Goal: Information Seeking & Learning: Learn about a topic

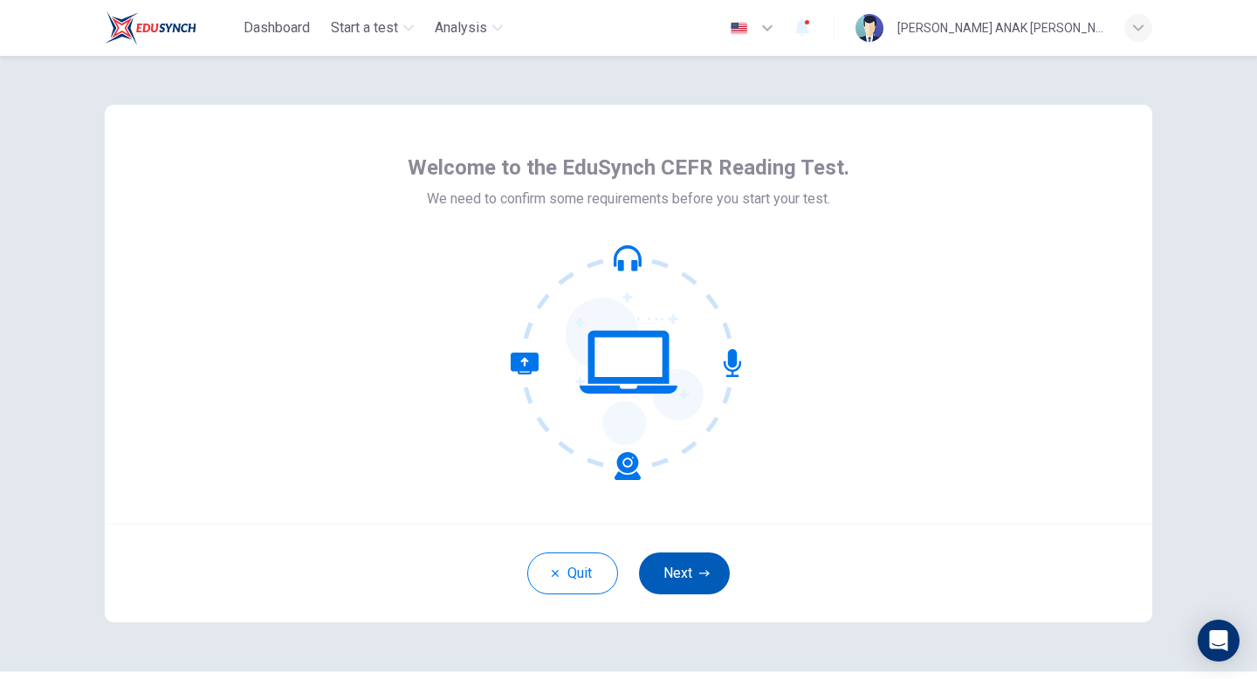
click at [670, 579] on button "Next" at bounding box center [684, 573] width 91 height 42
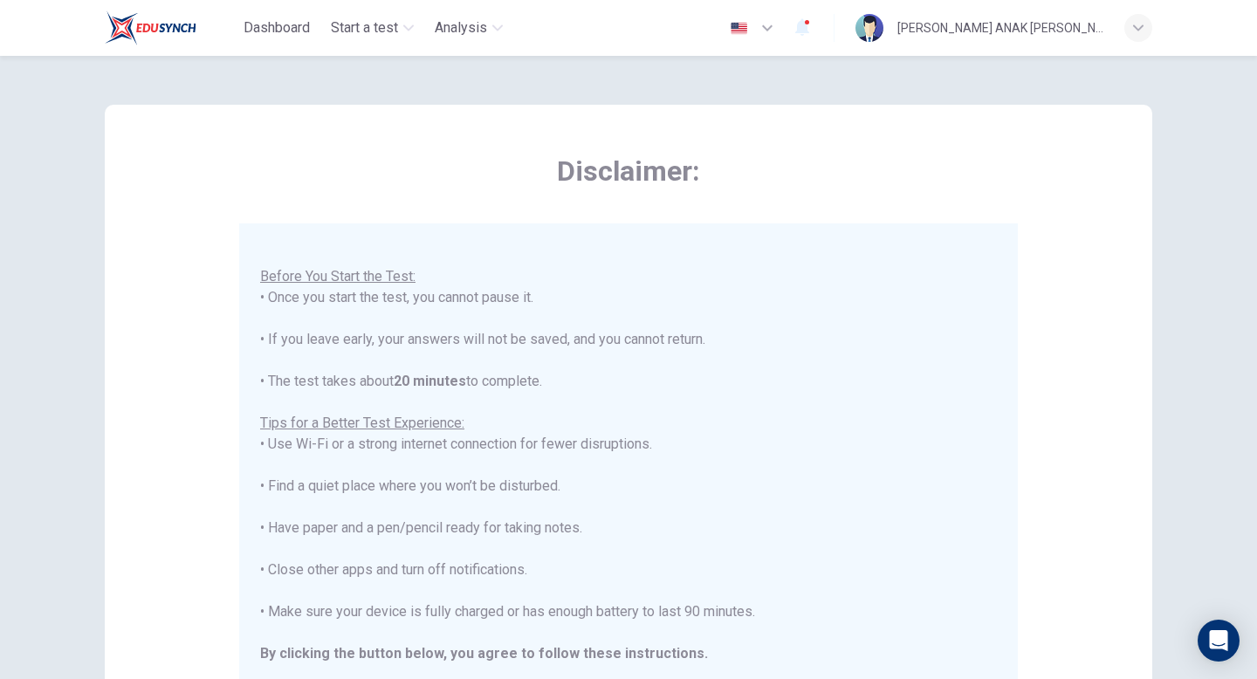
scroll to position [291, 0]
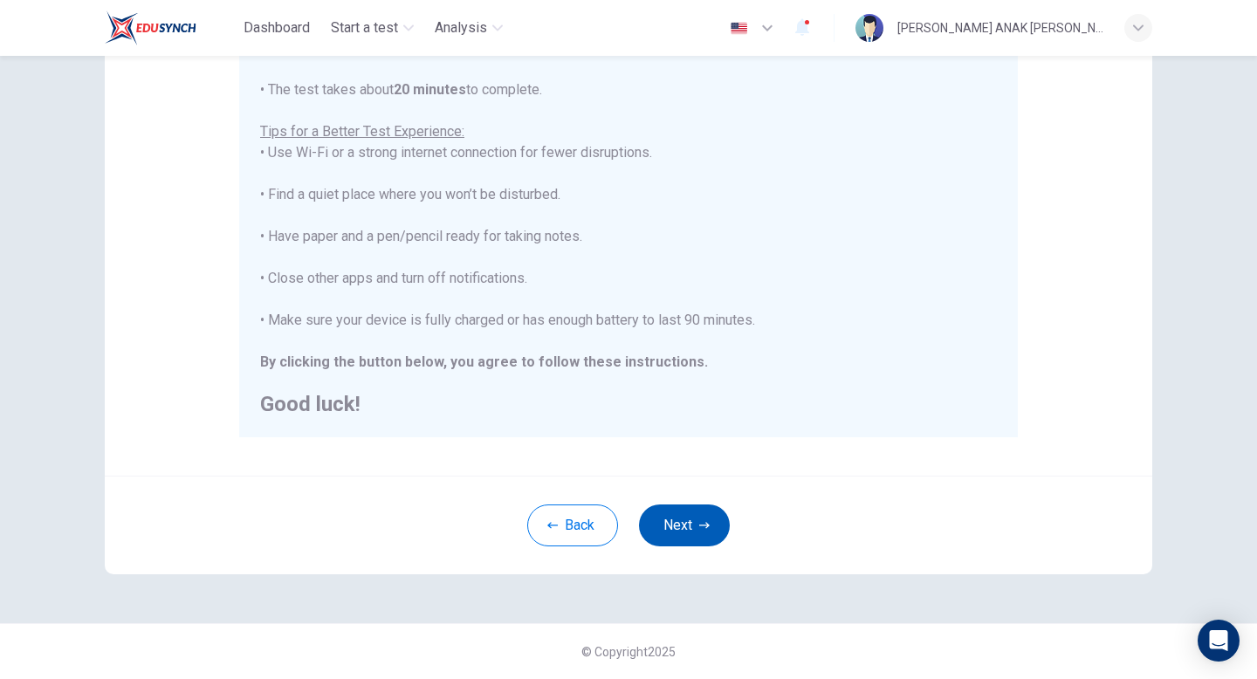
click at [696, 515] on button "Next" at bounding box center [684, 525] width 91 height 42
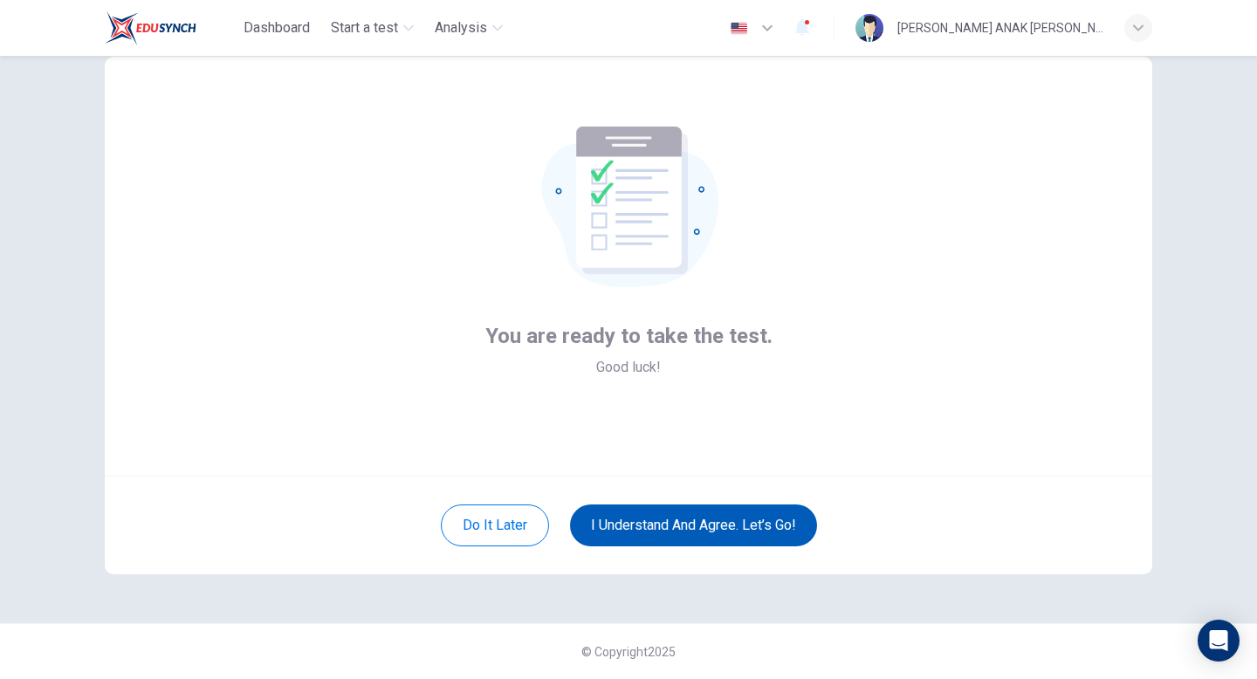
scroll to position [48, 0]
click at [698, 524] on button "I understand and agree. Let’s go!" at bounding box center [693, 525] width 247 height 42
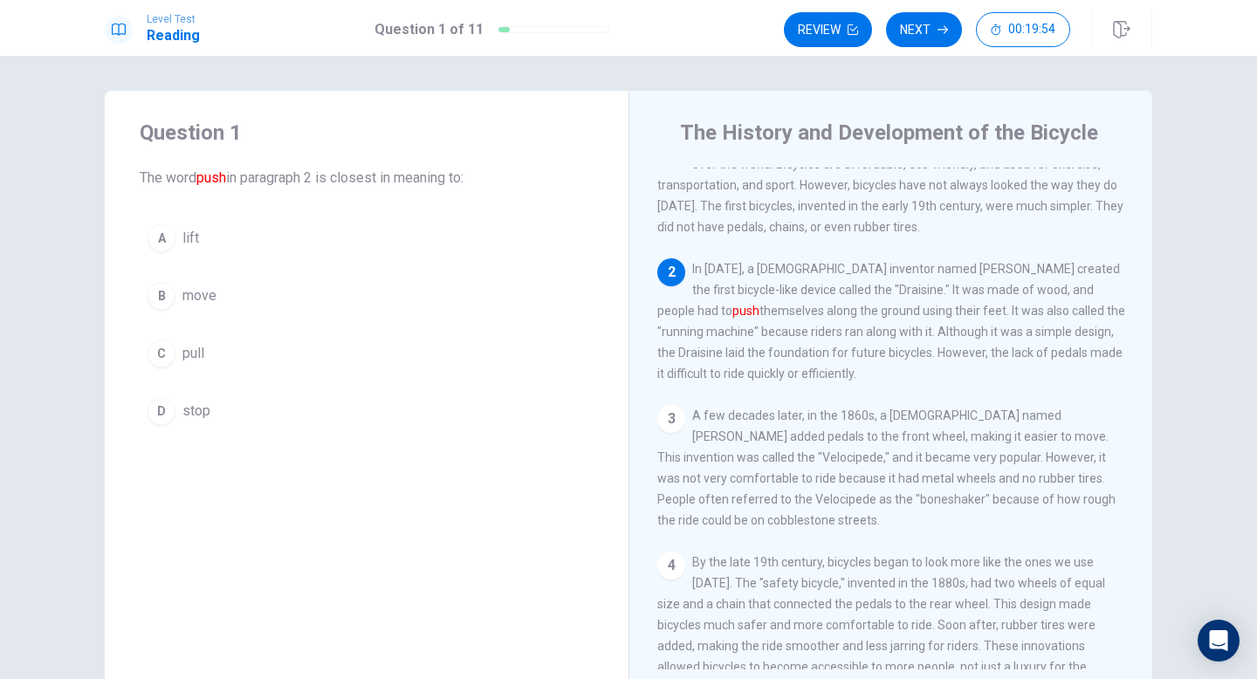
scroll to position [38, 0]
click at [164, 289] on div "B" at bounding box center [161, 296] width 28 height 28
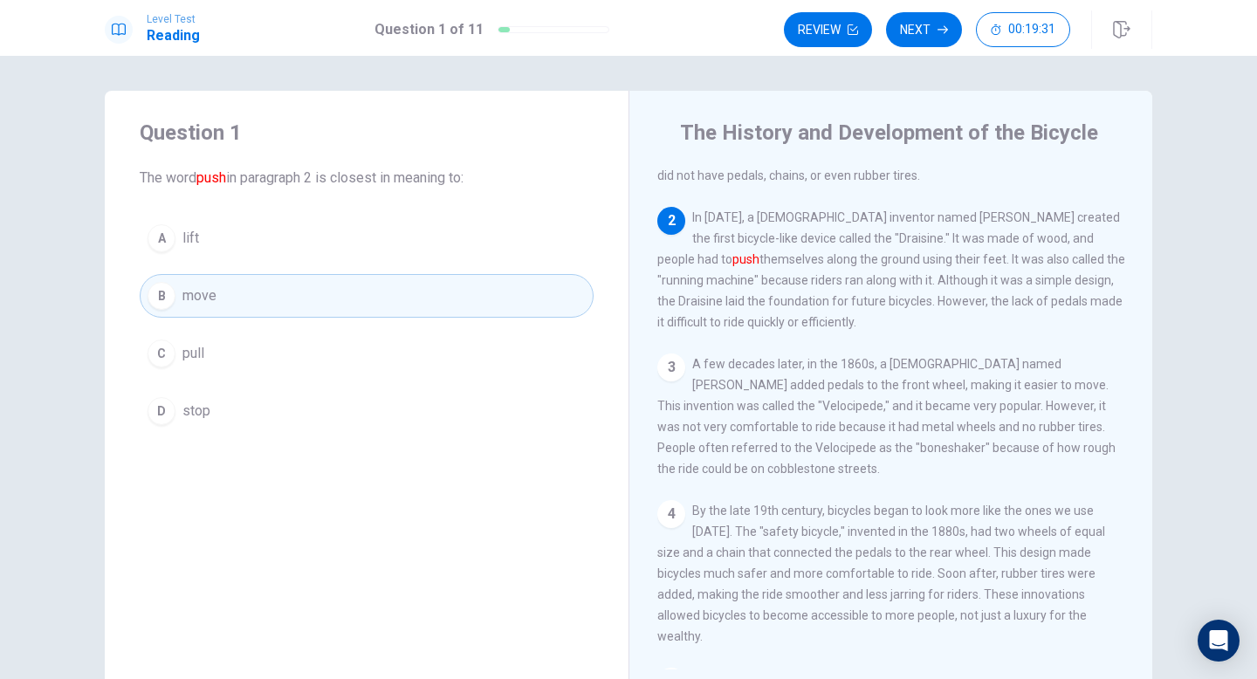
scroll to position [91, 0]
click at [955, 255] on span "In [DATE], a [DEMOGRAPHIC_DATA] inventor named [PERSON_NAME] created the first …" at bounding box center [891, 265] width 468 height 119
drag, startPoint x: 997, startPoint y: 242, endPoint x: 1046, endPoint y: 272, distance: 57.6
click at [1046, 272] on div "2 In [DATE], a [DEMOGRAPHIC_DATA] inventor named [PERSON_NAME] created the firs…" at bounding box center [891, 265] width 468 height 126
click at [313, 250] on button "A lift" at bounding box center [367, 238] width 454 height 44
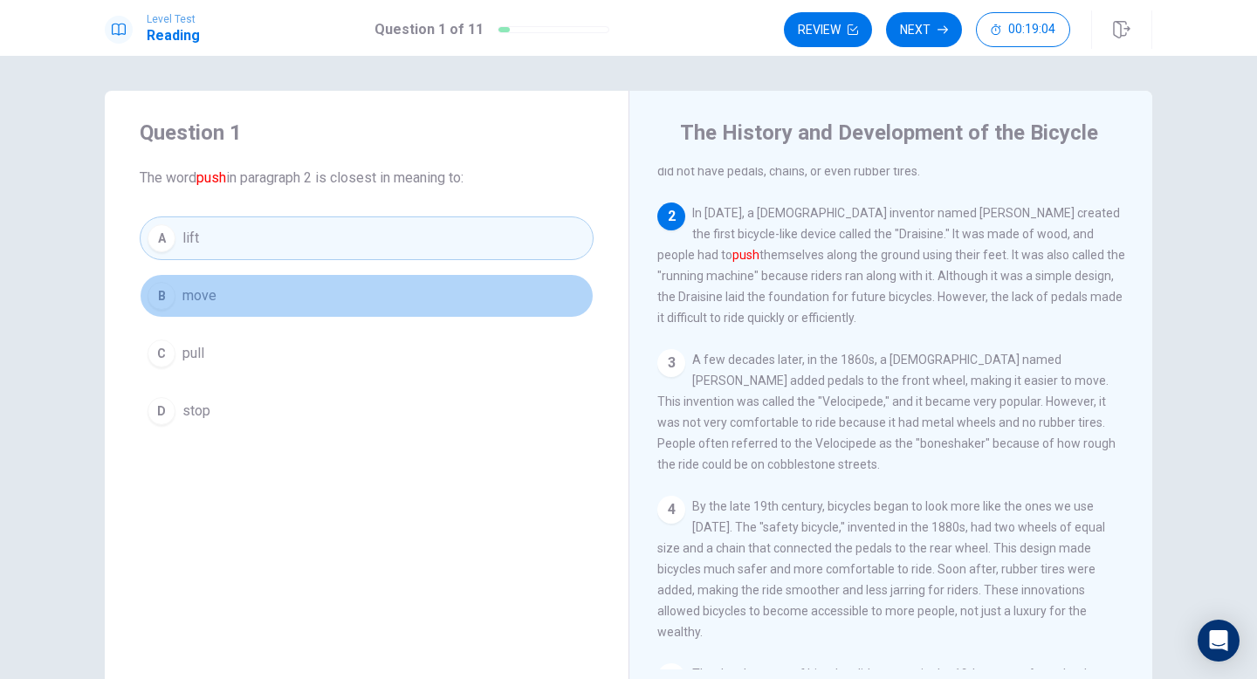
click at [281, 285] on button "B move" at bounding box center [367, 296] width 454 height 44
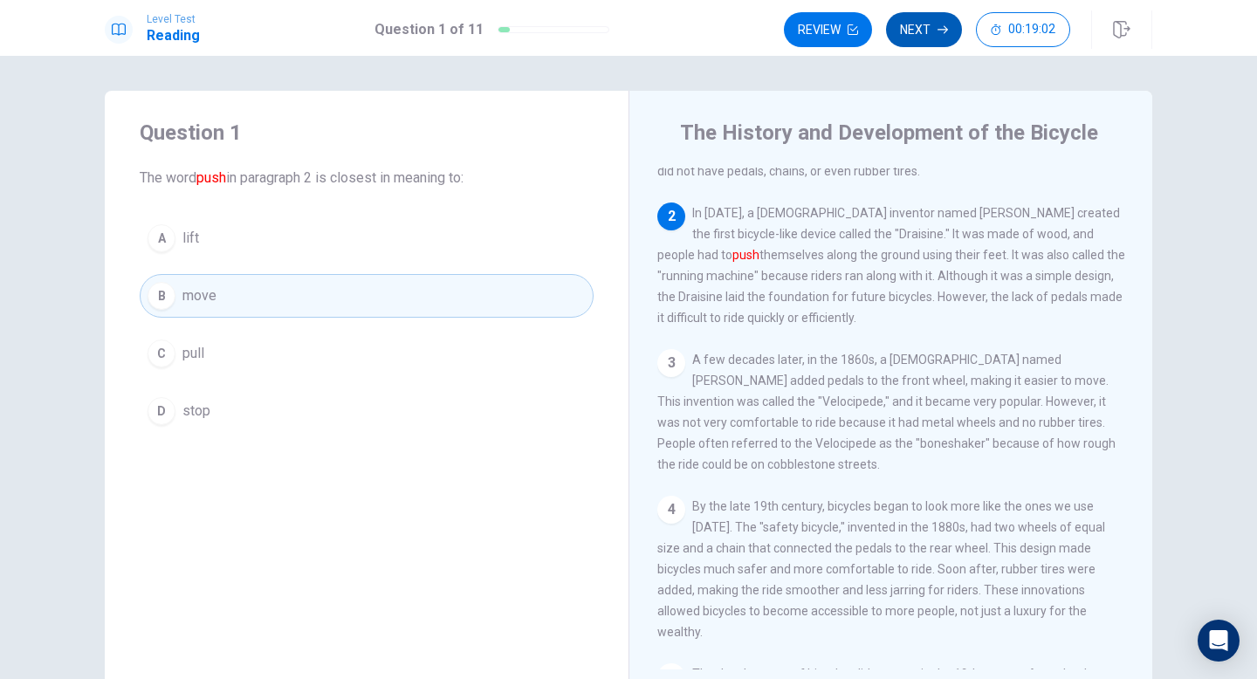
click at [920, 28] on button "Next" at bounding box center [924, 29] width 76 height 35
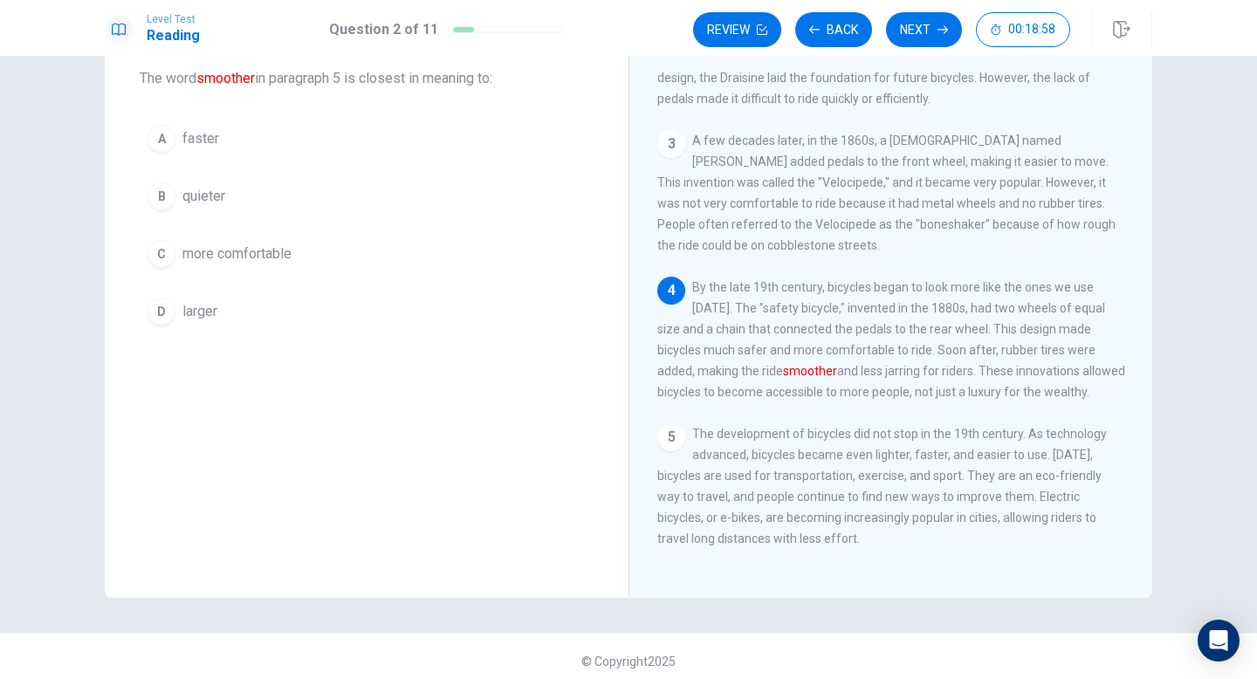
scroll to position [102, 0]
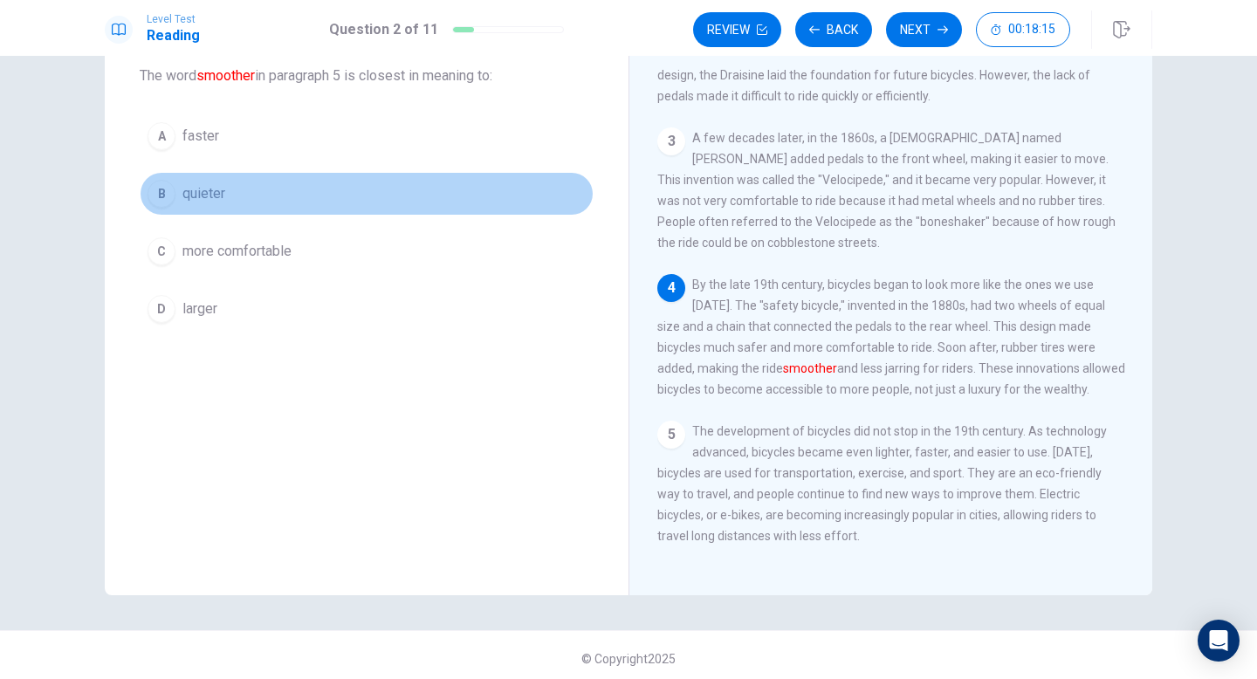
click at [164, 209] on button "B quieter" at bounding box center [367, 194] width 454 height 44
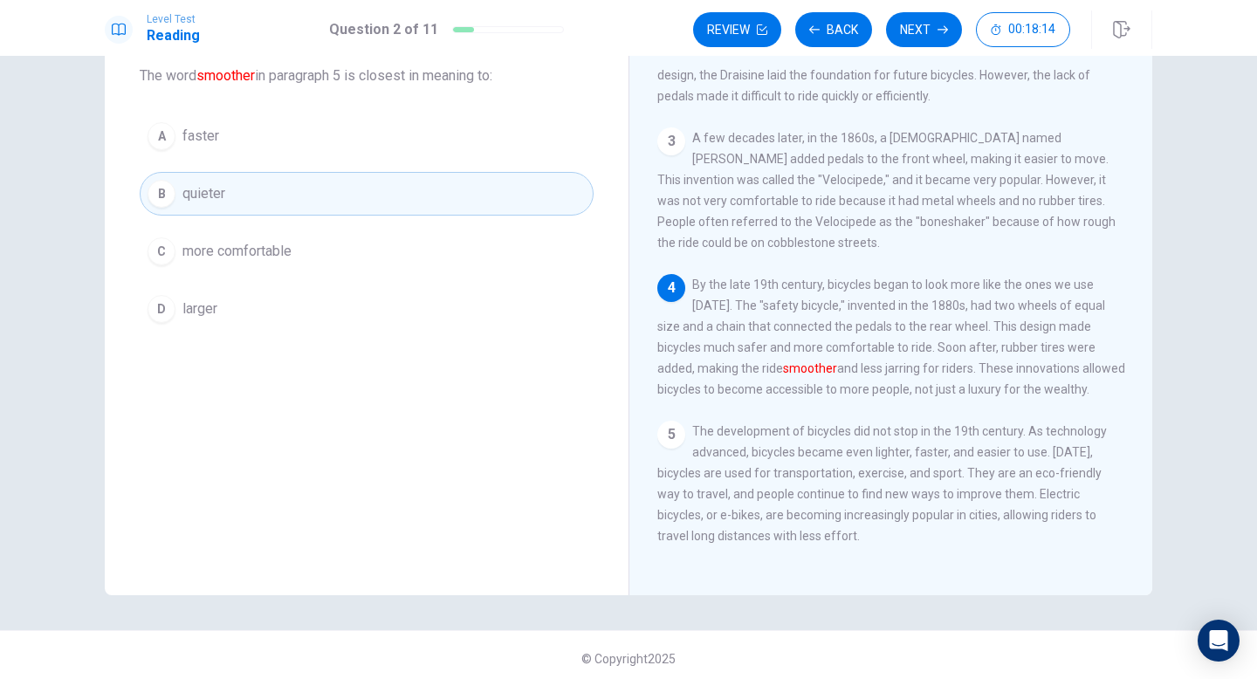
click at [162, 239] on div "C" at bounding box center [161, 251] width 28 height 28
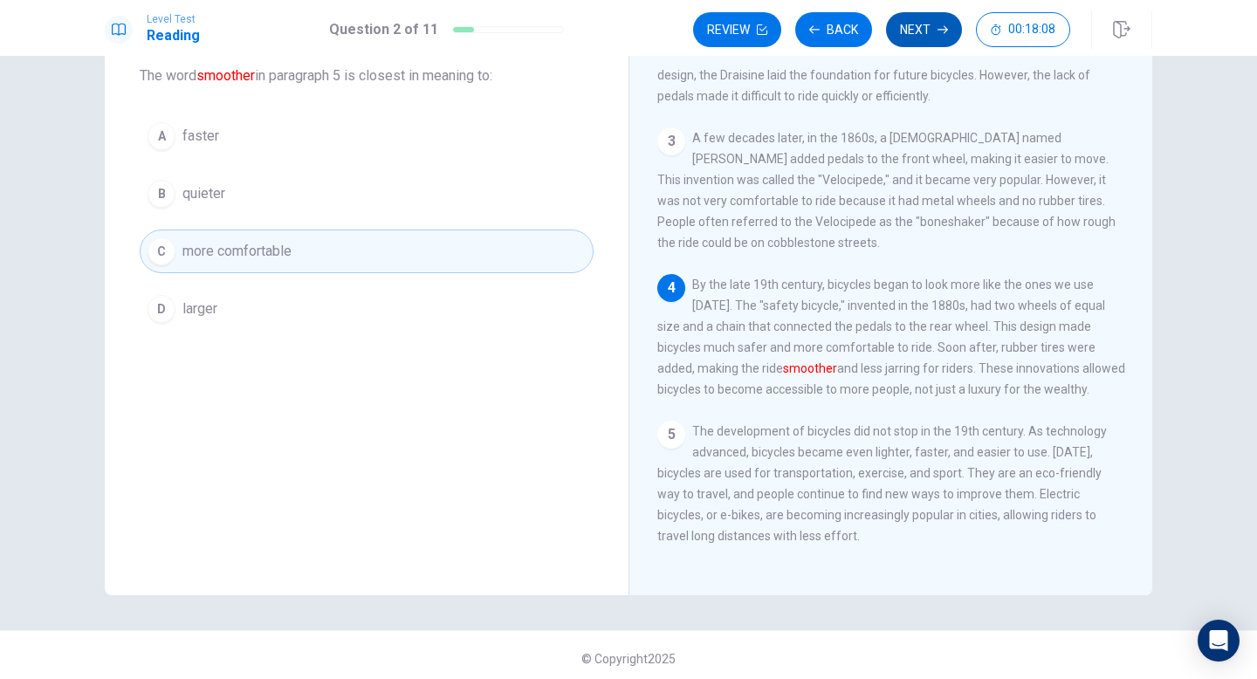
click at [930, 26] on button "Next" at bounding box center [924, 29] width 76 height 35
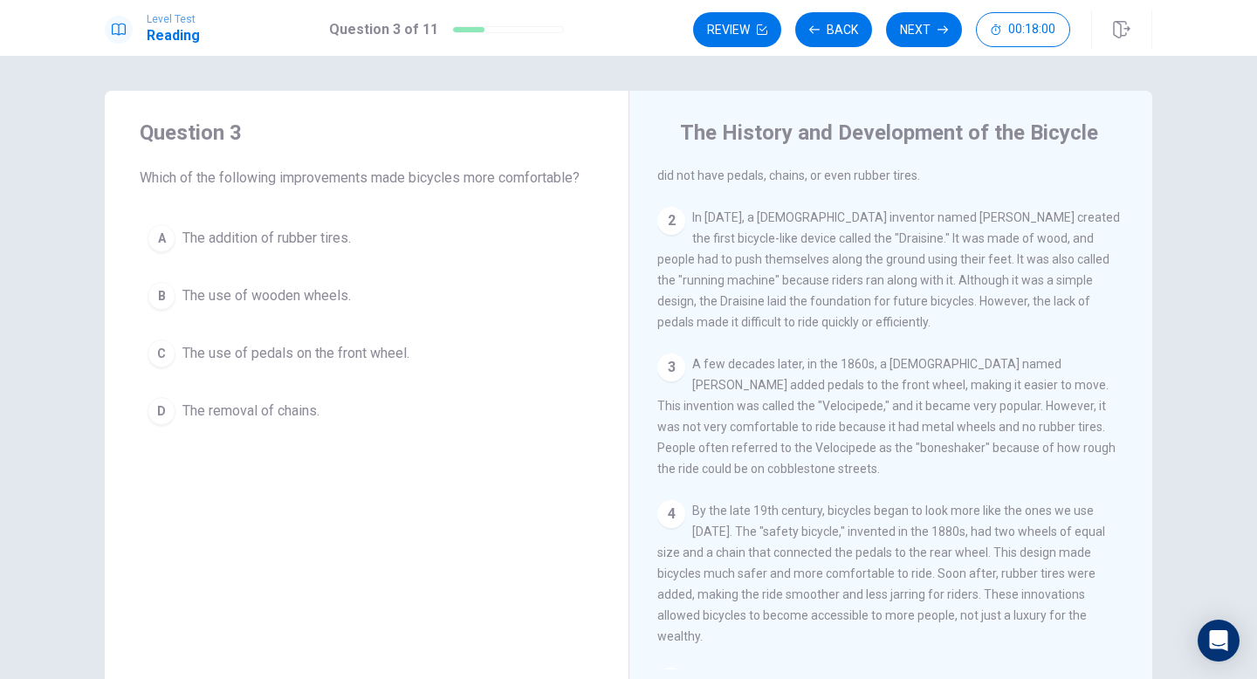
scroll to position [106, 0]
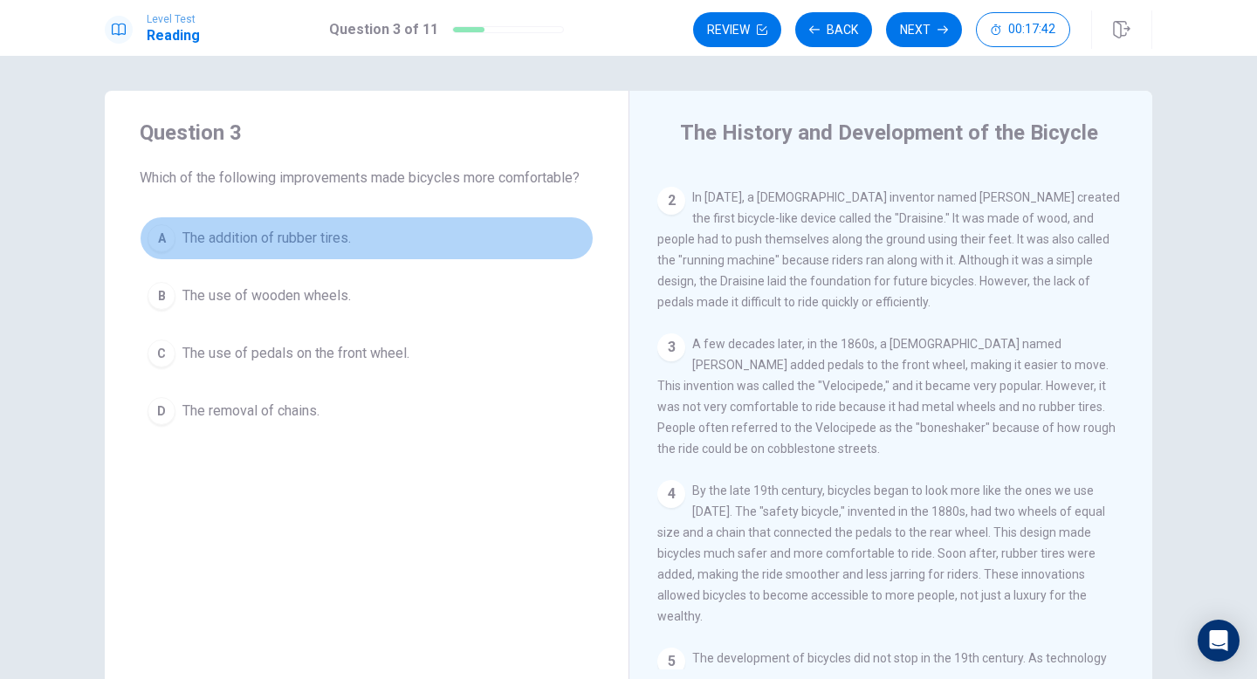
click at [166, 241] on div "A" at bounding box center [161, 238] width 28 height 28
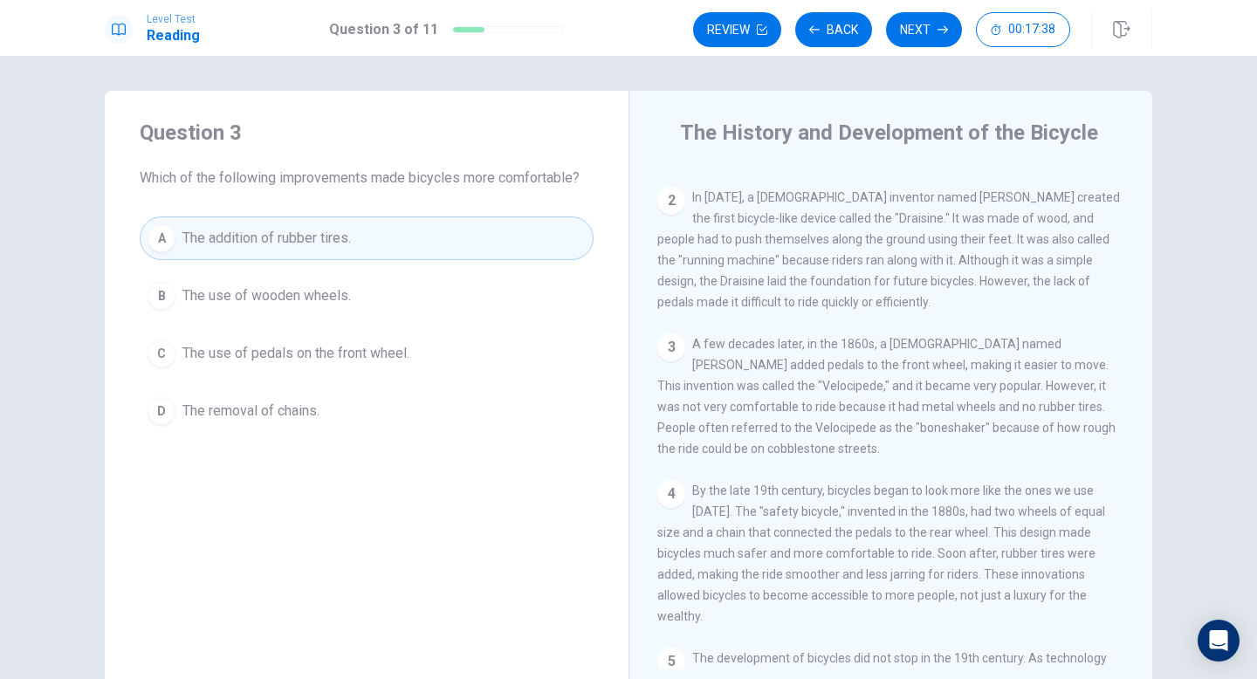
click at [929, 549] on span "By the late 19th century, bicycles began to look more like the ones we use [DAT…" at bounding box center [881, 553] width 448 height 140
click at [930, 39] on button "Next" at bounding box center [924, 29] width 76 height 35
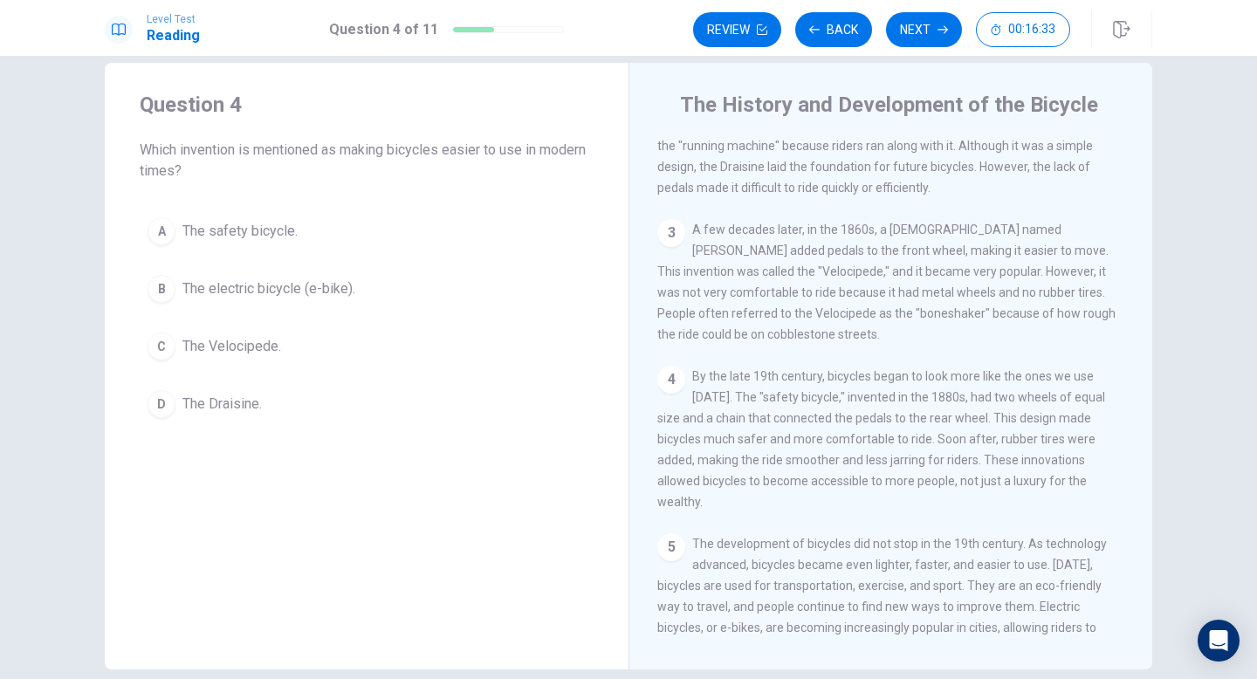
scroll to position [236, 0]
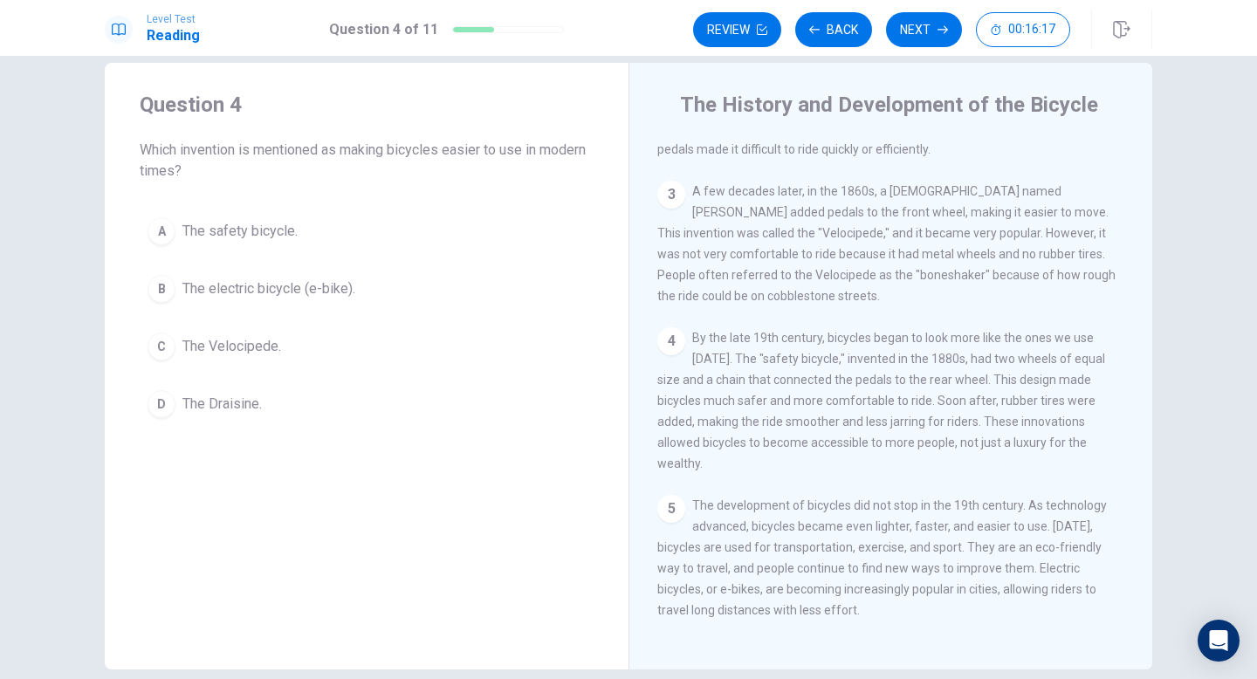
click at [166, 291] on div "B" at bounding box center [161, 289] width 28 height 28
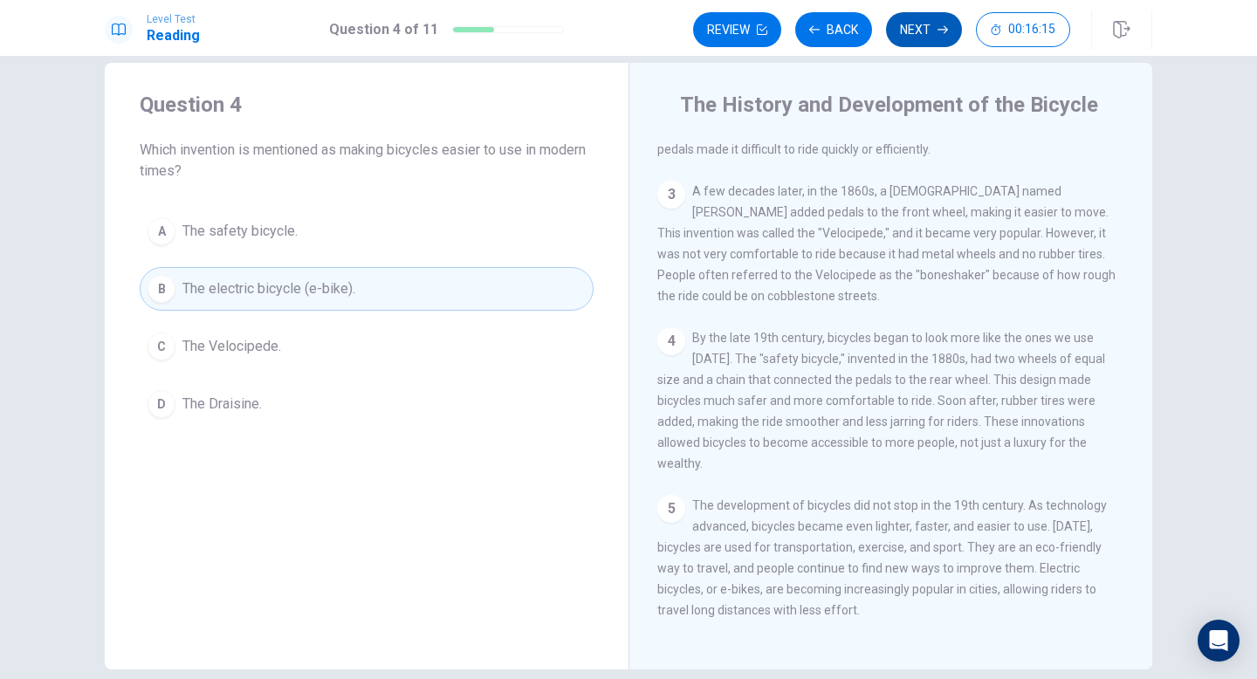
click at [935, 35] on button "Next" at bounding box center [924, 29] width 76 height 35
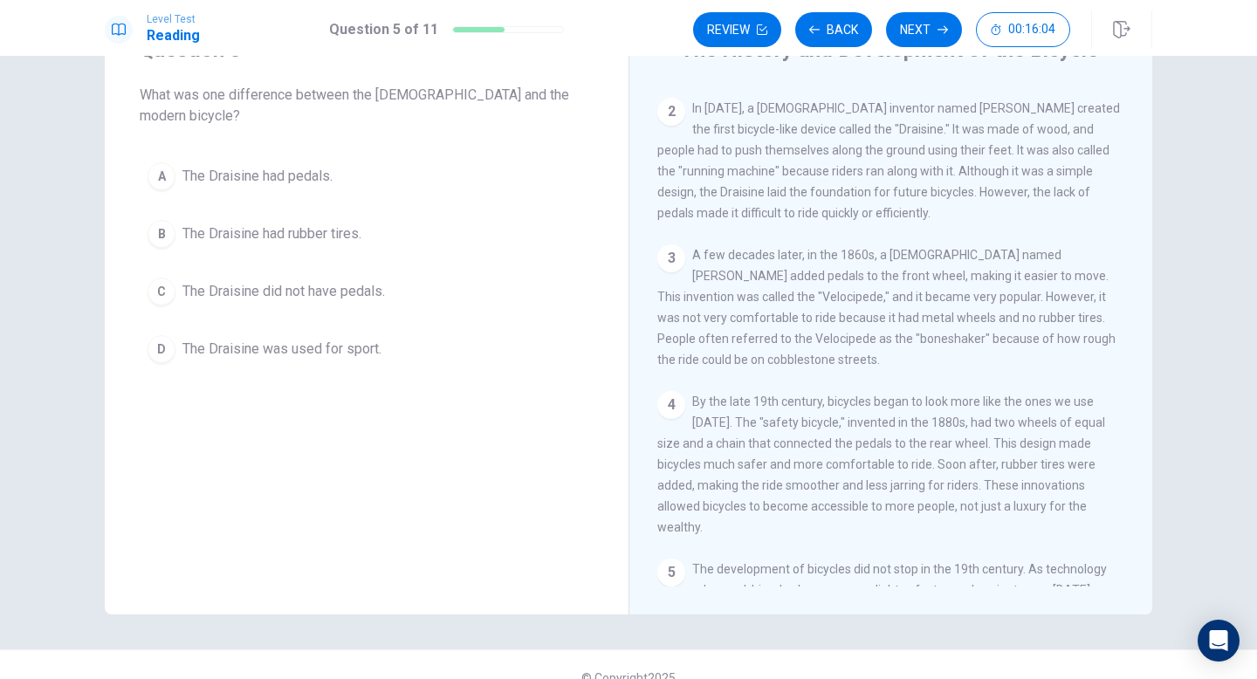
scroll to position [111, 0]
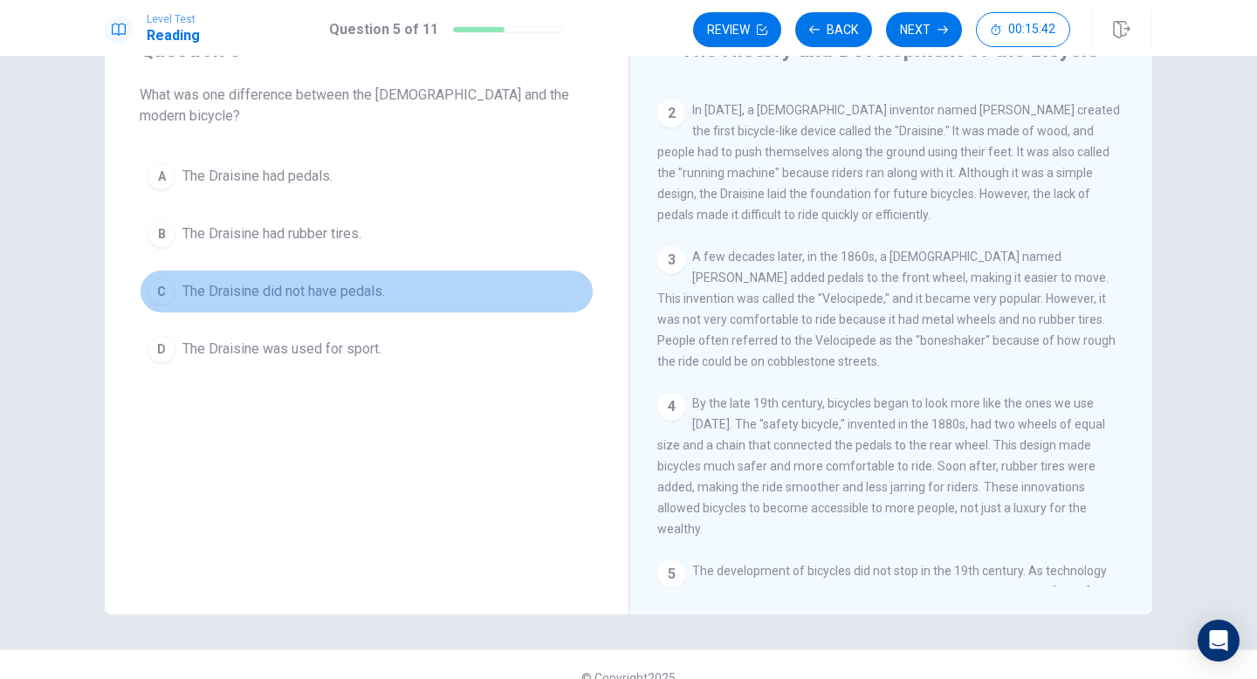
click at [167, 278] on div "C" at bounding box center [161, 292] width 28 height 28
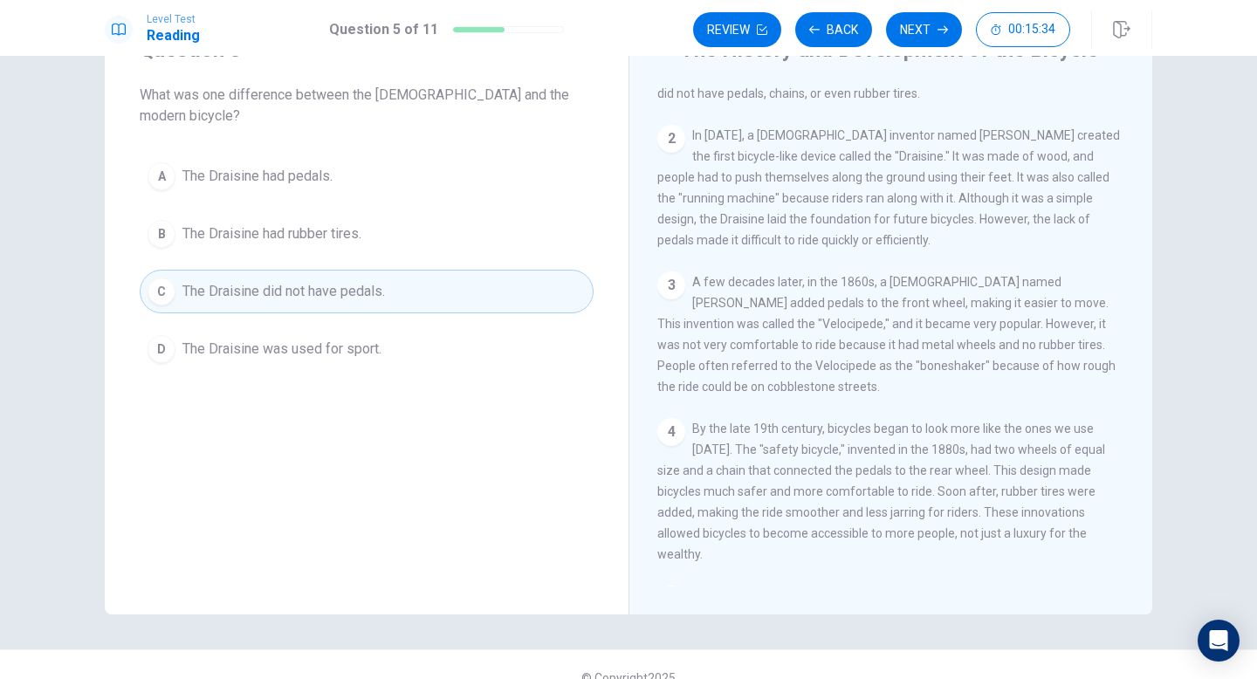
scroll to position [236, 0]
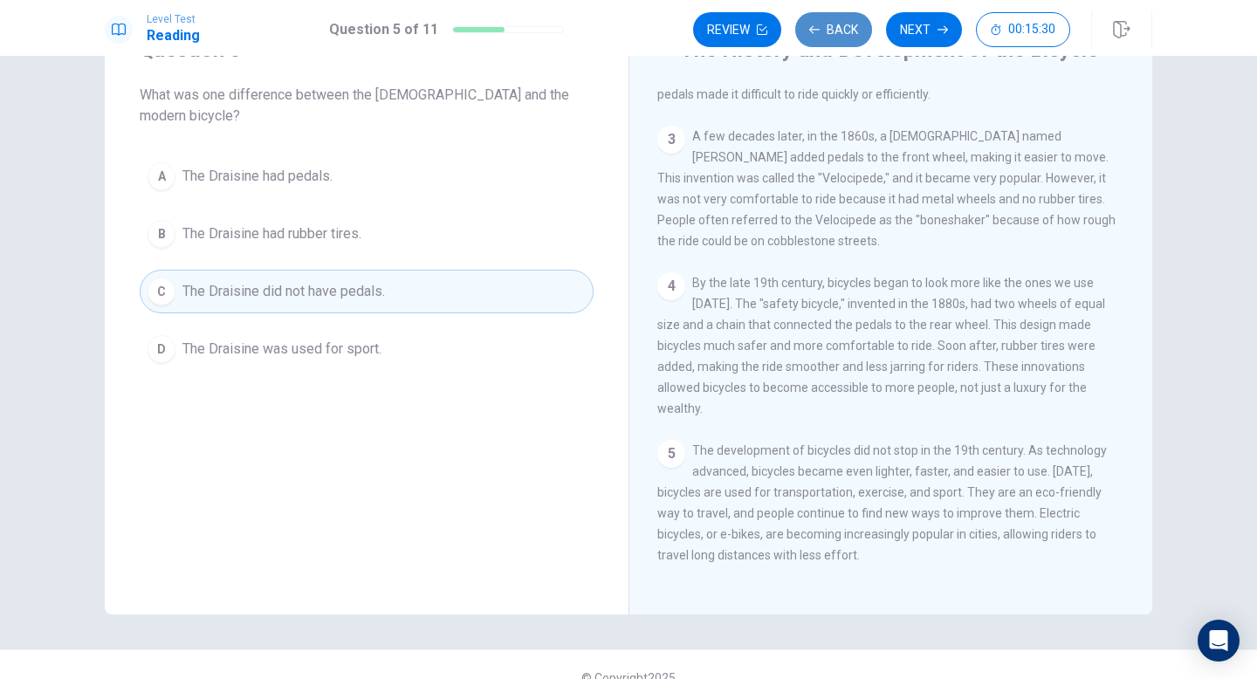
click at [841, 28] on button "Back" at bounding box center [833, 29] width 77 height 35
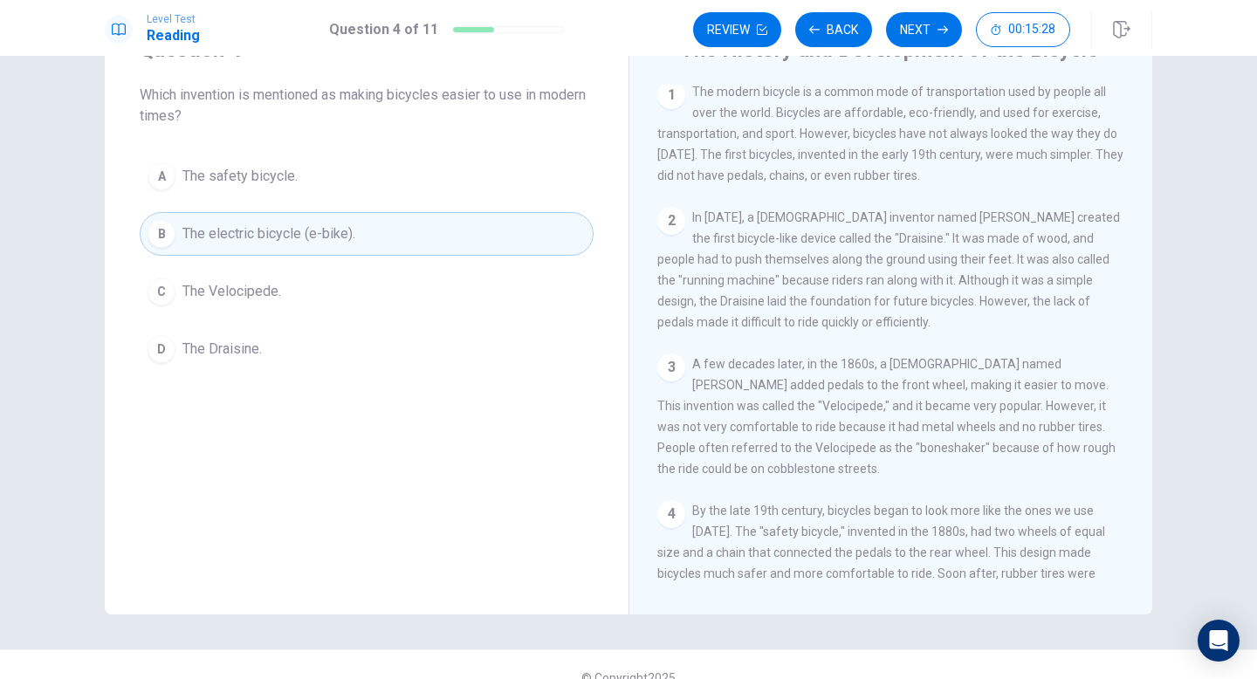
scroll to position [0, 0]
click at [830, 29] on button "Back" at bounding box center [833, 29] width 77 height 35
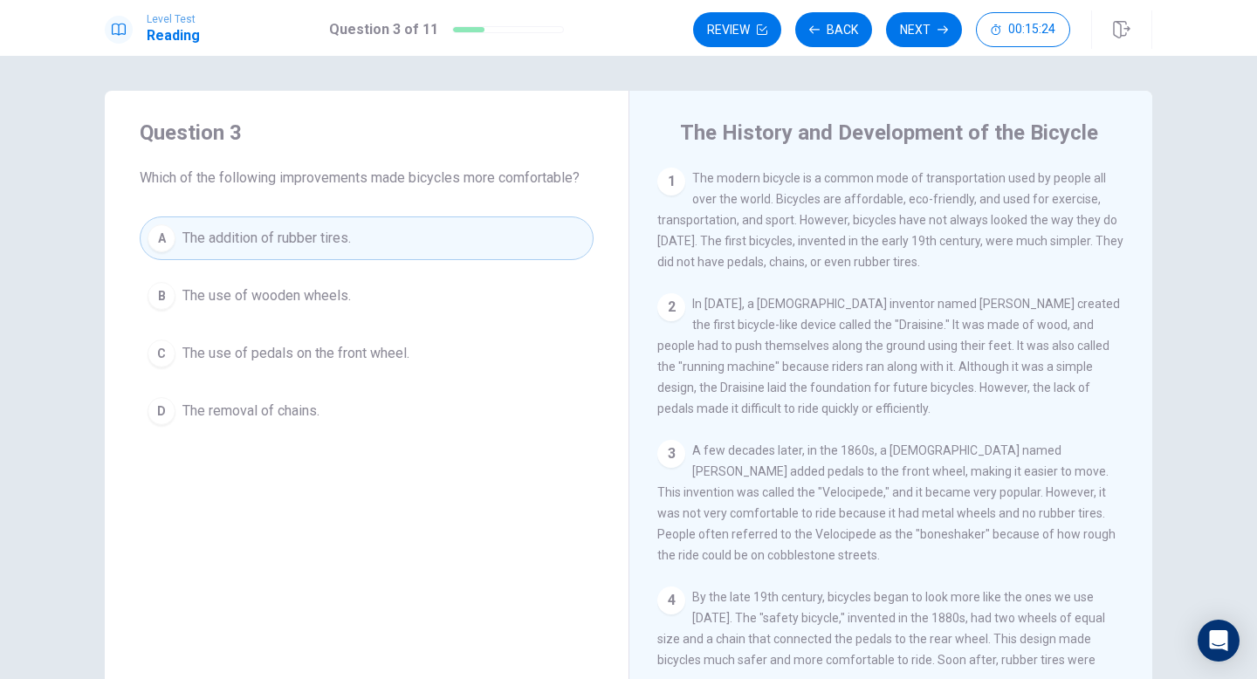
scroll to position [1, 0]
click at [467, 226] on button "A The addition of rubber tires." at bounding box center [367, 238] width 454 height 44
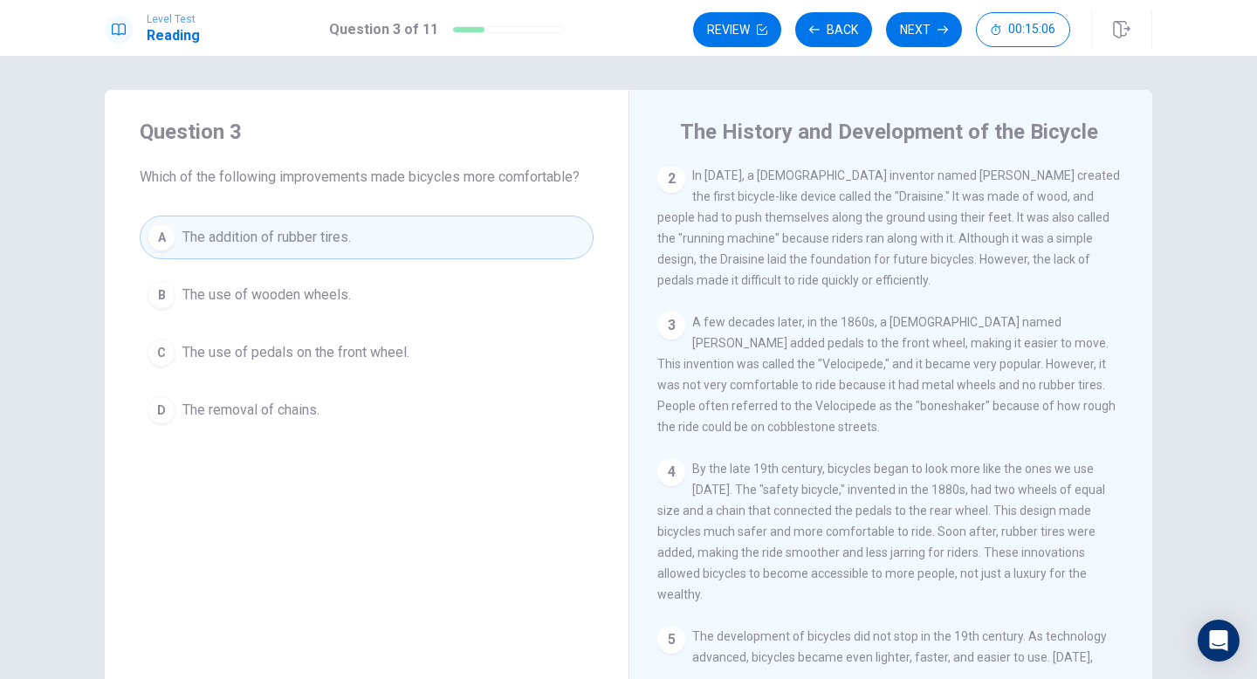
scroll to position [128, 0]
click at [924, 34] on button "Next" at bounding box center [924, 29] width 76 height 35
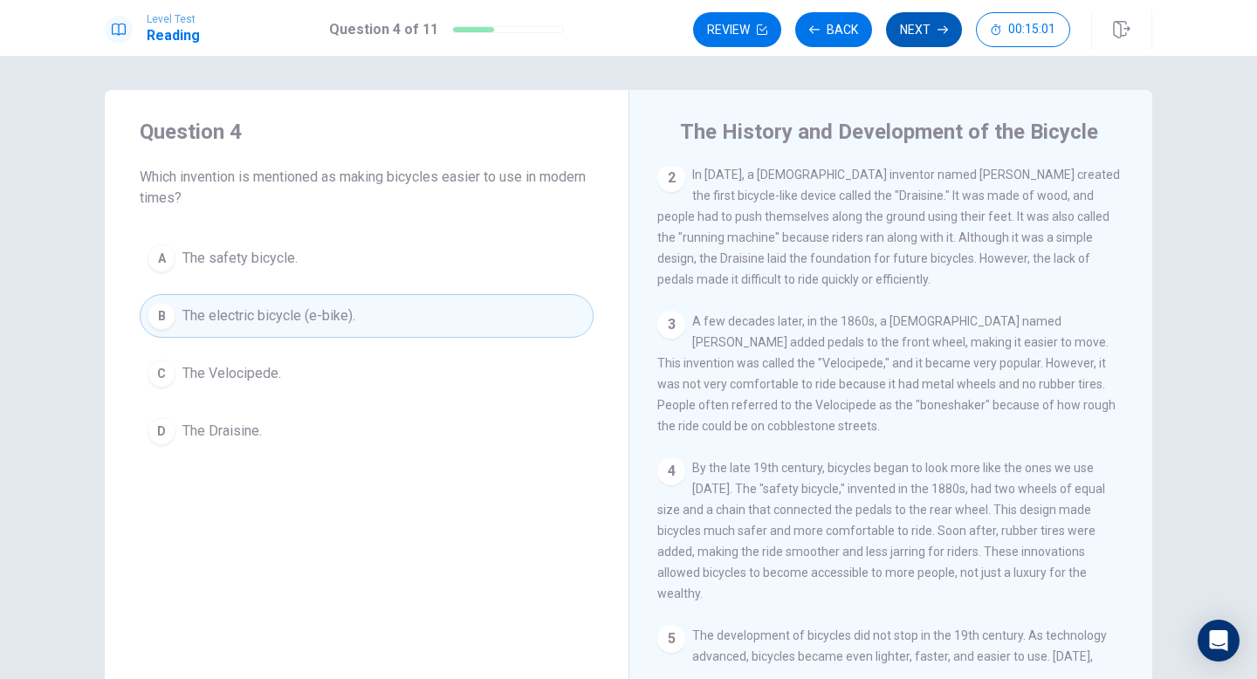
click at [938, 33] on icon "button" at bounding box center [942, 29] width 10 height 10
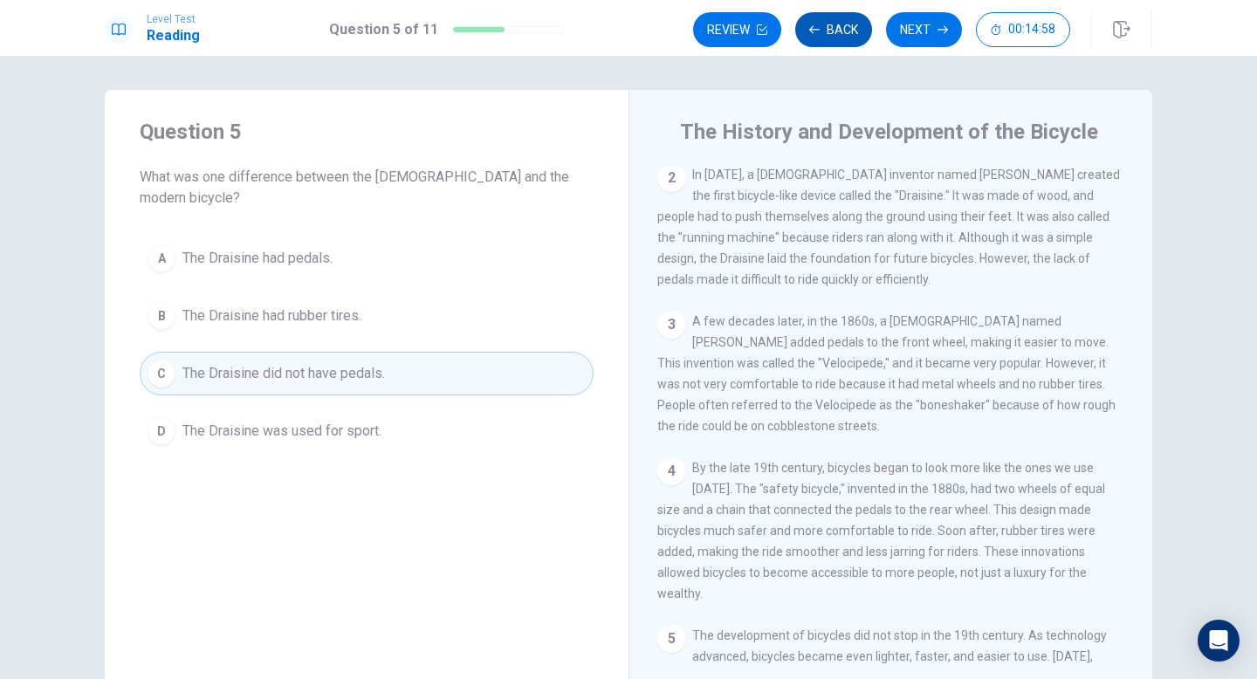
click at [846, 31] on button "Back" at bounding box center [833, 29] width 77 height 35
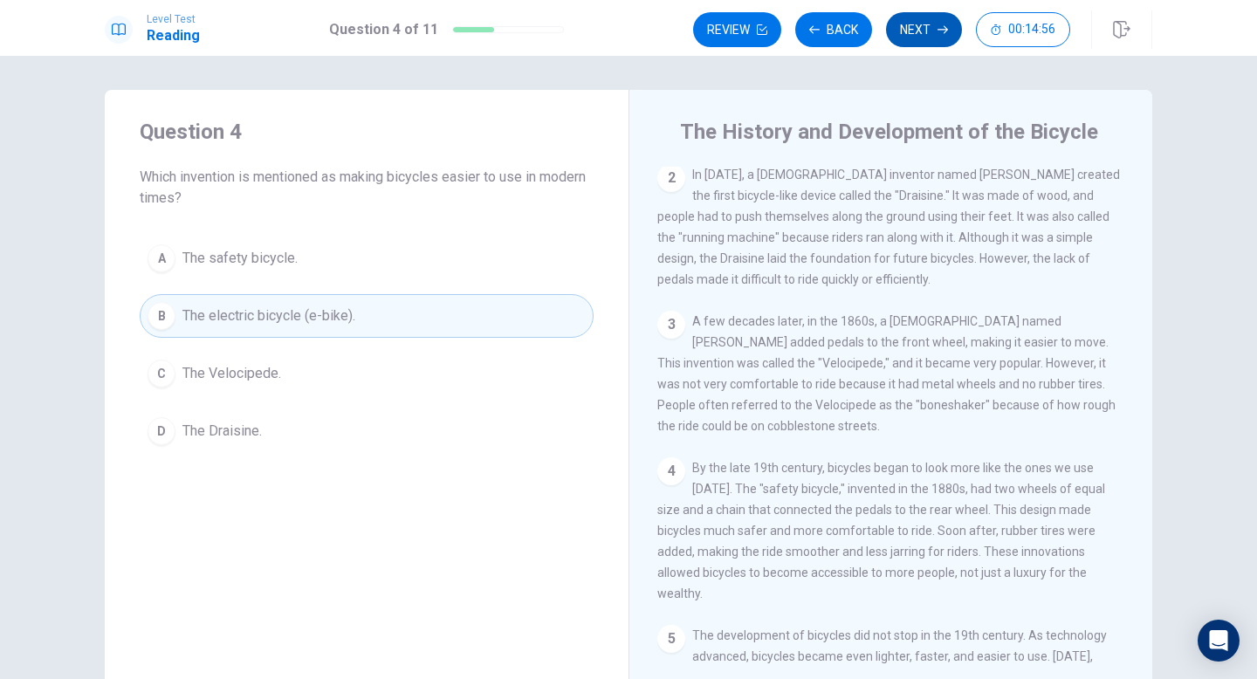
click at [917, 37] on button "Next" at bounding box center [924, 29] width 76 height 35
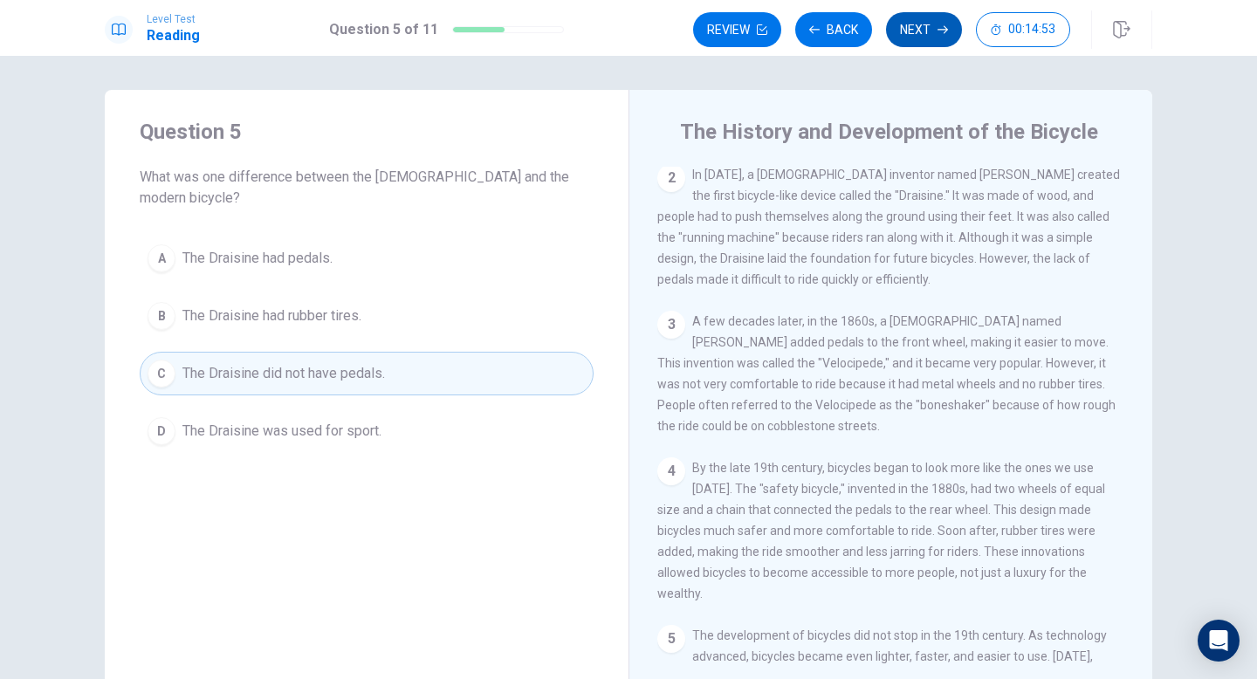
click at [927, 26] on button "Next" at bounding box center [924, 29] width 76 height 35
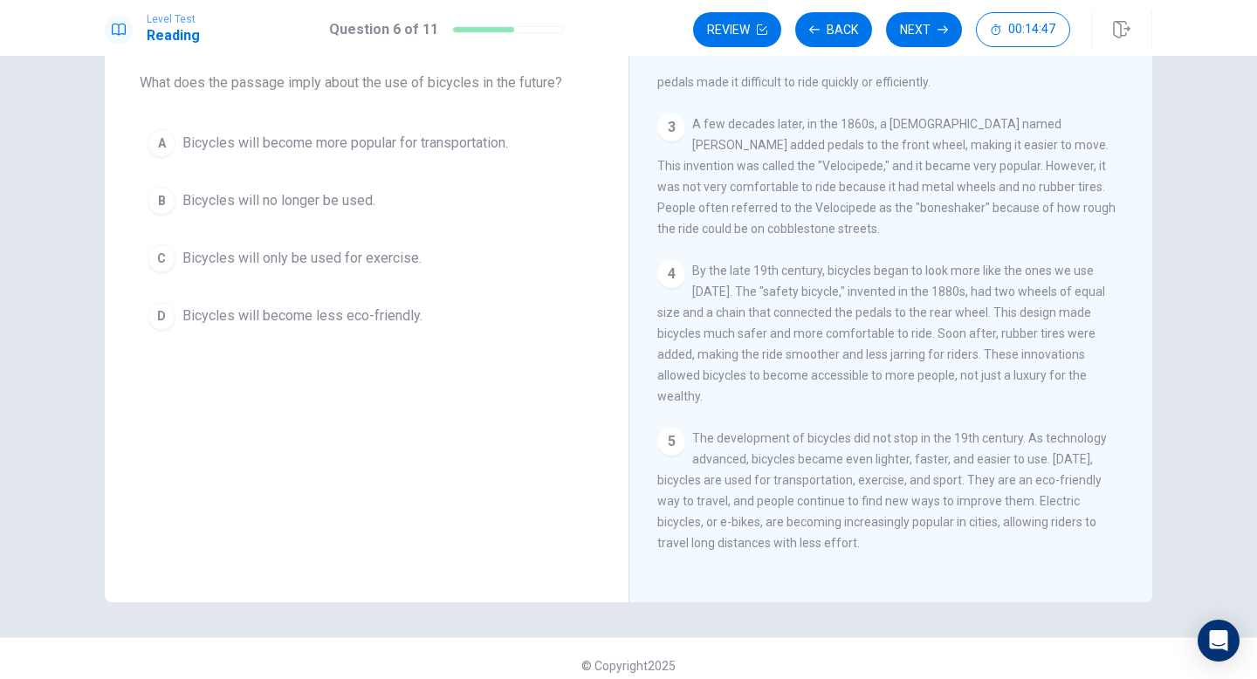
scroll to position [97, 0]
click at [160, 141] on div "A" at bounding box center [161, 141] width 28 height 28
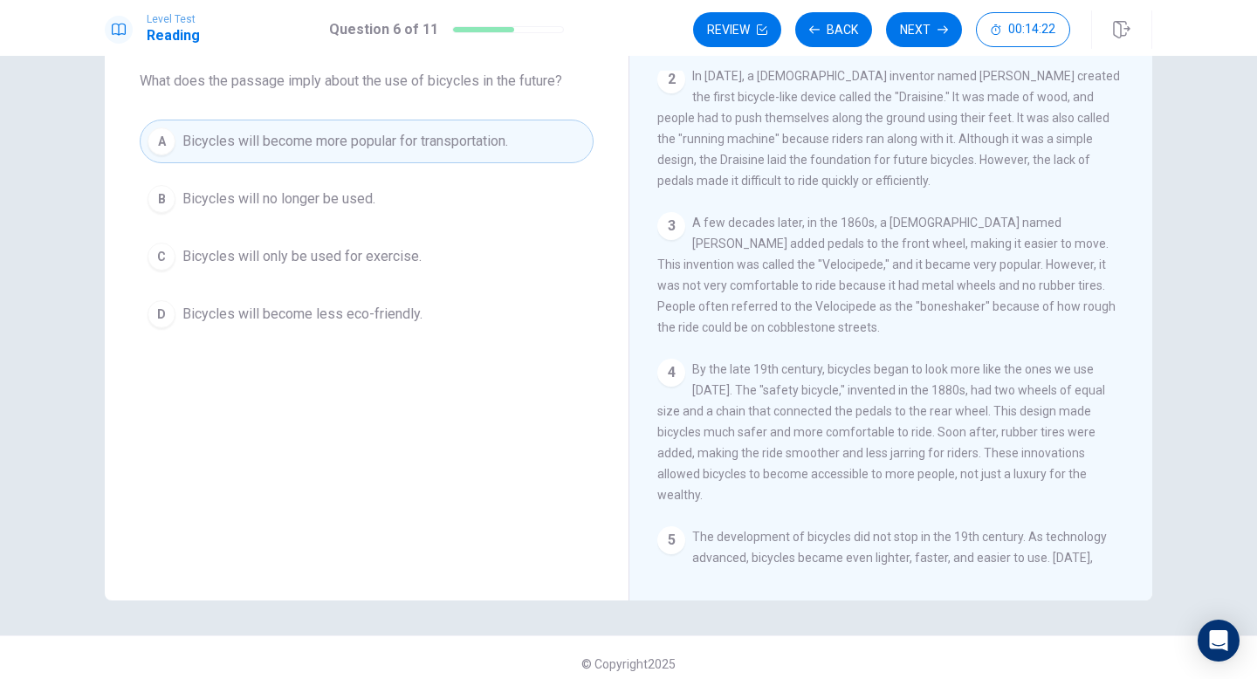
scroll to position [136, 0]
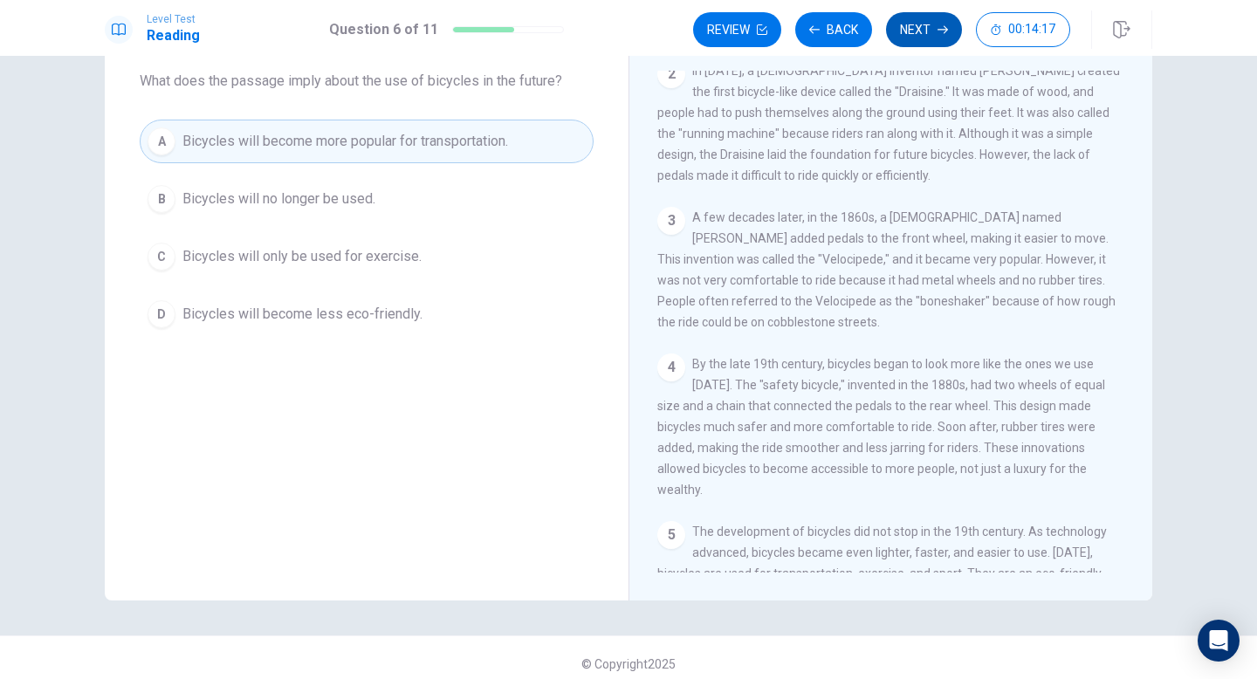
click at [925, 35] on button "Next" at bounding box center [924, 29] width 76 height 35
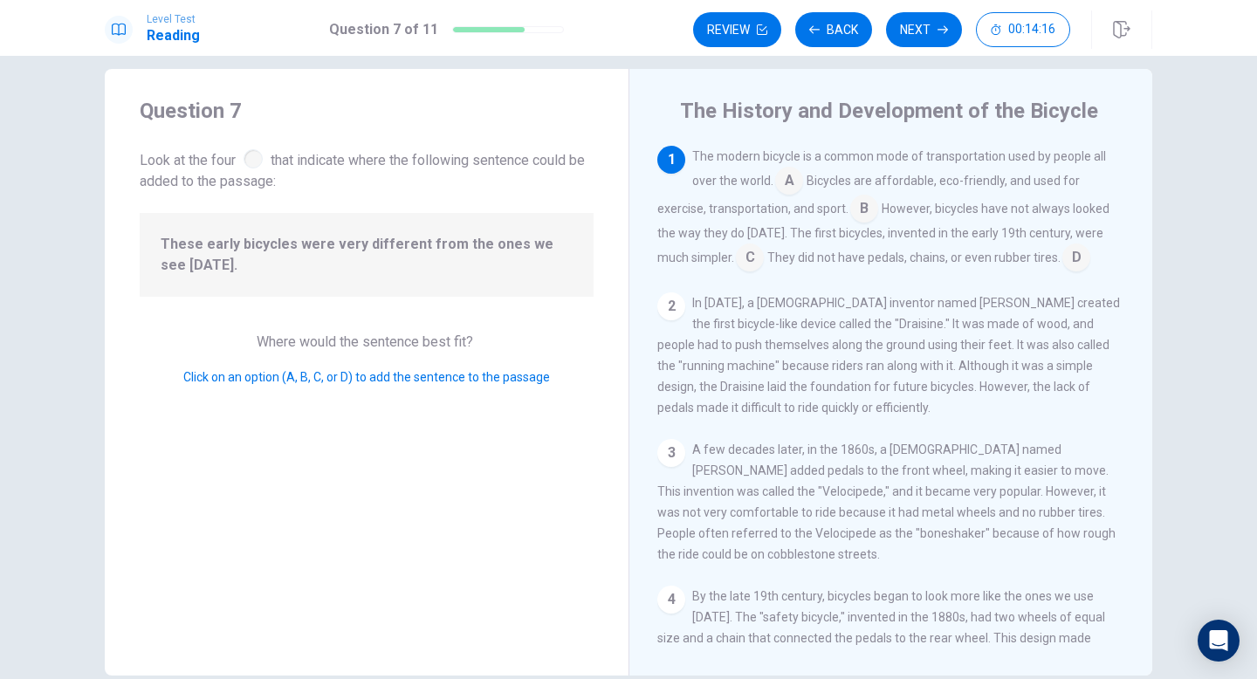
scroll to position [12, 0]
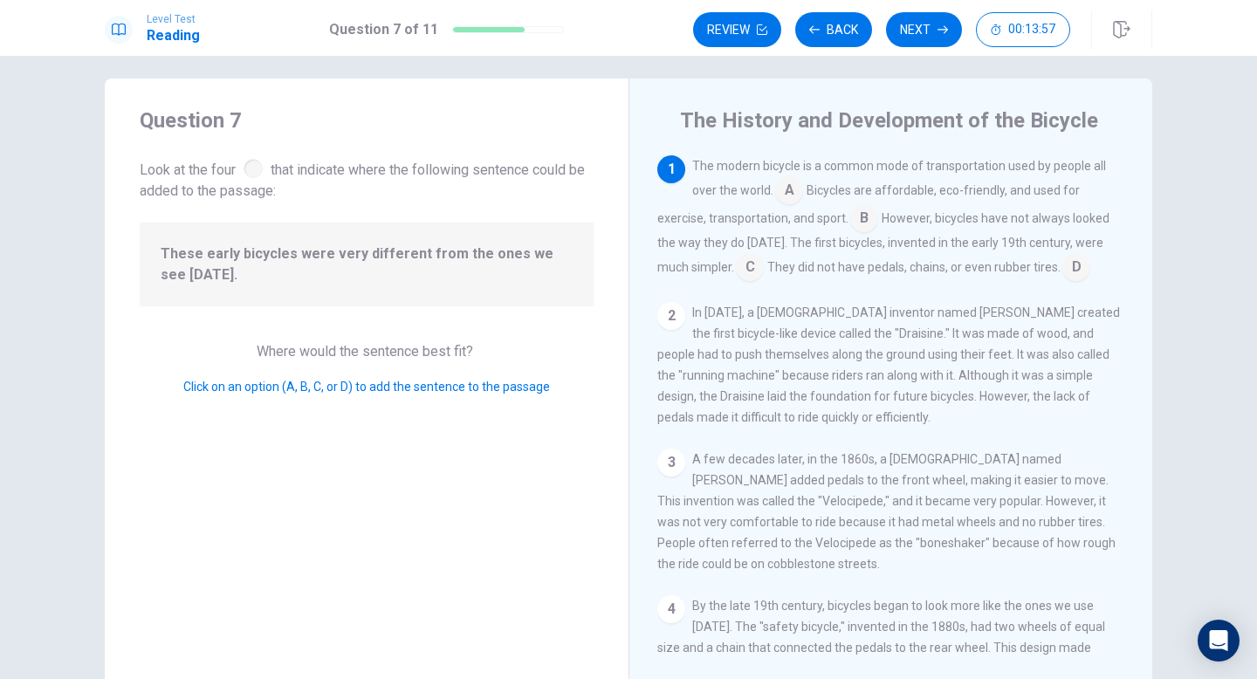
click at [1062, 263] on input at bounding box center [1076, 269] width 28 height 28
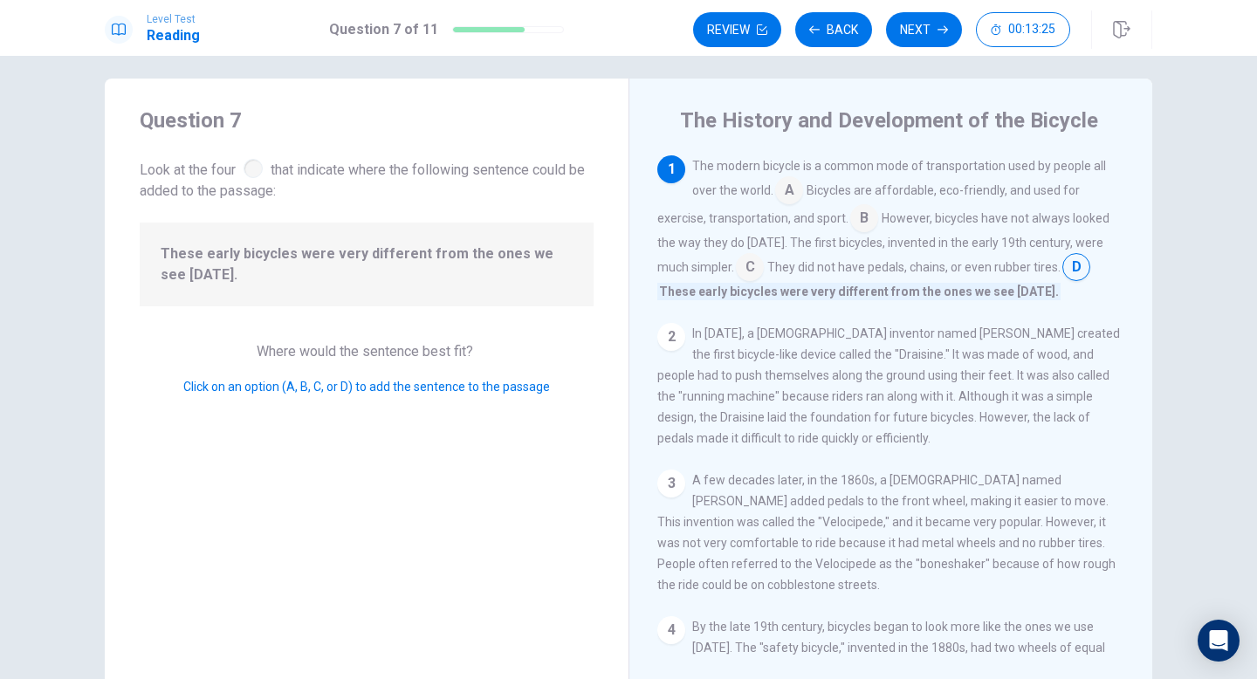
click at [736, 268] on input at bounding box center [750, 269] width 28 height 28
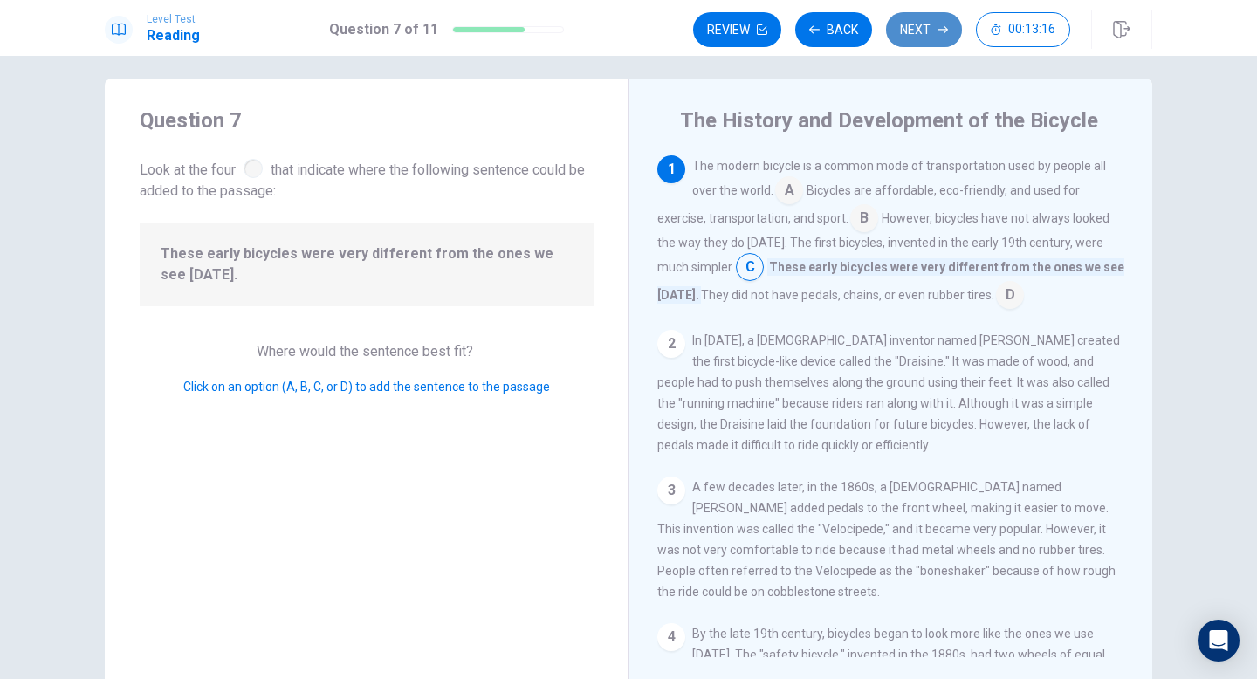
click at [935, 34] on button "Next" at bounding box center [924, 29] width 76 height 35
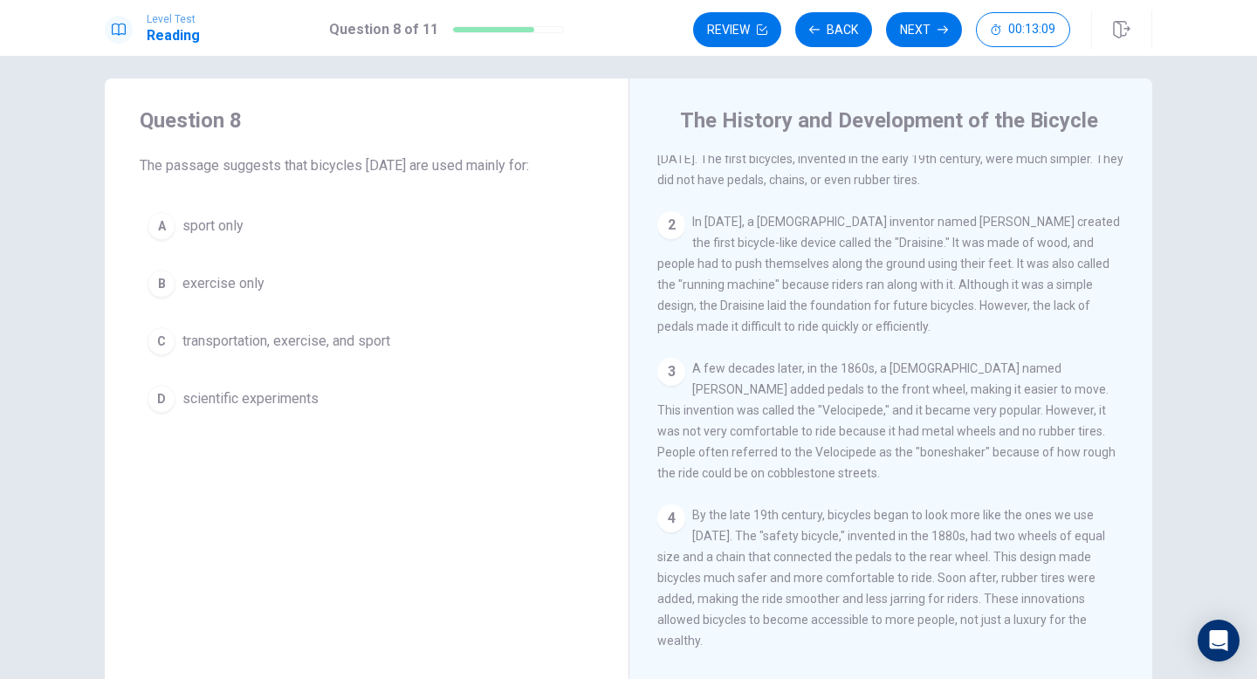
scroll to position [236, 0]
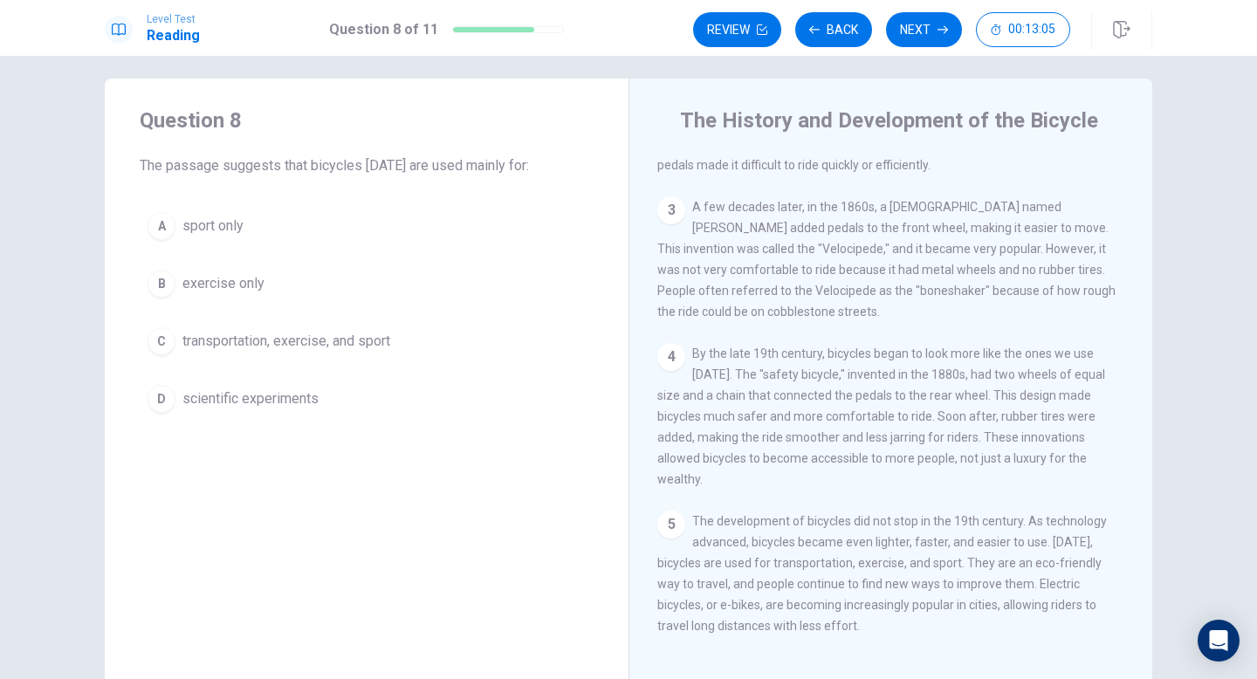
click at [159, 335] on div "C" at bounding box center [161, 341] width 28 height 28
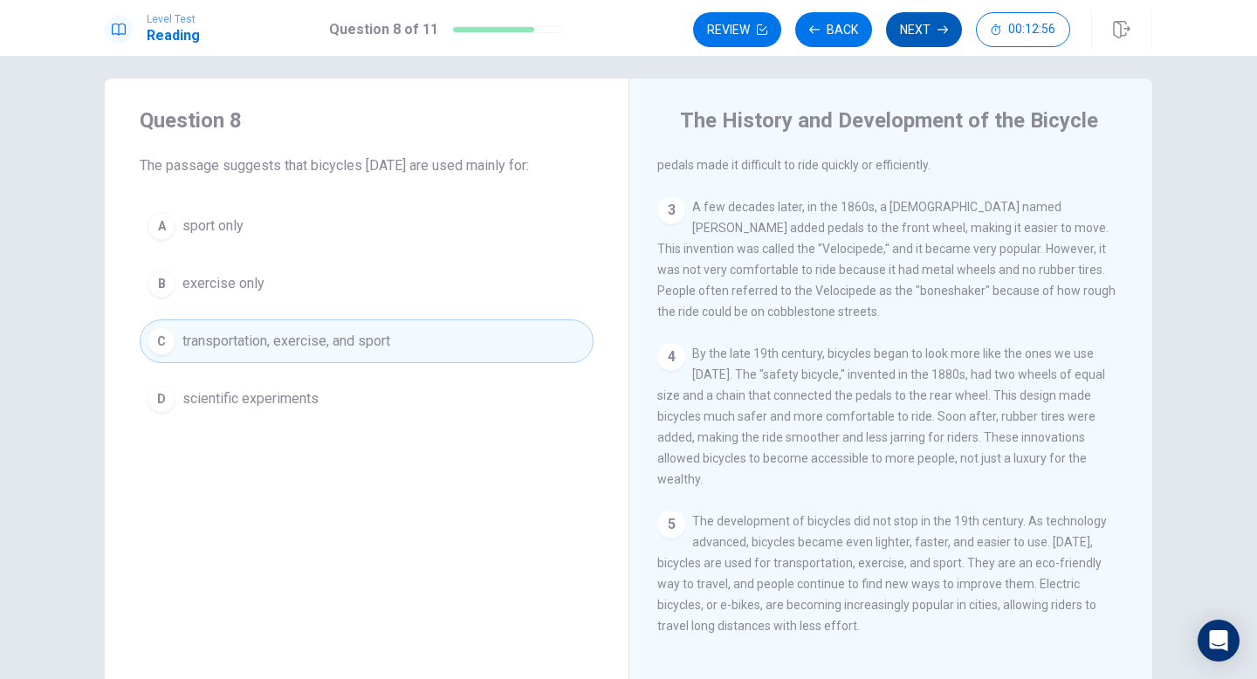
click at [922, 32] on button "Next" at bounding box center [924, 29] width 76 height 35
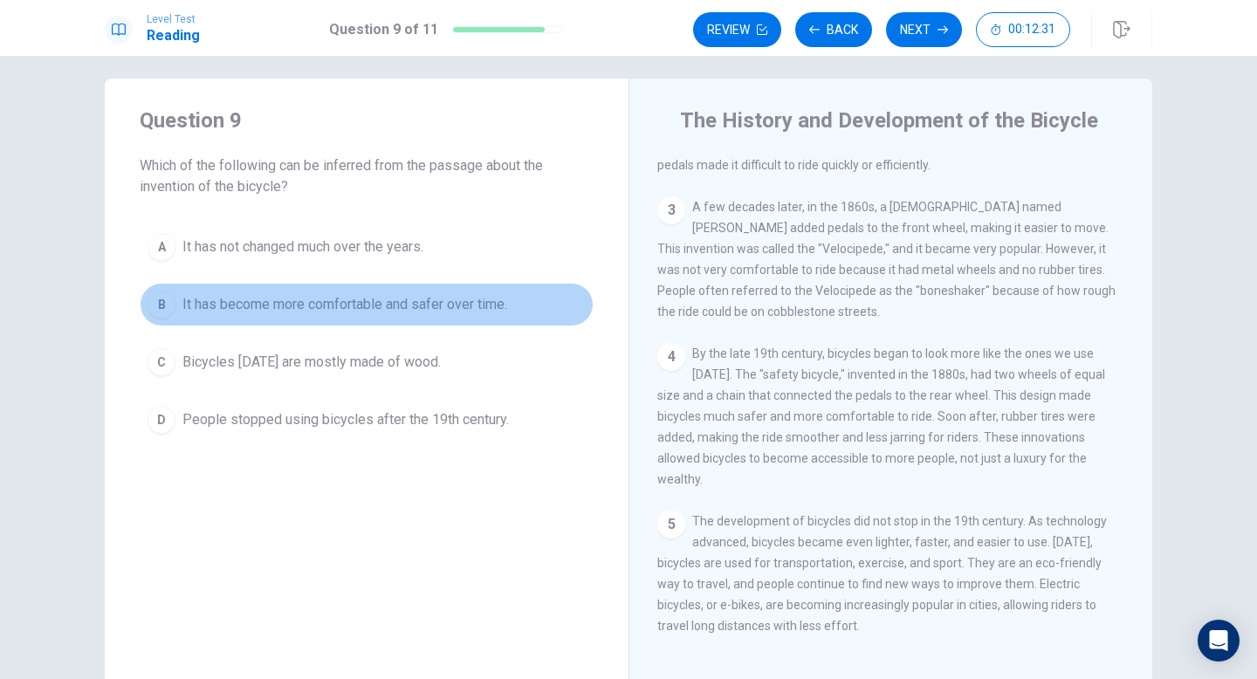
click at [166, 298] on div "B" at bounding box center [161, 305] width 28 height 28
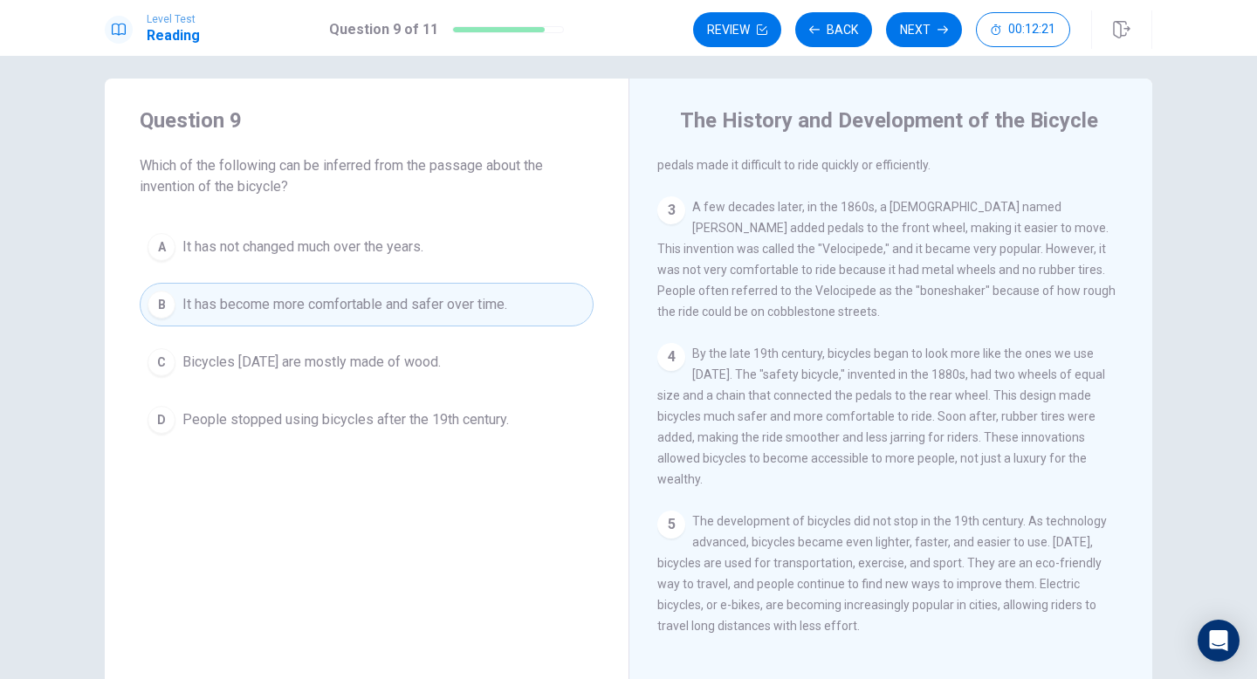
click at [169, 344] on button "C Bicycles [DATE] are mostly made of wood." at bounding box center [367, 362] width 454 height 44
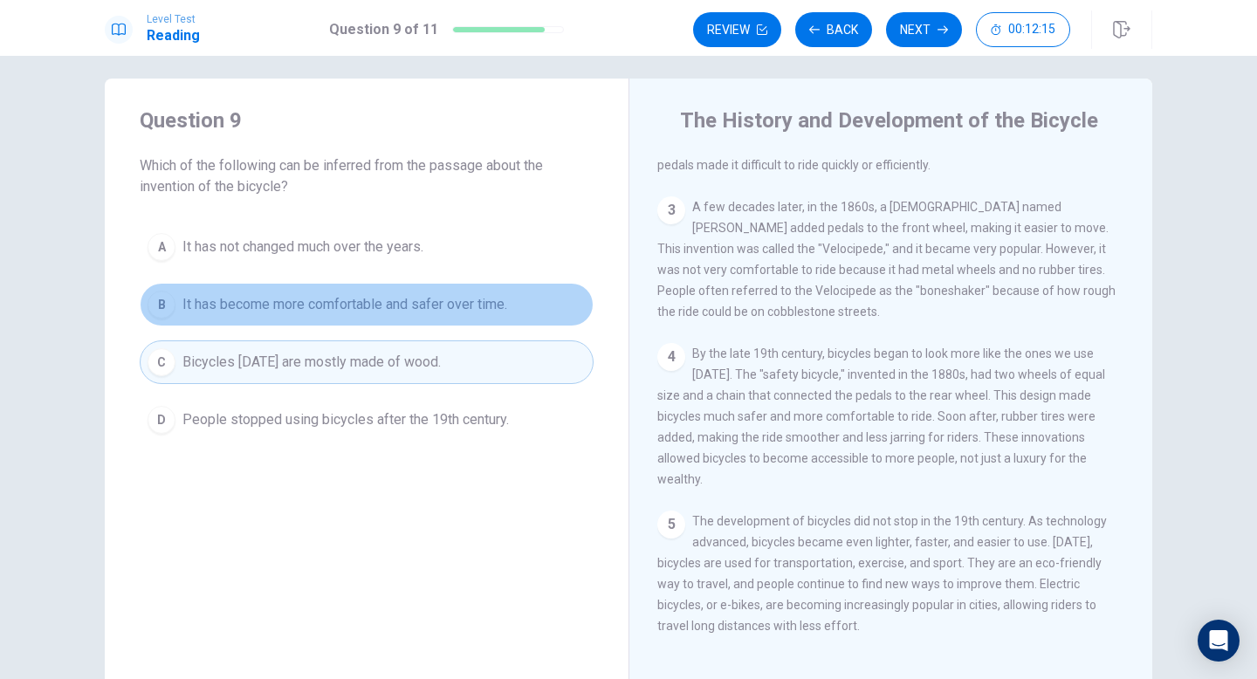
click at [166, 292] on div "B" at bounding box center [161, 305] width 28 height 28
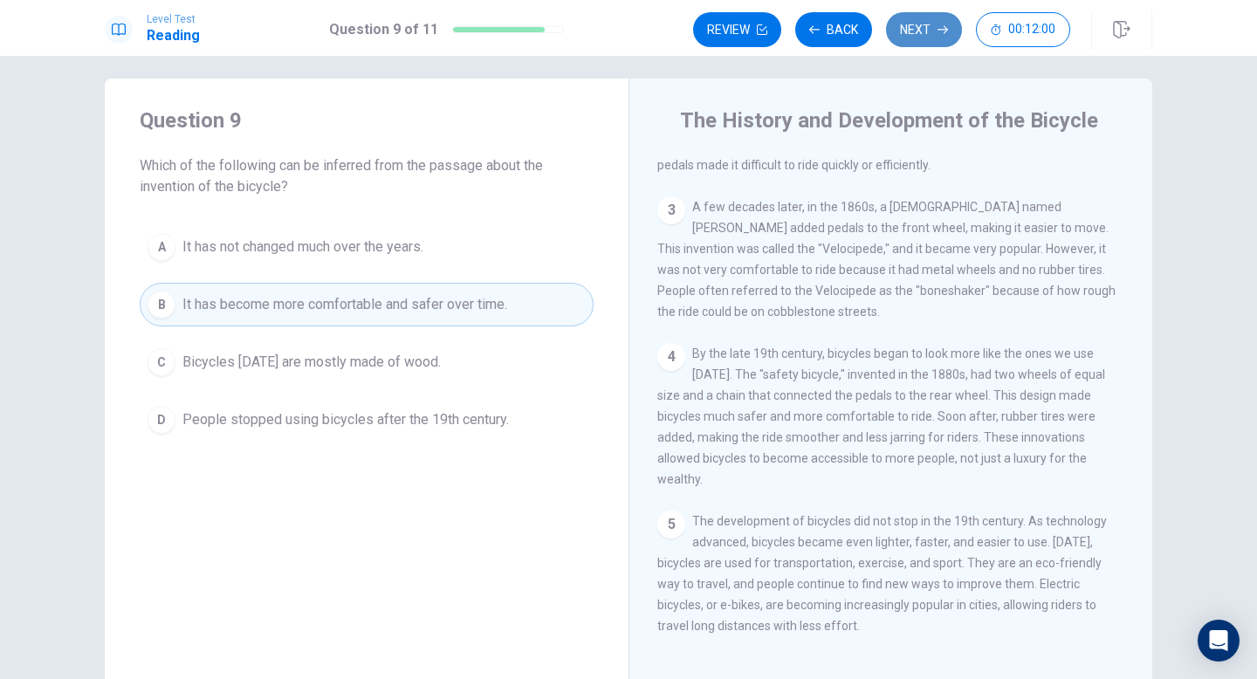
click at [939, 29] on icon "button" at bounding box center [942, 30] width 10 height 8
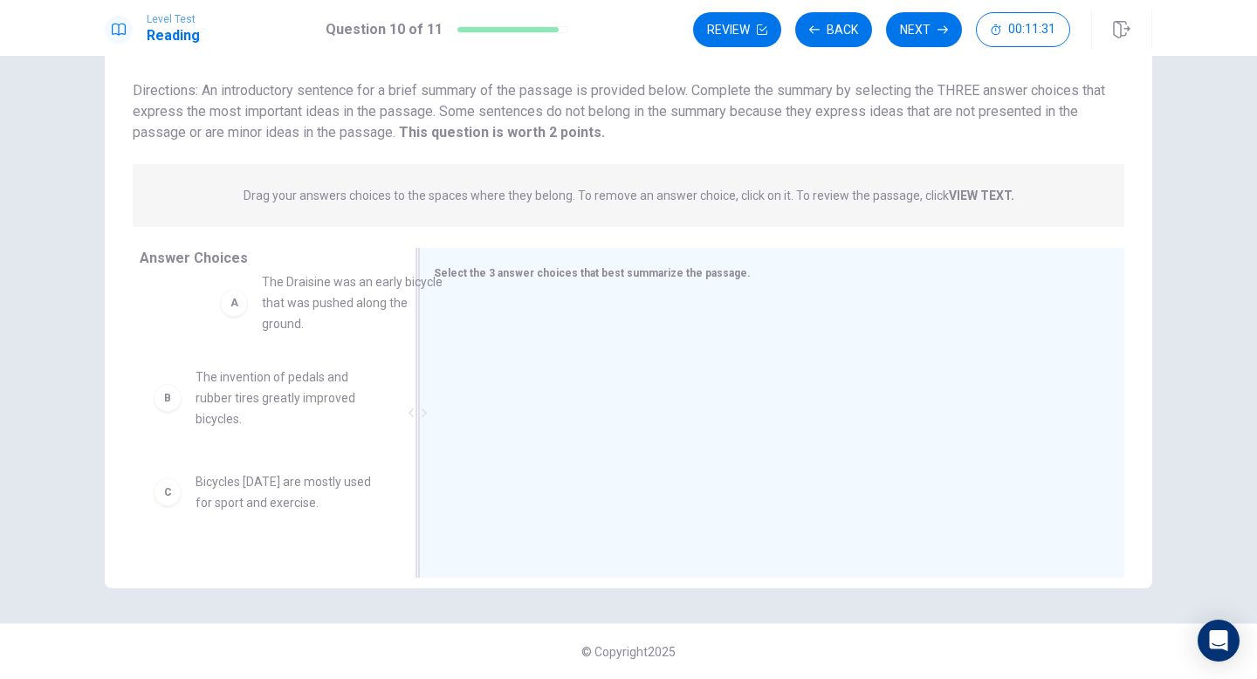
scroll to position [21, 0]
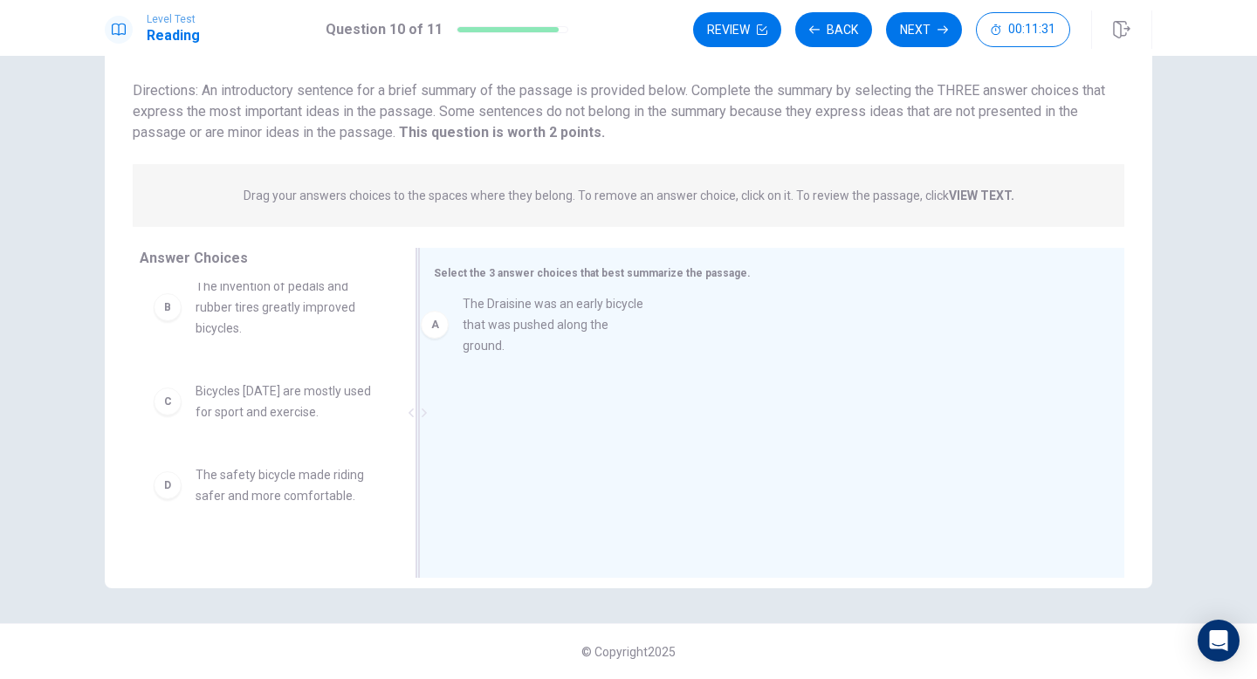
drag, startPoint x: 319, startPoint y: 312, endPoint x: 601, endPoint y: 332, distance: 283.5
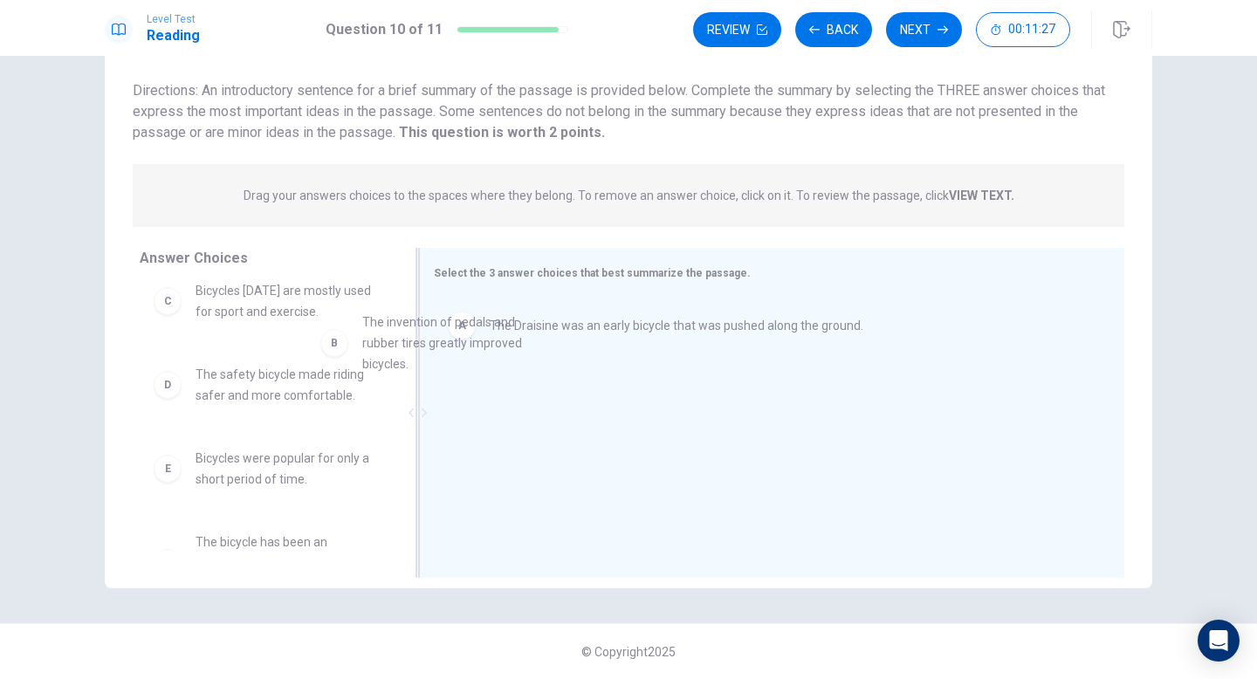
drag, startPoint x: 289, startPoint y: 307, endPoint x: 530, endPoint y: 369, distance: 248.7
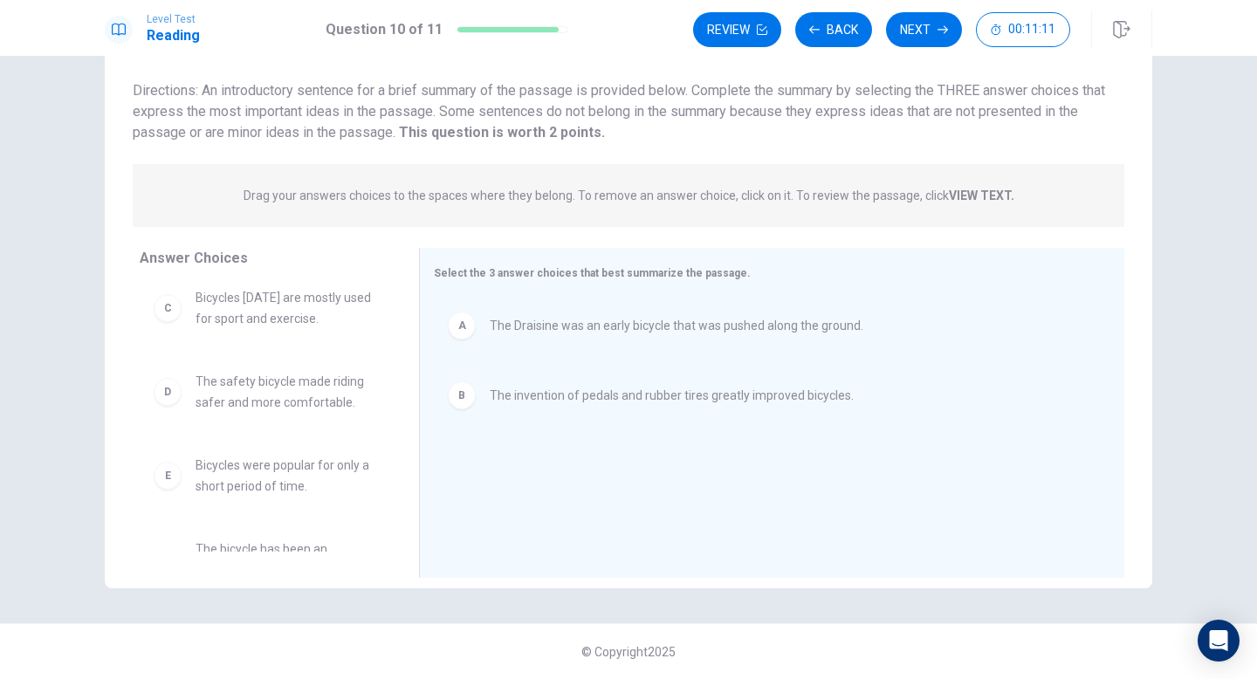
scroll to position [0, 0]
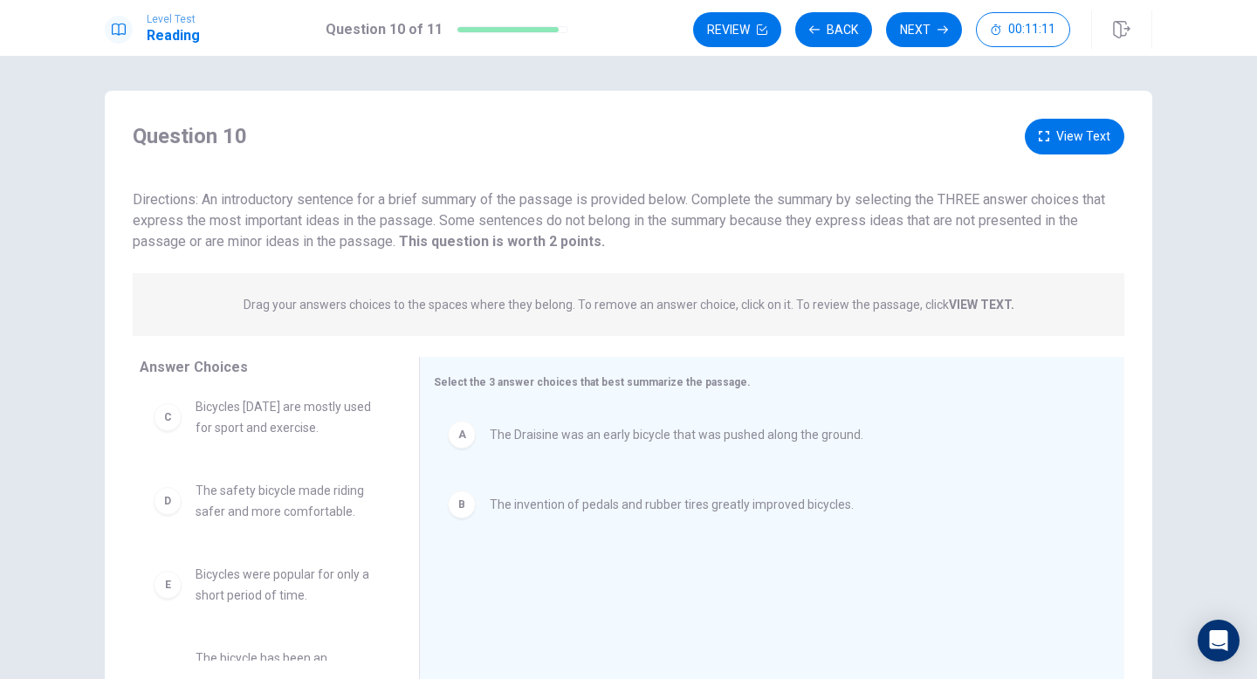
click at [1073, 140] on button "View Text" at bounding box center [1074, 137] width 99 height 36
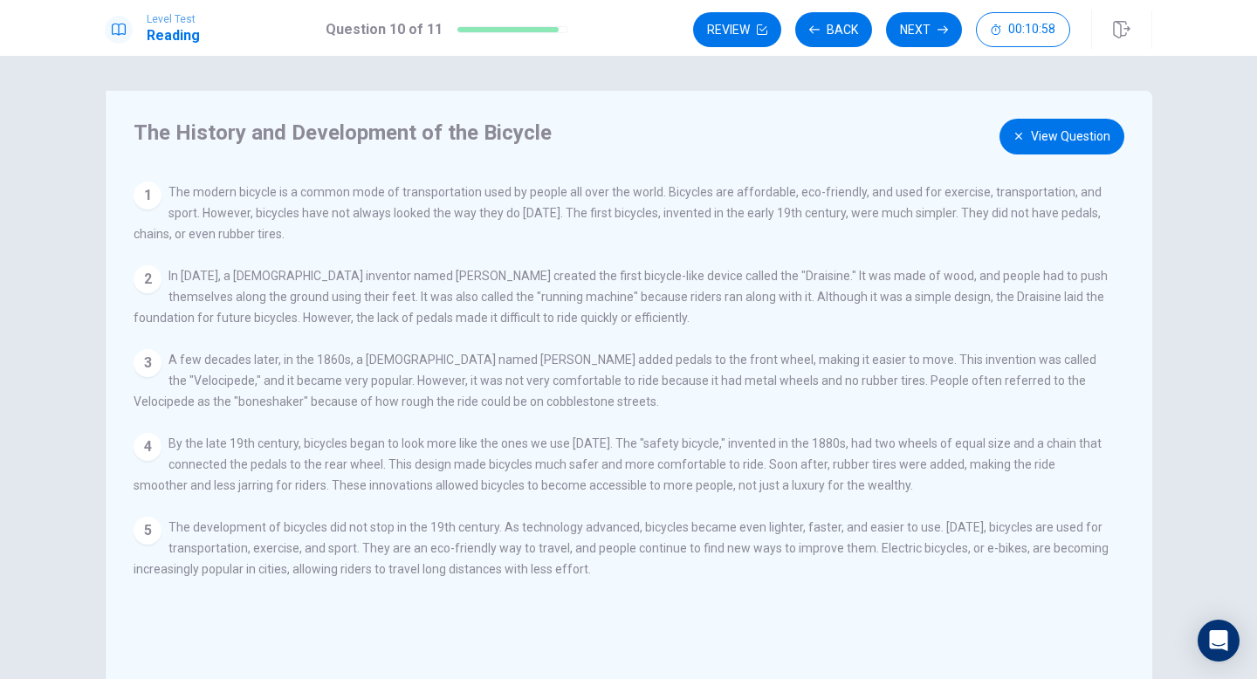
click at [1042, 137] on button "View Question" at bounding box center [1061, 137] width 125 height 36
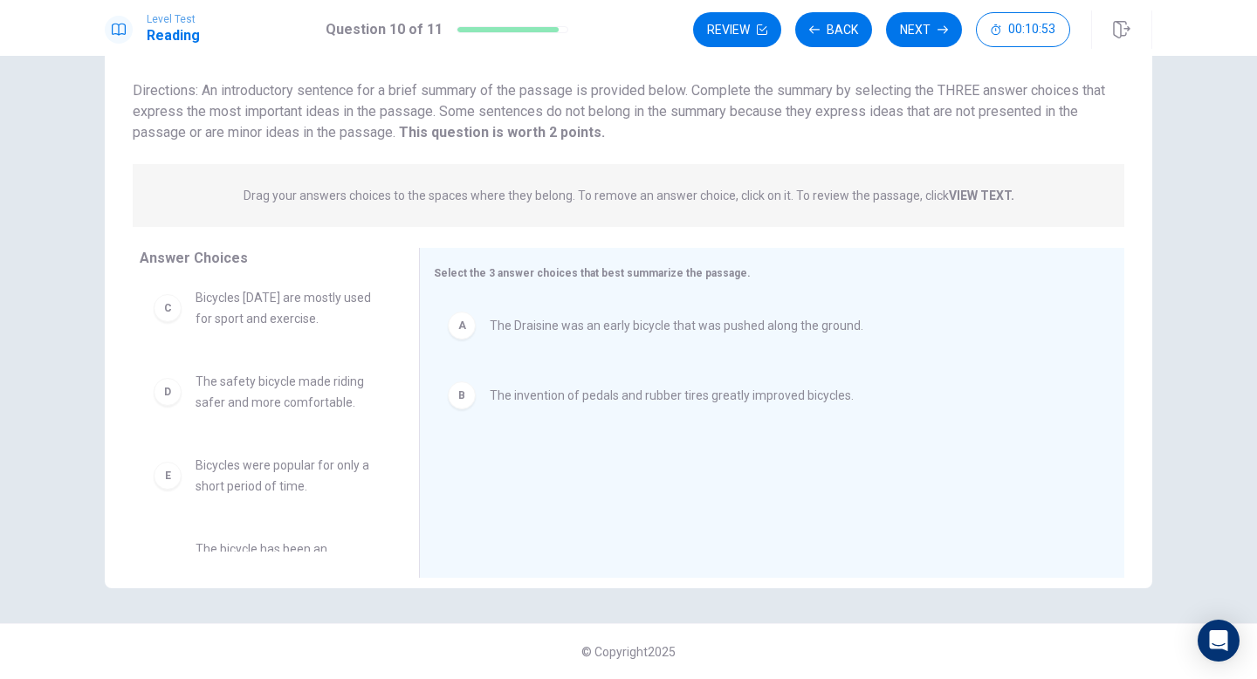
scroll to position [36, 0]
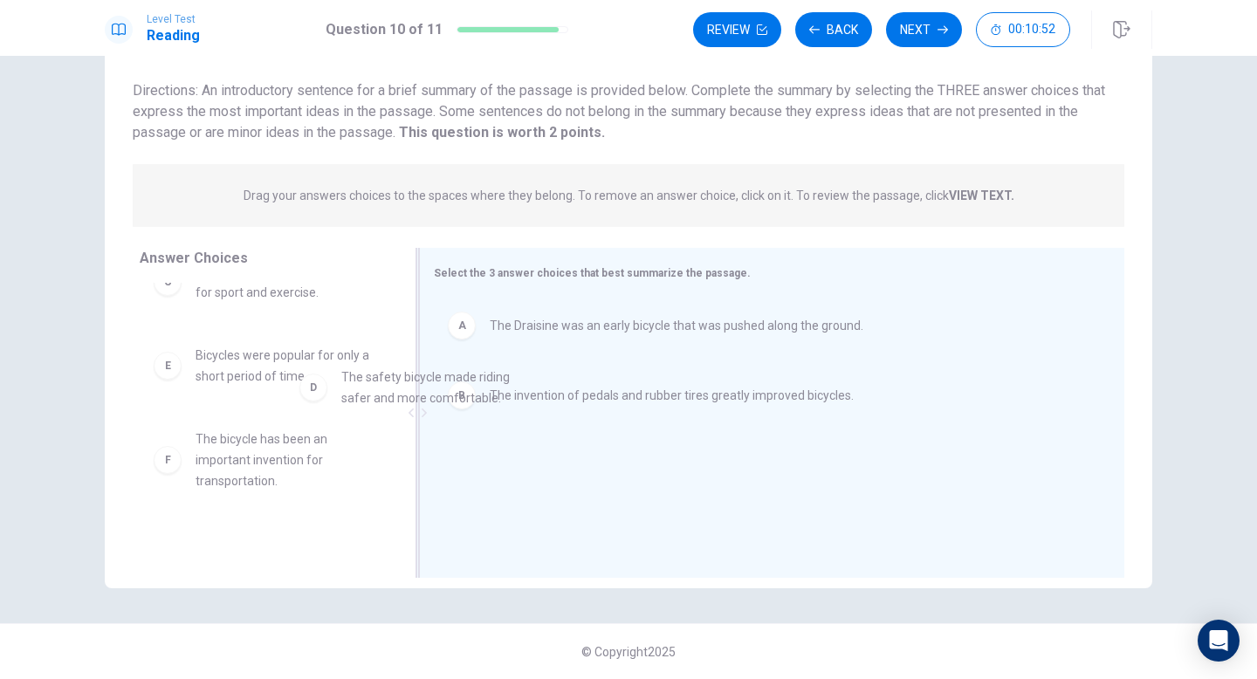
drag, startPoint x: 317, startPoint y: 363, endPoint x: 497, endPoint y: 393, distance: 183.1
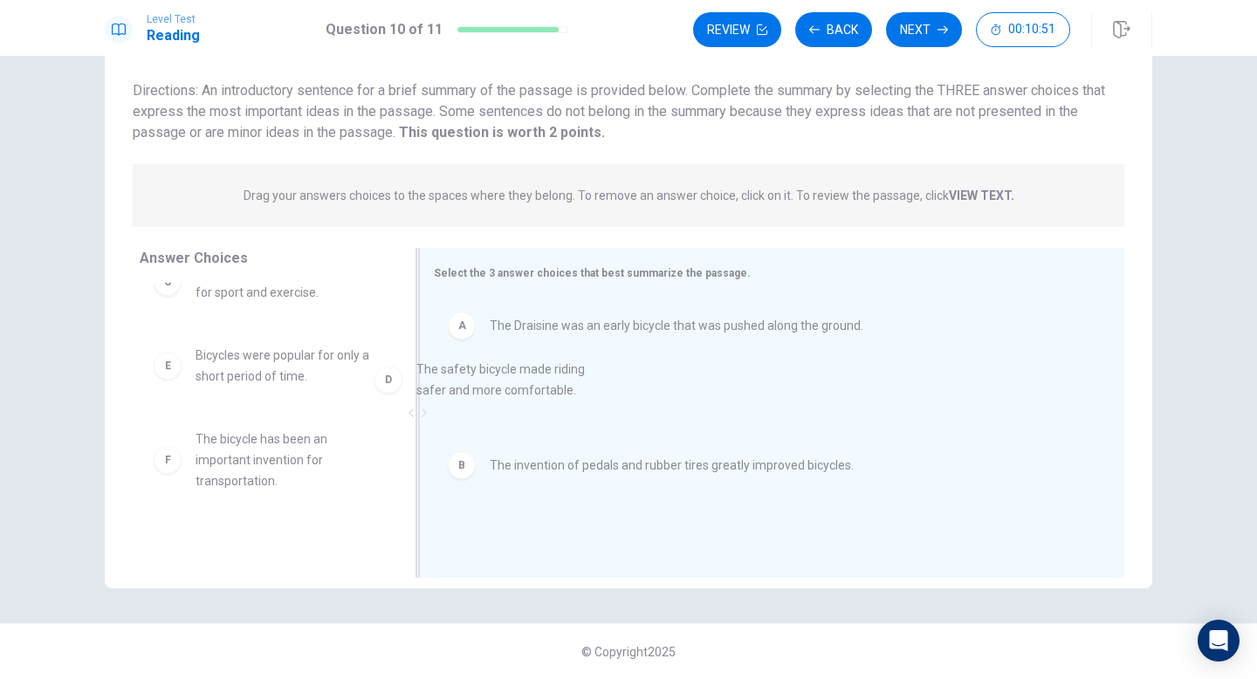
drag, startPoint x: 328, startPoint y: 374, endPoint x: 559, endPoint y: 391, distance: 231.9
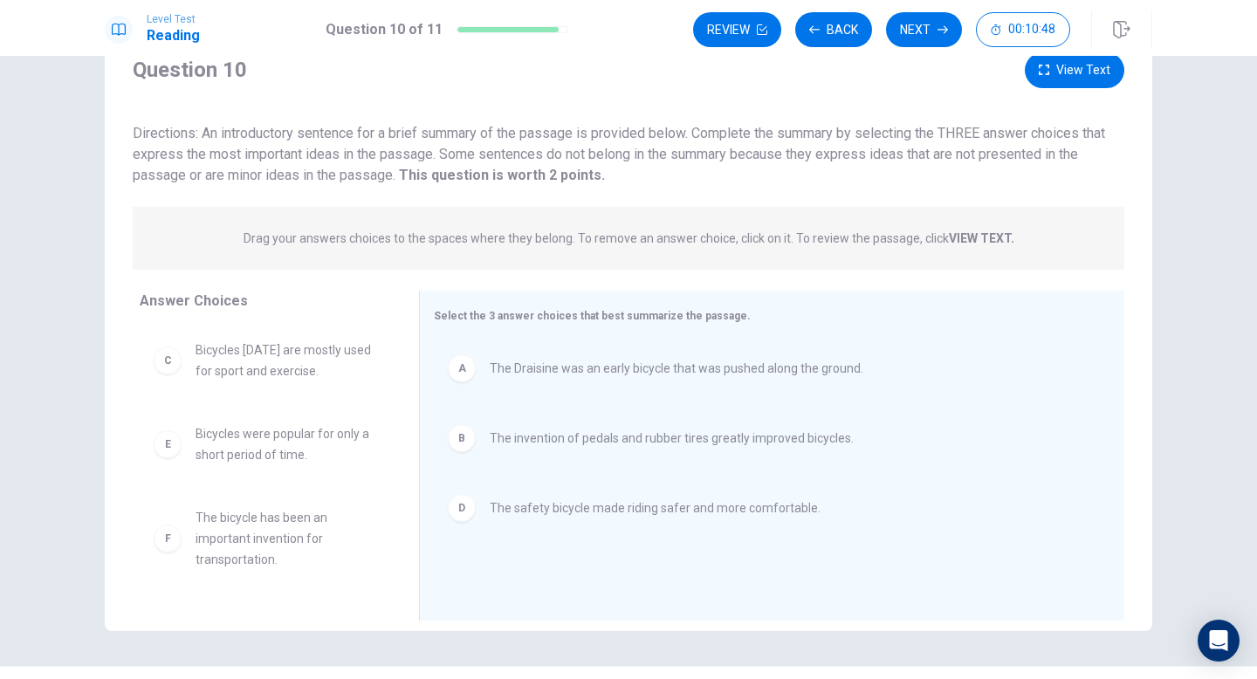
scroll to position [61, 0]
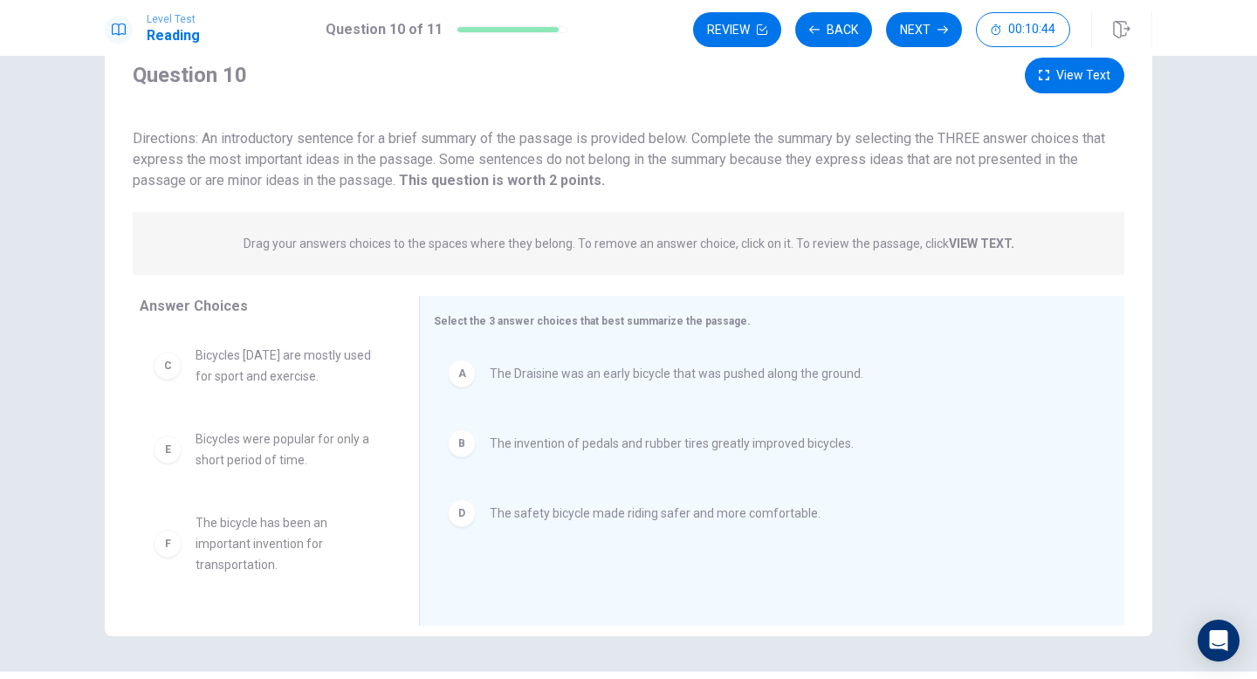
click at [1088, 70] on button "View Text" at bounding box center [1074, 76] width 99 height 36
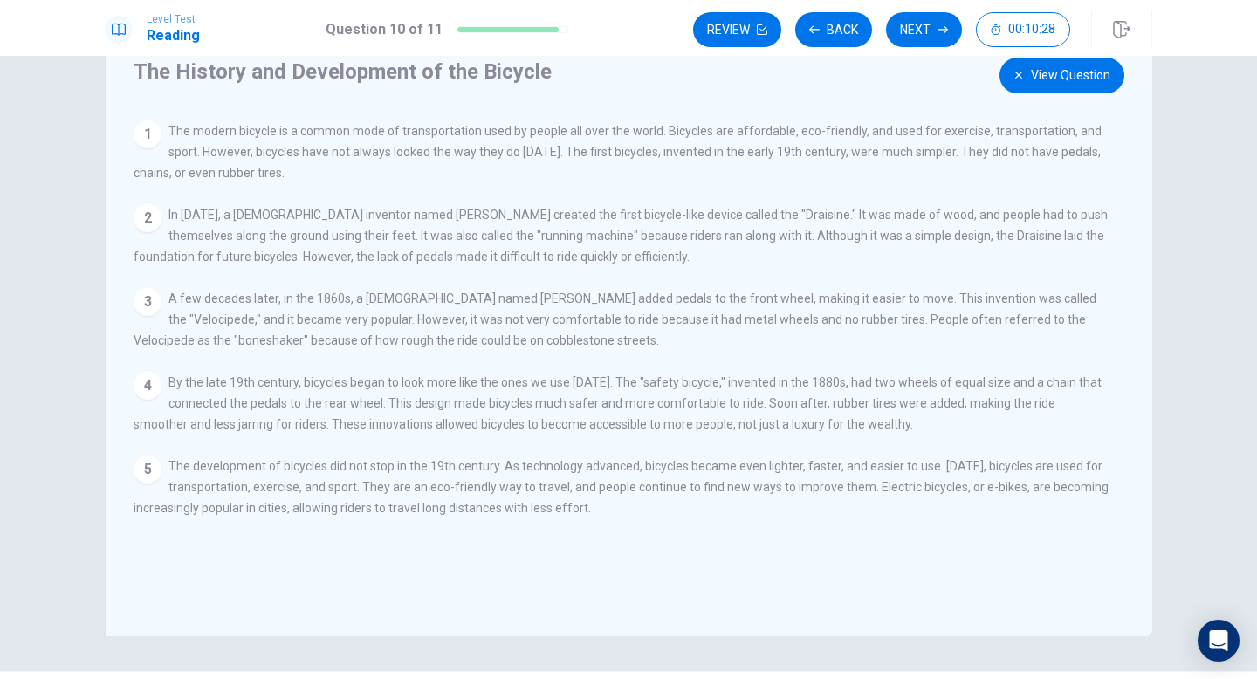
click at [1042, 84] on button "View Question" at bounding box center [1061, 76] width 125 height 36
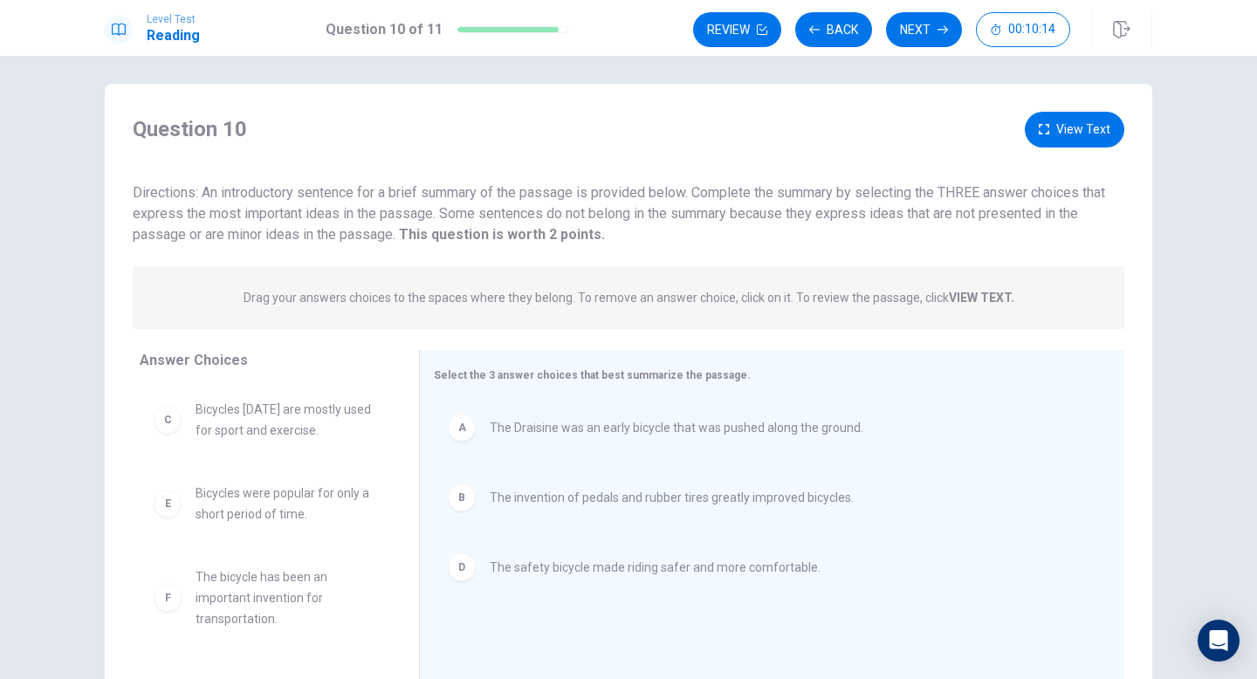
scroll to position [0, 0]
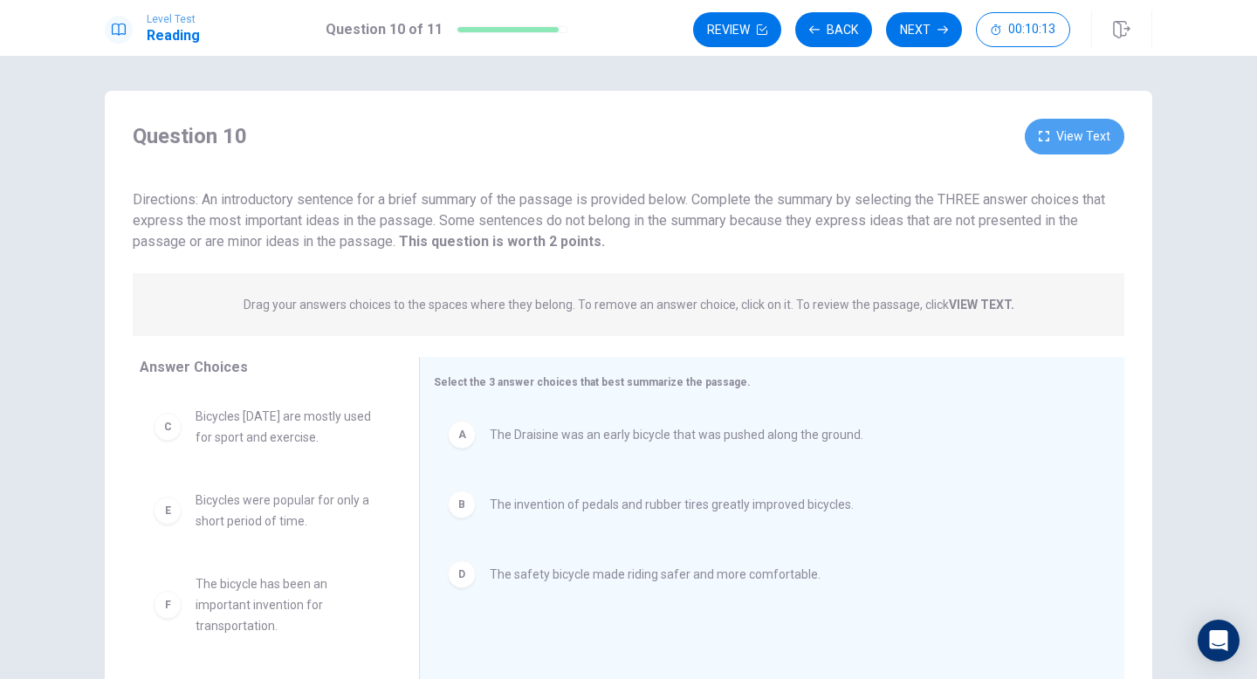
click at [1073, 125] on button "View Text" at bounding box center [1074, 137] width 99 height 36
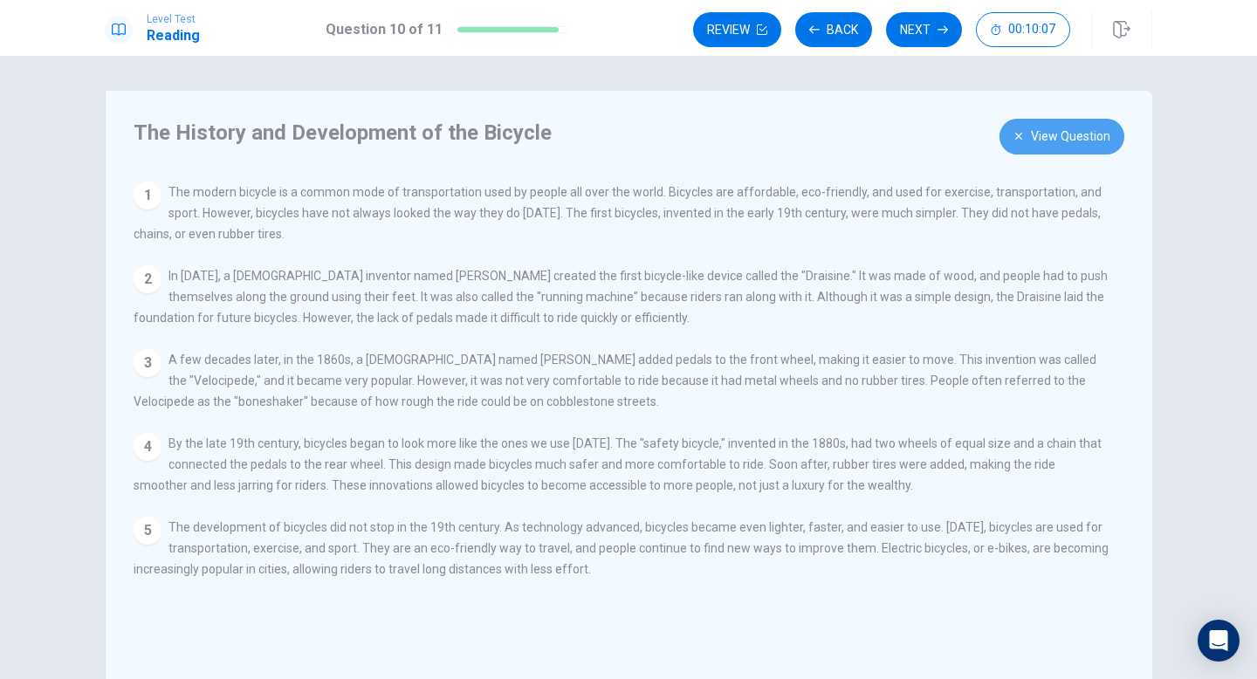
click at [1070, 132] on button "View Question" at bounding box center [1061, 137] width 125 height 36
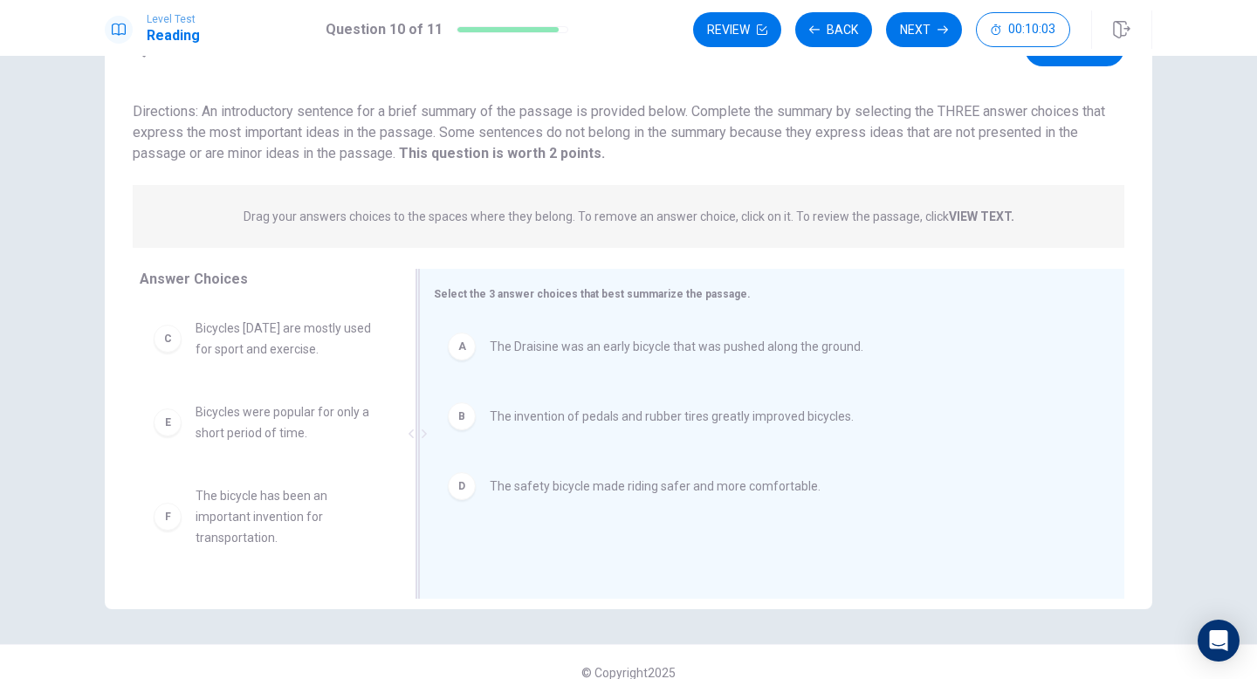
scroll to position [95, 0]
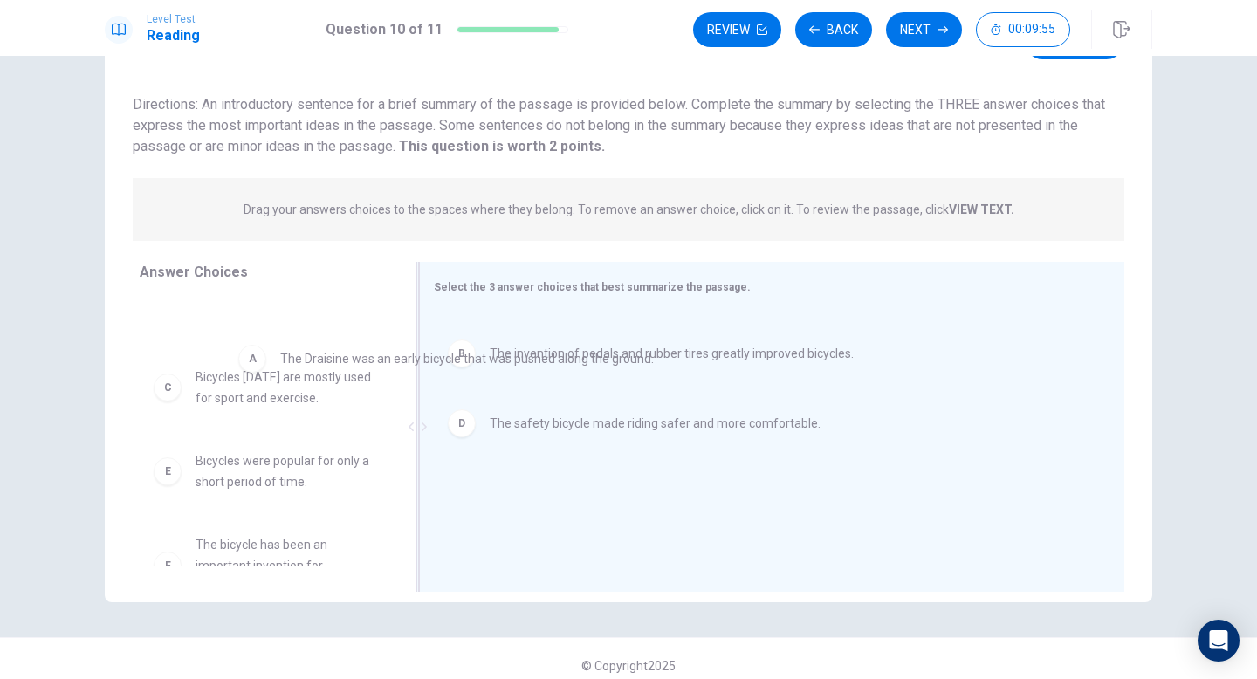
drag, startPoint x: 553, startPoint y: 343, endPoint x: 299, endPoint y: 380, distance: 256.7
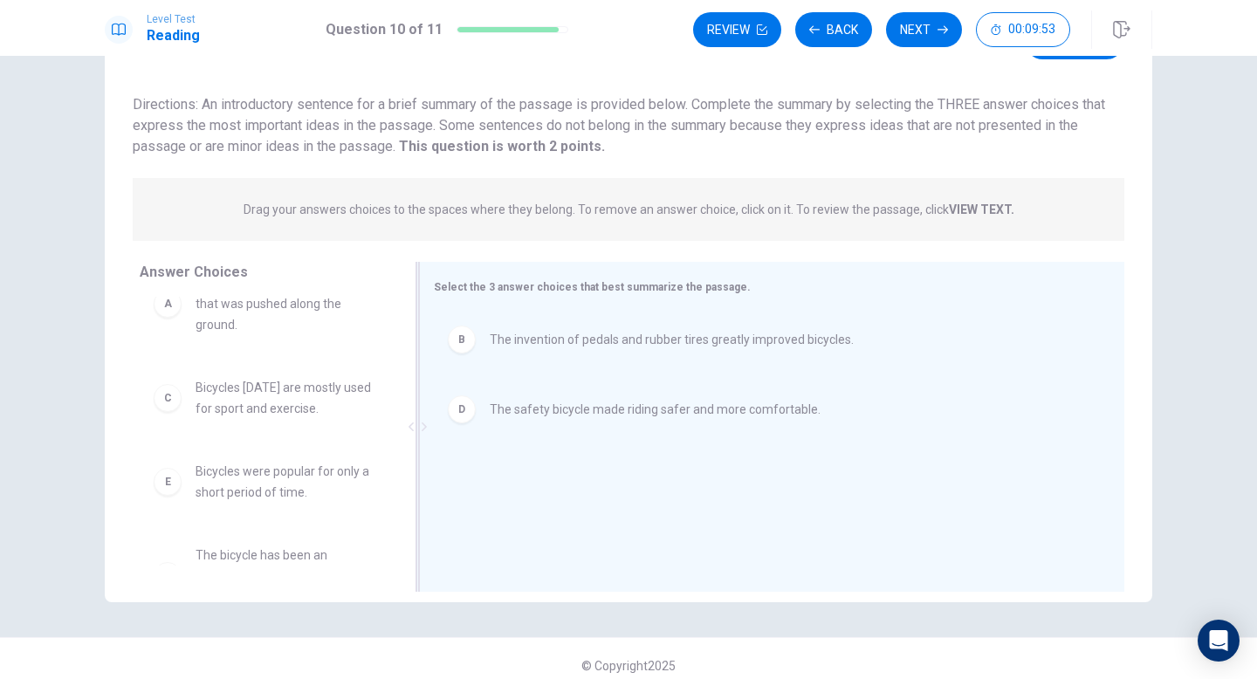
scroll to position [94, 0]
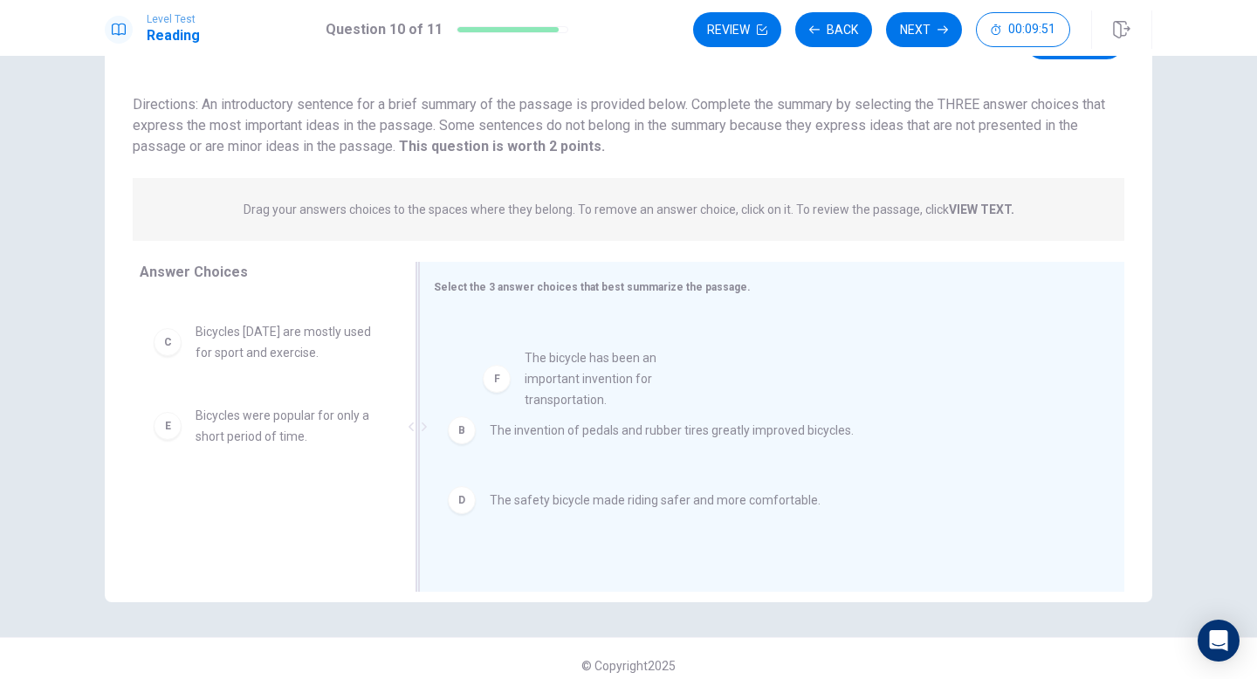
drag, startPoint x: 273, startPoint y: 534, endPoint x: 625, endPoint y: 382, distance: 383.1
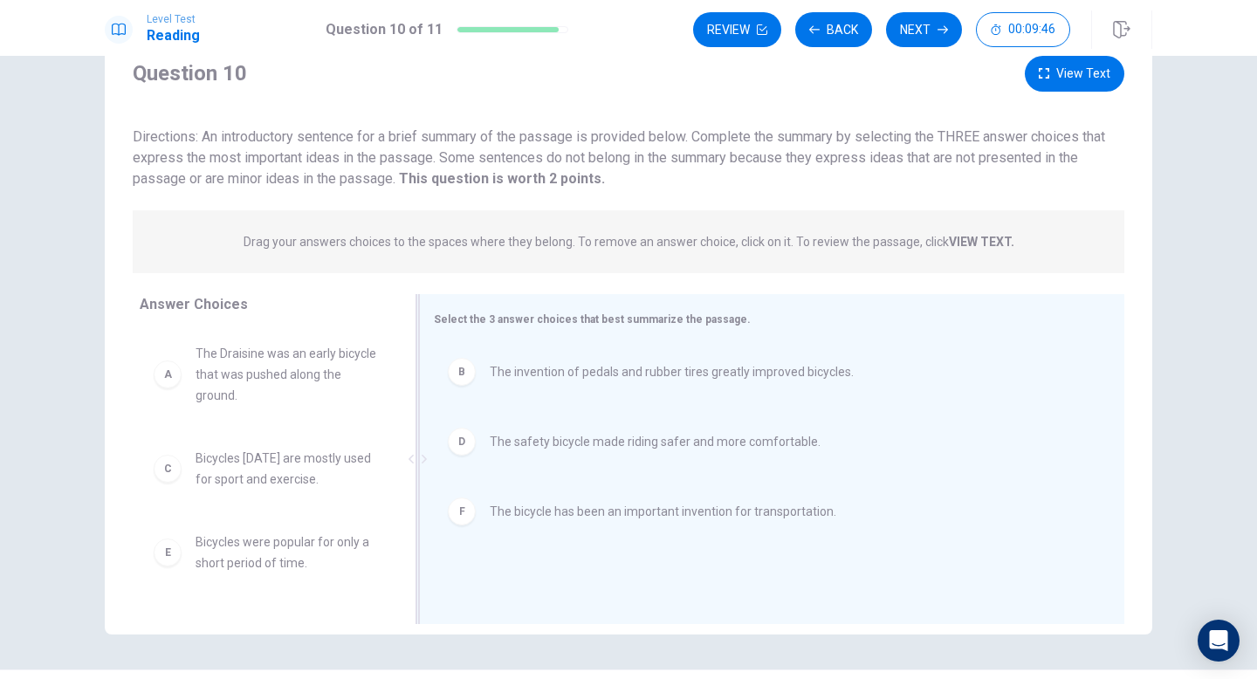
scroll to position [72, 0]
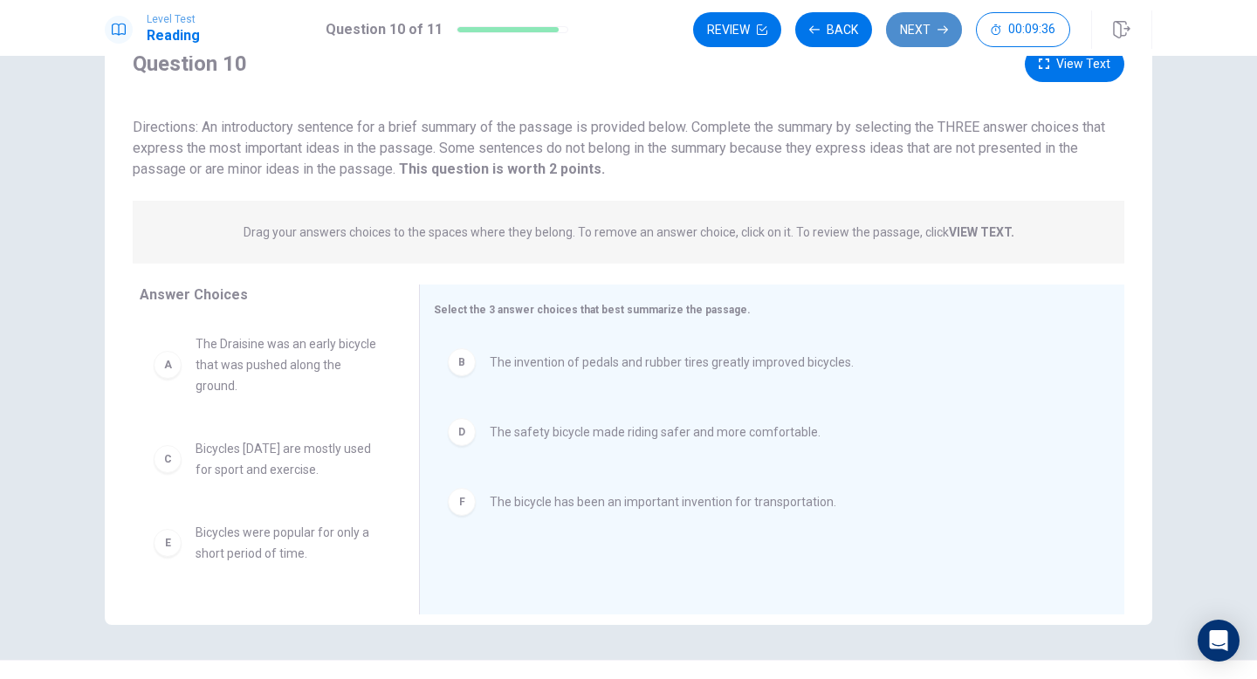
click at [935, 29] on button "Next" at bounding box center [924, 29] width 76 height 35
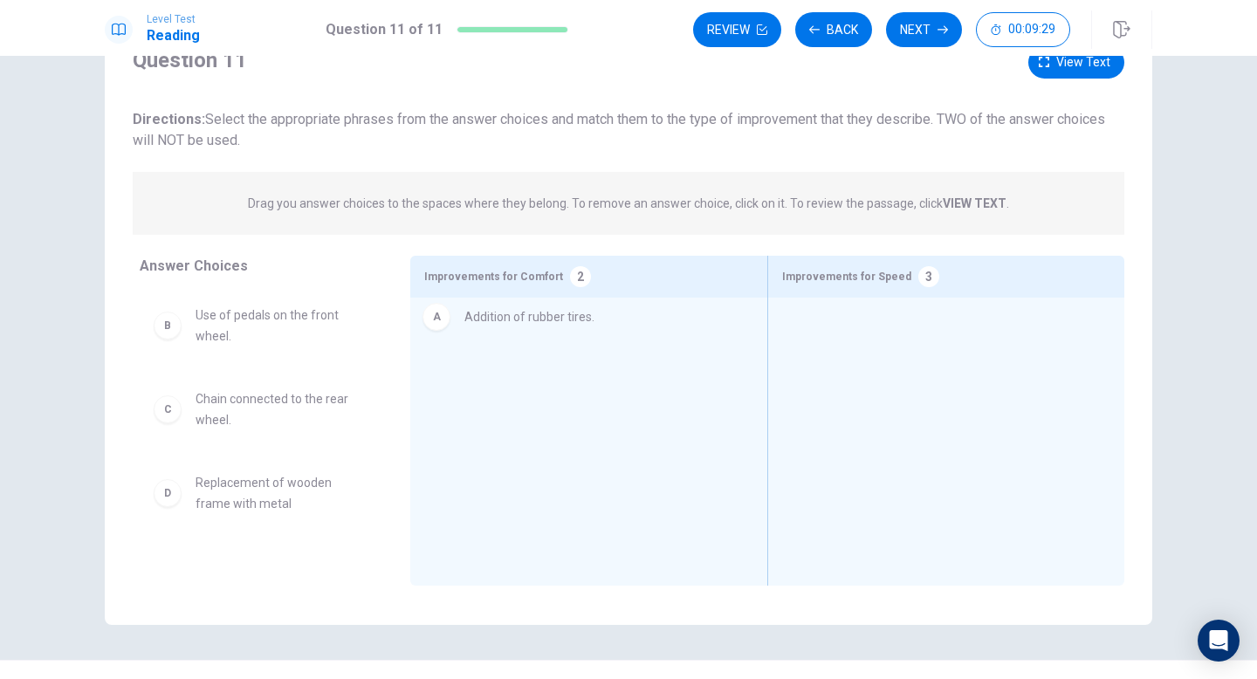
drag, startPoint x: 271, startPoint y: 321, endPoint x: 579, endPoint y: 319, distance: 307.2
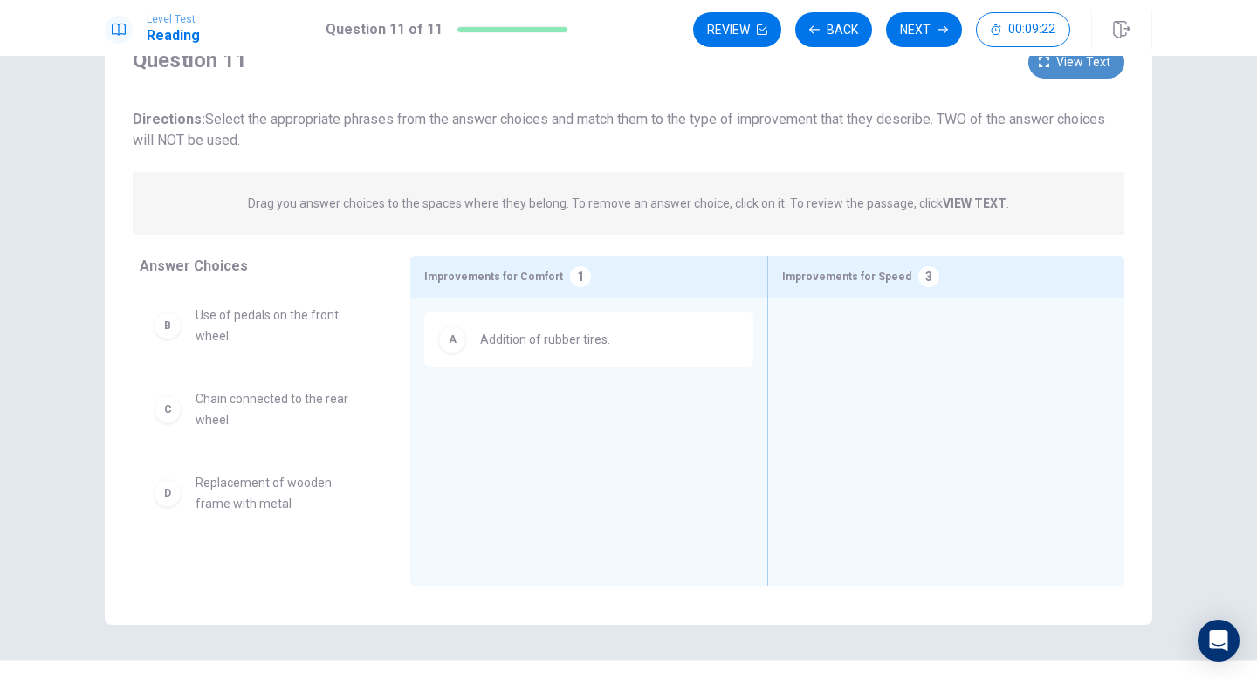
click at [1079, 63] on span "View text" at bounding box center [1083, 62] width 54 height 22
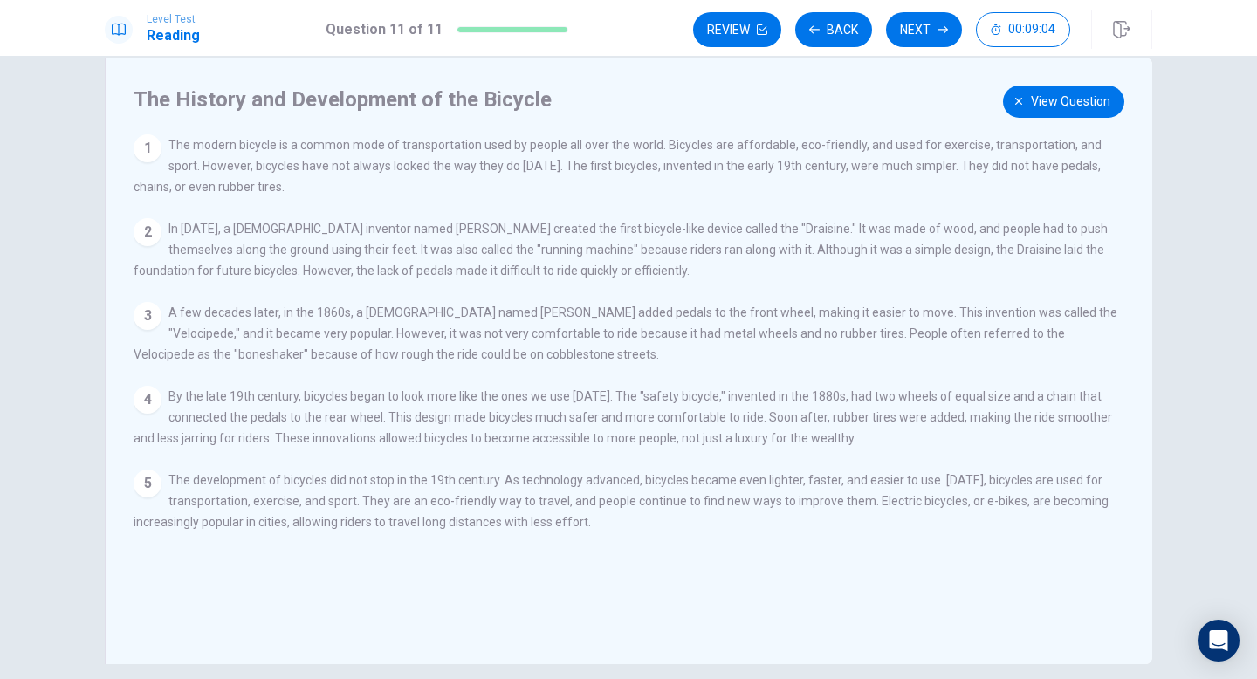
scroll to position [23, 0]
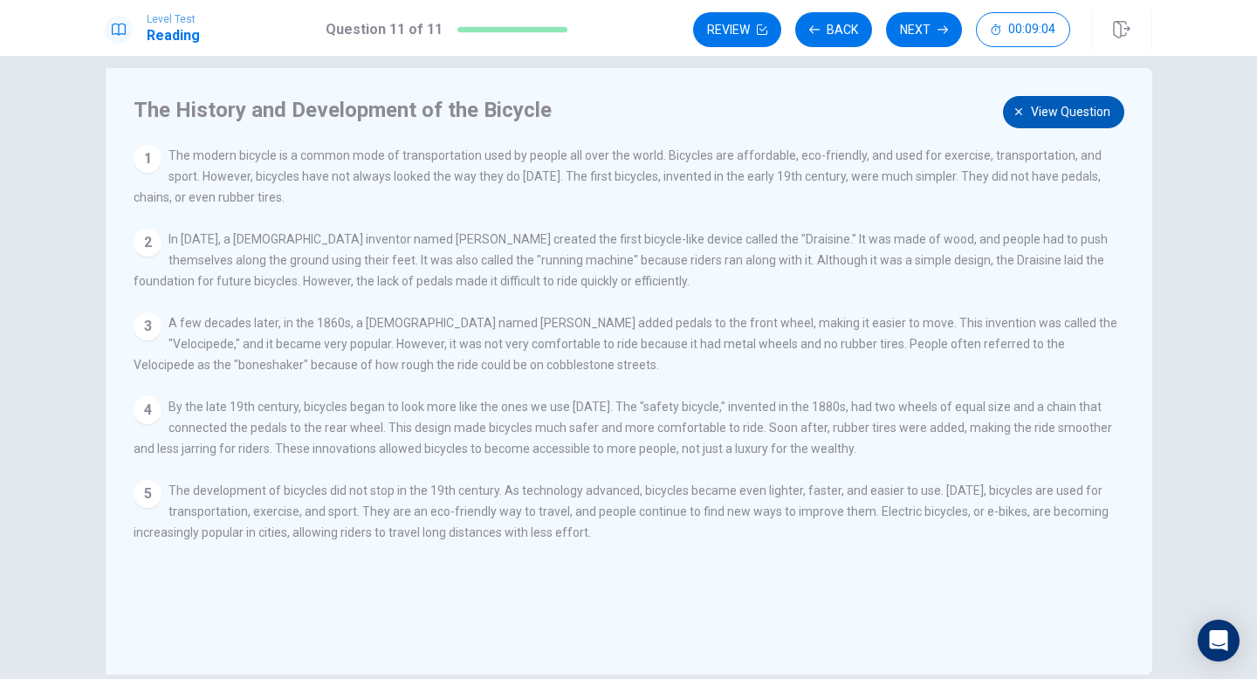
click at [1066, 113] on span "View question" at bounding box center [1070, 112] width 79 height 22
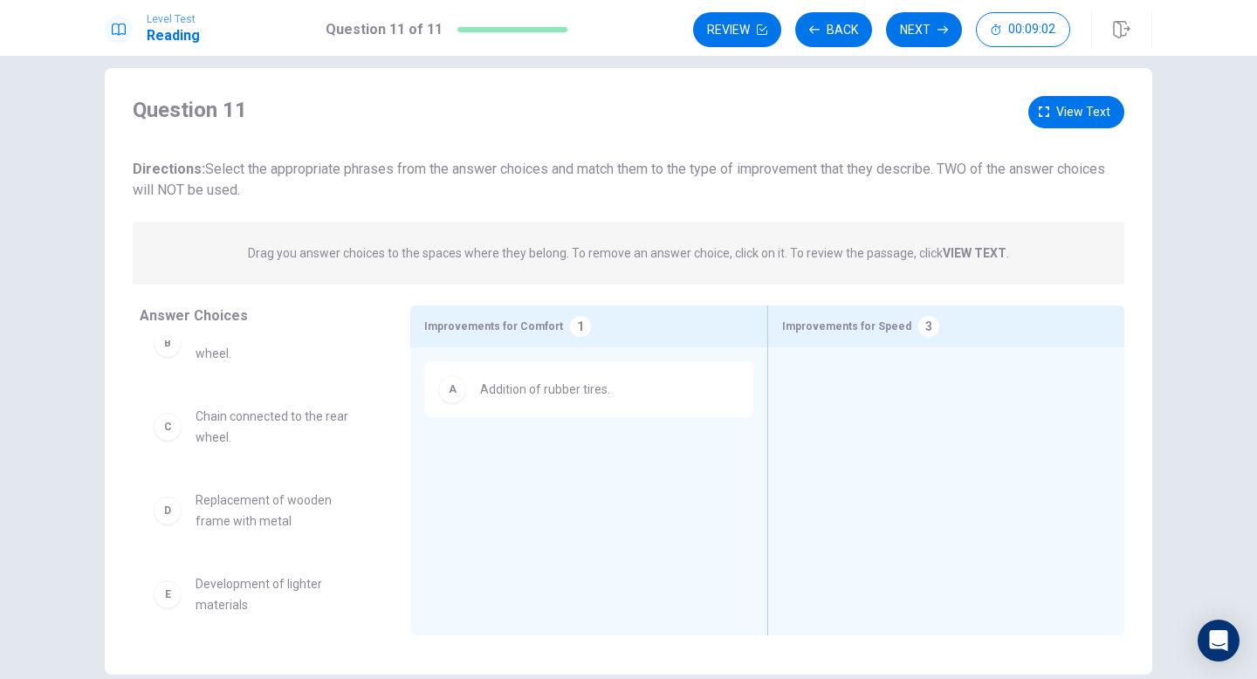
scroll to position [0, 0]
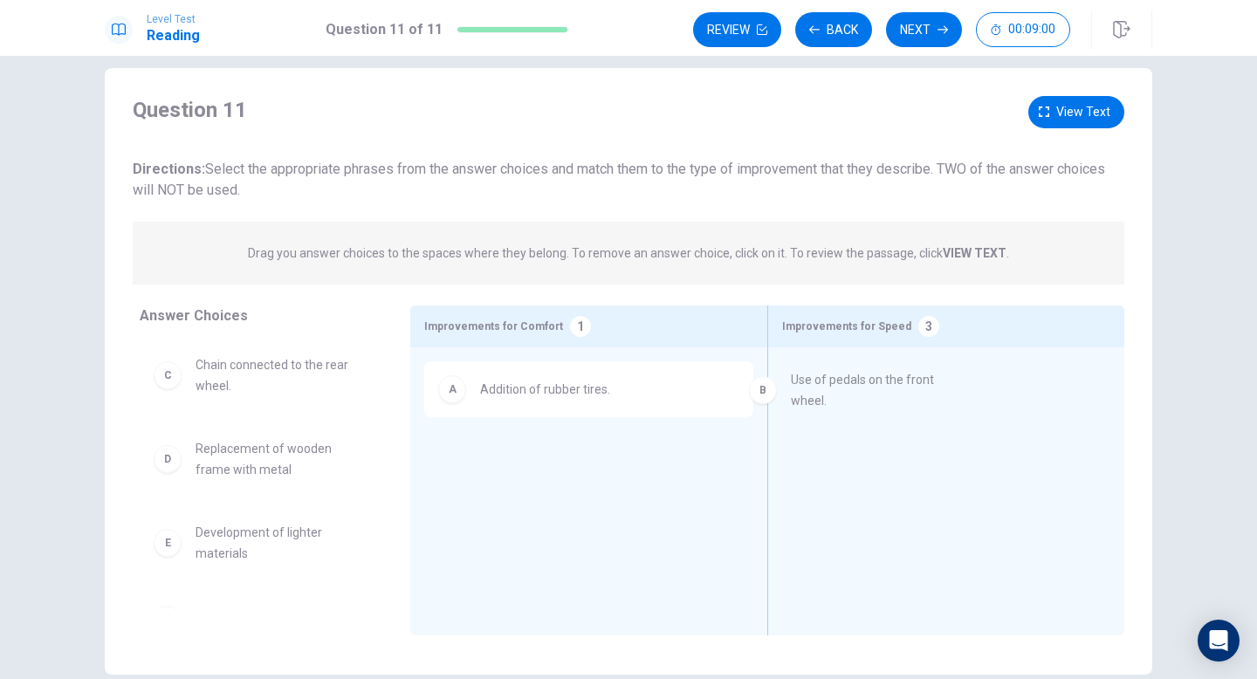
drag, startPoint x: 288, startPoint y: 396, endPoint x: 921, endPoint y: 409, distance: 632.8
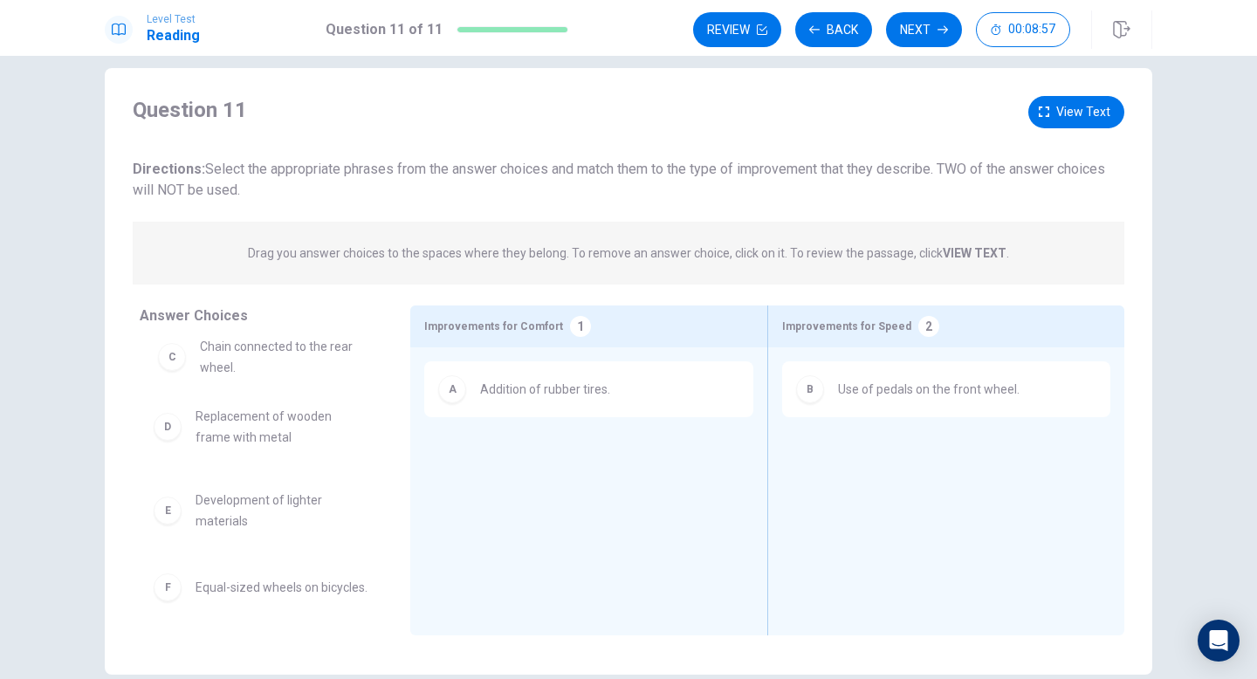
scroll to position [9, 0]
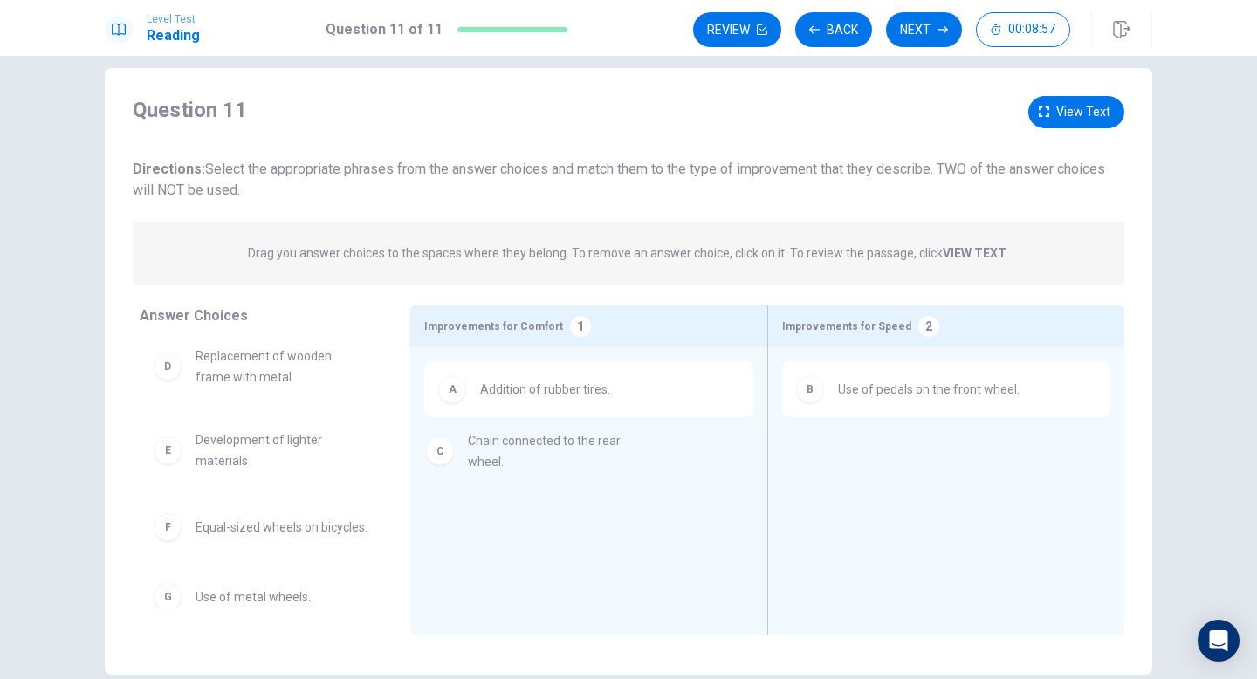
drag, startPoint x: 265, startPoint y: 368, endPoint x: 542, endPoint y: 463, distance: 292.3
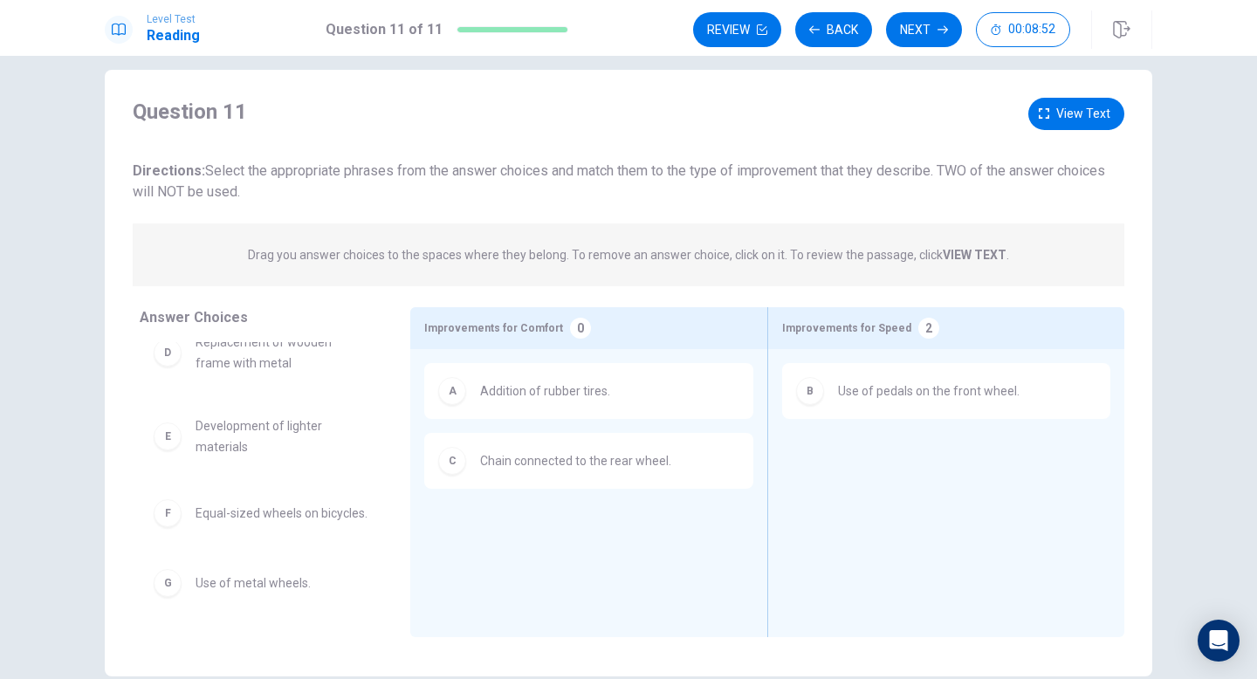
scroll to position [0, 0]
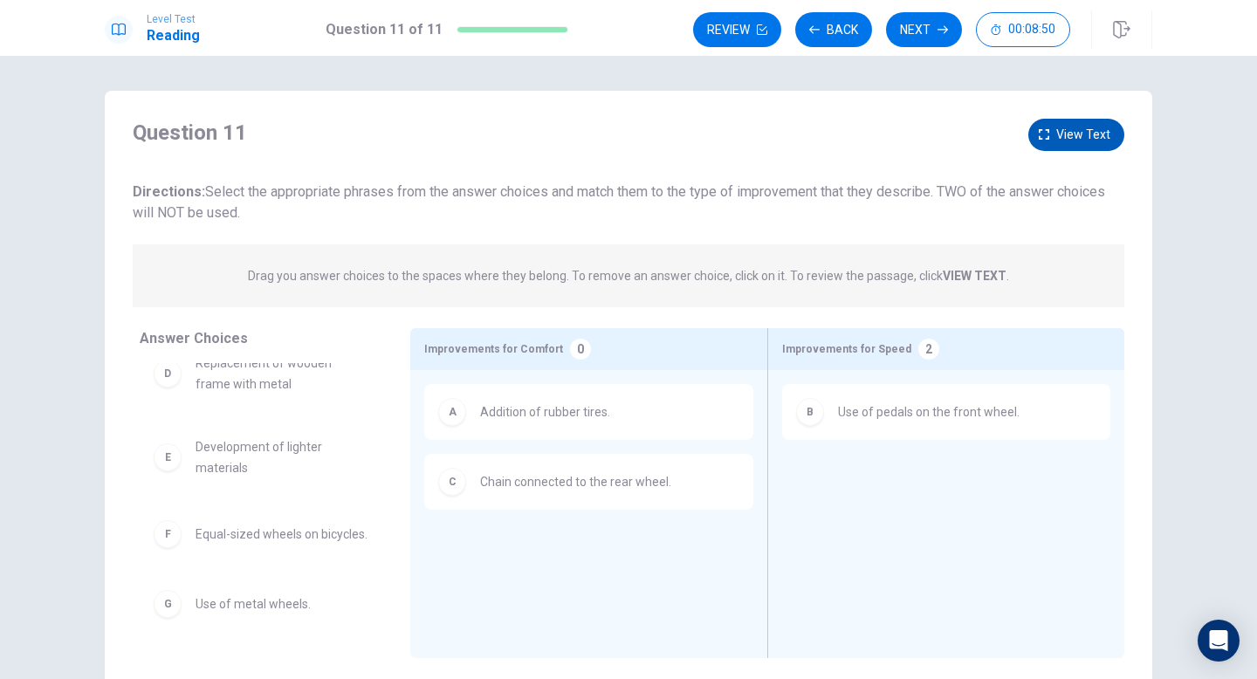
click at [1080, 143] on span "View text" at bounding box center [1083, 135] width 54 height 22
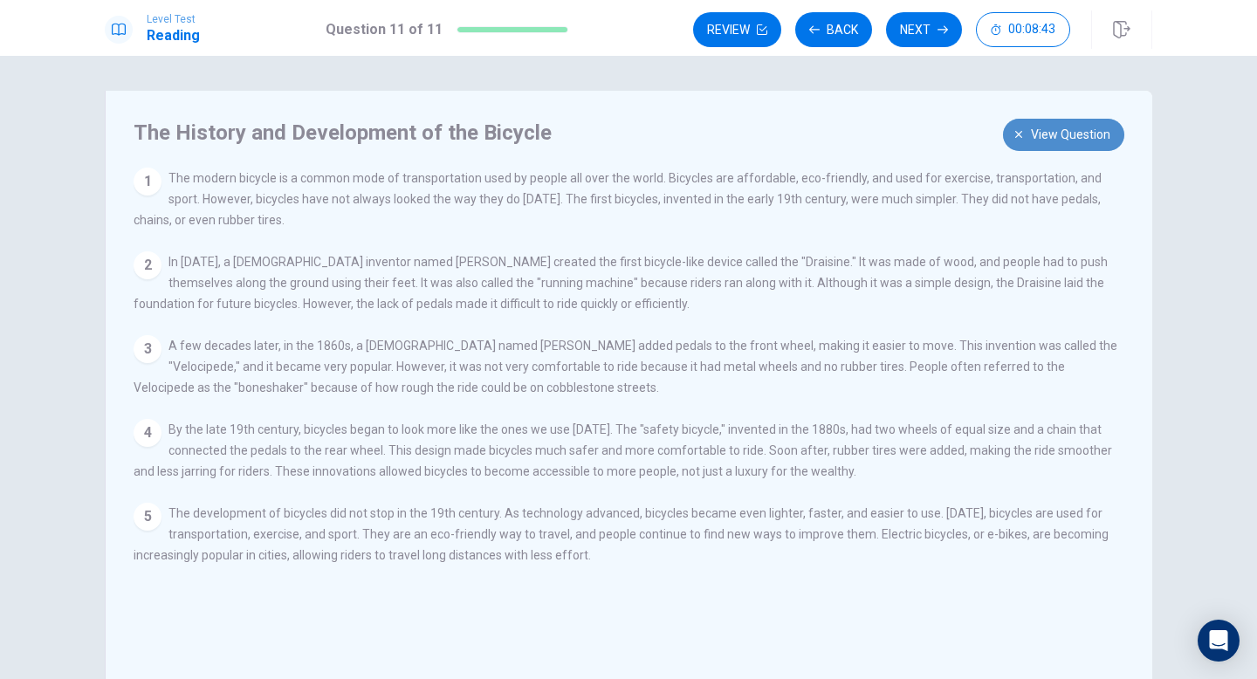
click at [1074, 140] on span "View question" at bounding box center [1070, 135] width 79 height 22
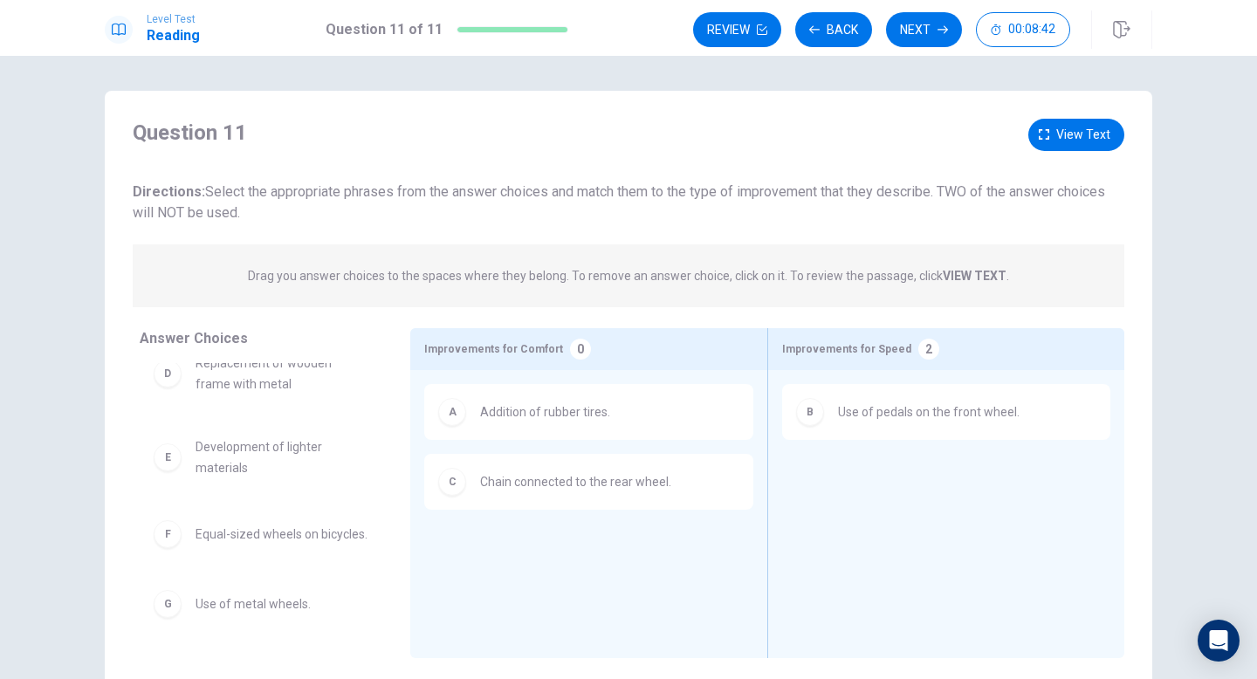
scroll to position [109, 0]
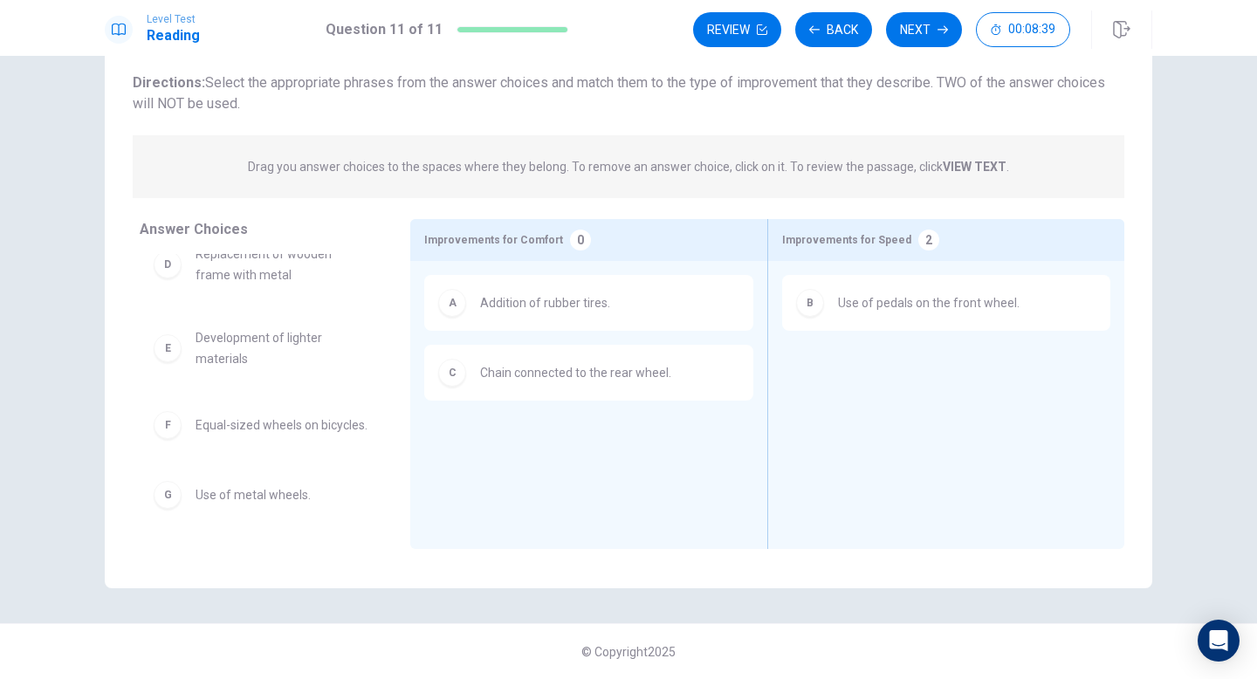
click at [295, 497] on span "Use of metal wheels." at bounding box center [252, 494] width 115 height 21
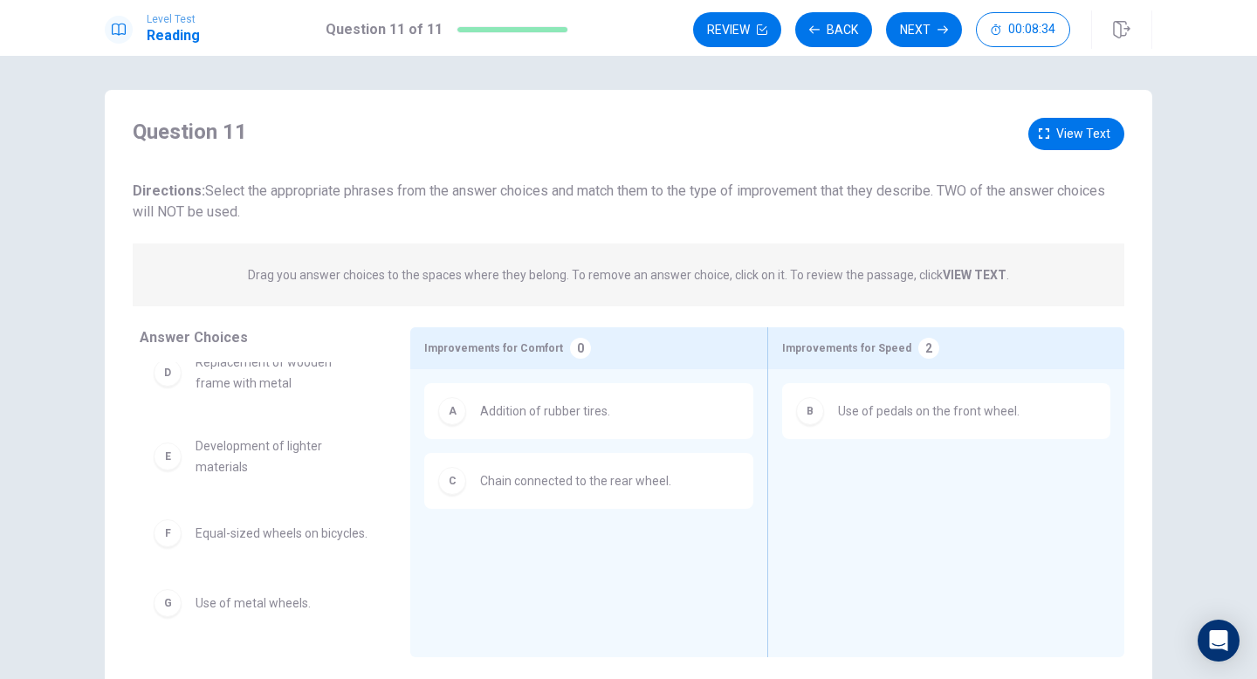
click at [1090, 114] on div "Question 11 View text Directions: Select the appropriate phrases from the answe…" at bounding box center [628, 393] width 1047 height 607
click at [1059, 152] on div "Question 11 View text Directions: Select the appropriate phrases from the answe…" at bounding box center [628, 170] width 991 height 105
click at [1067, 141] on span "View text" at bounding box center [1083, 134] width 54 height 22
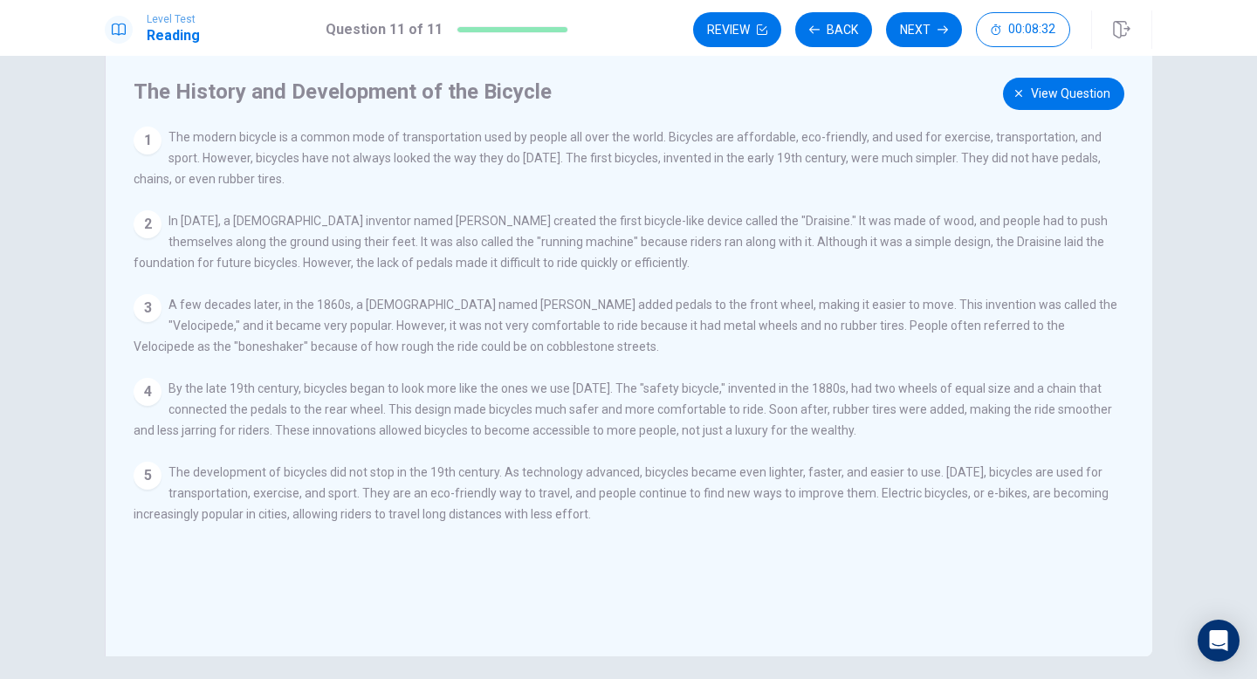
scroll to position [45, 0]
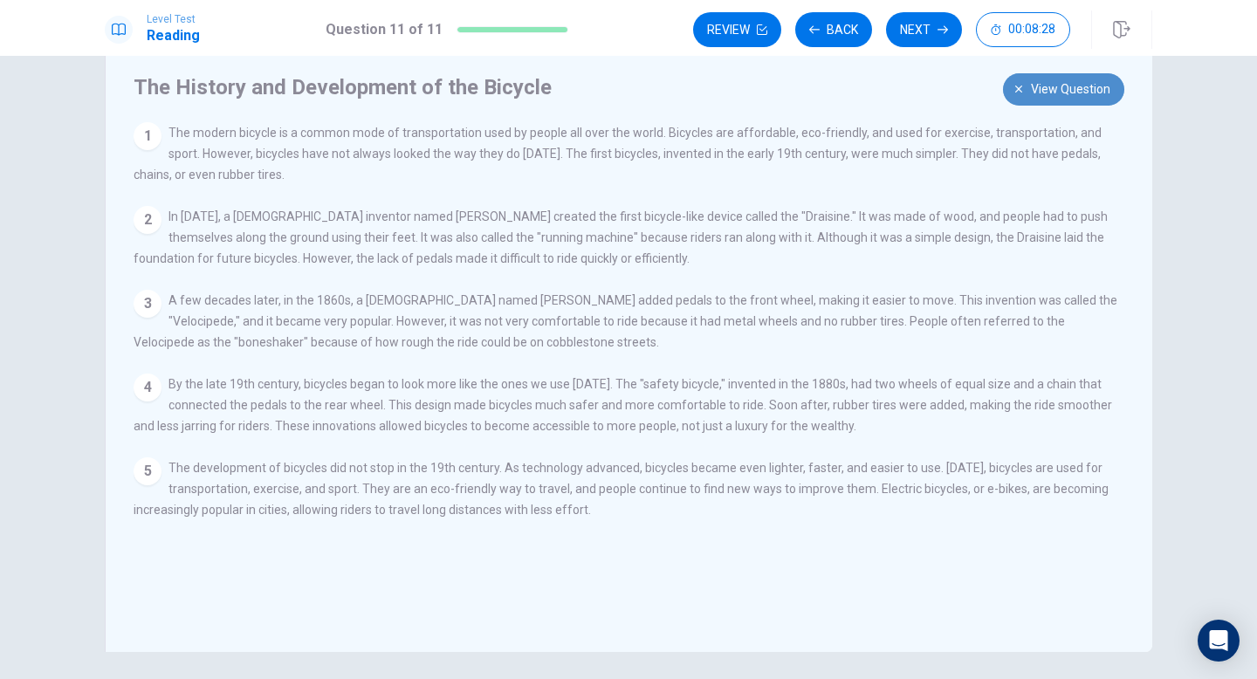
click at [1076, 93] on span "View question" at bounding box center [1070, 90] width 79 height 22
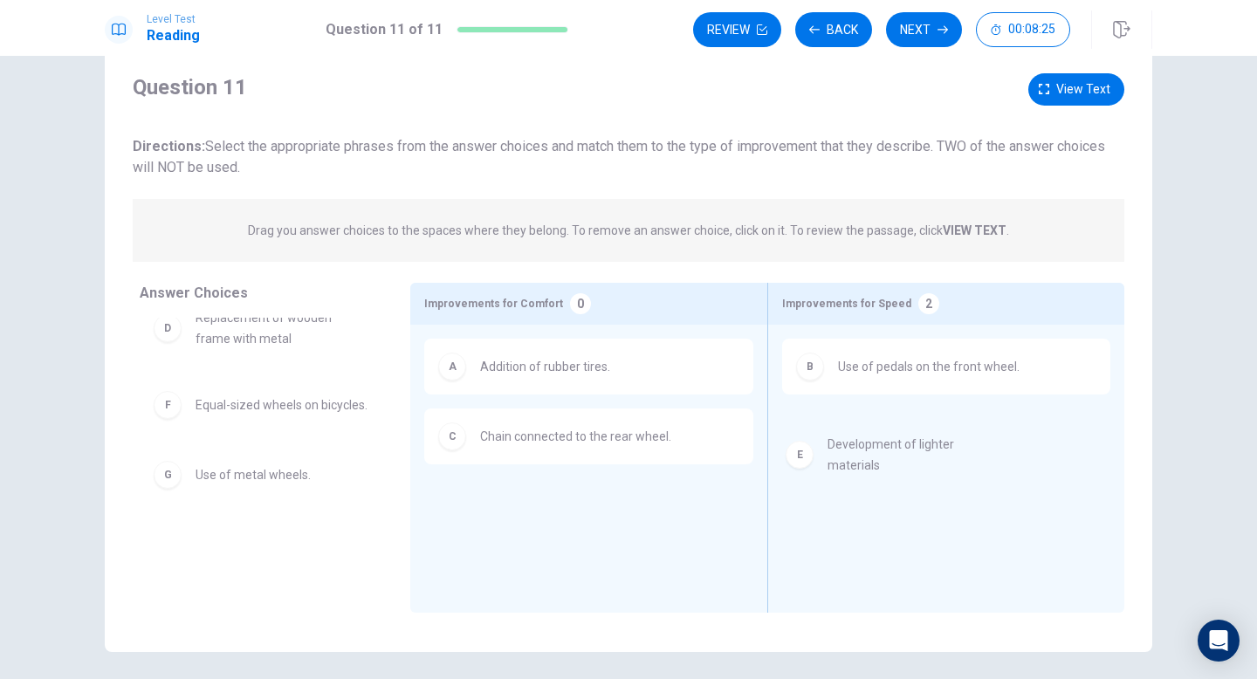
drag, startPoint x: 282, startPoint y: 411, endPoint x: 949, endPoint y: 437, distance: 667.2
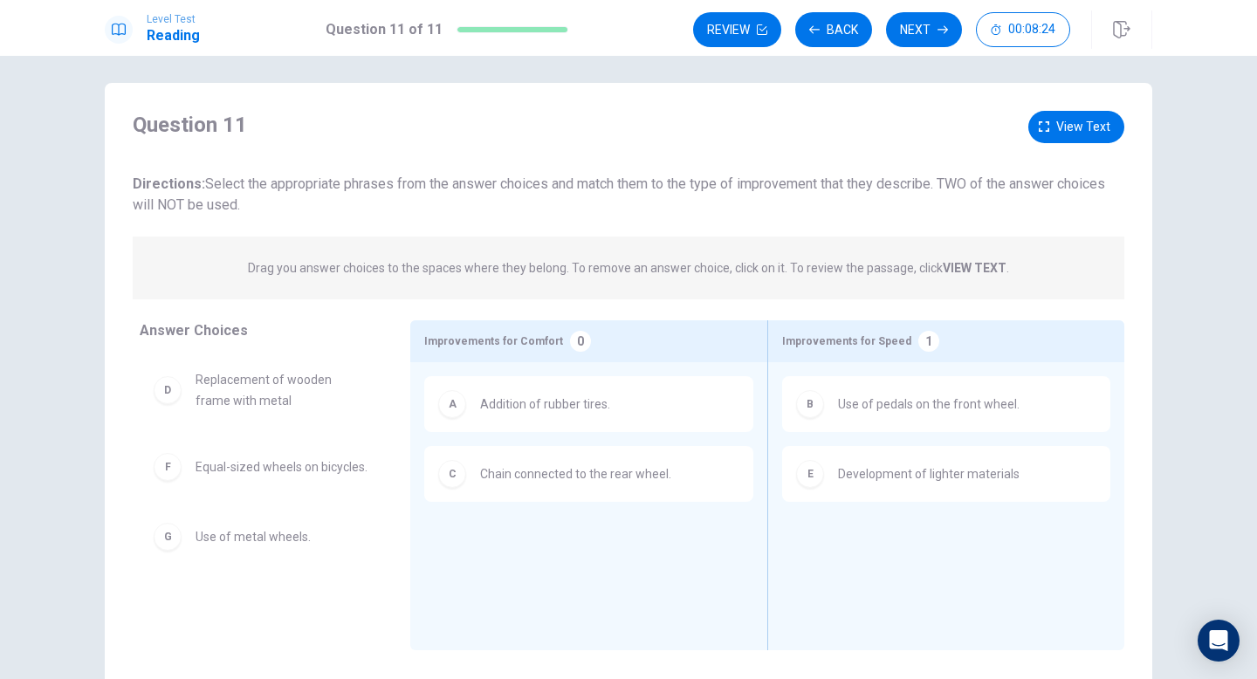
scroll to position [1, 0]
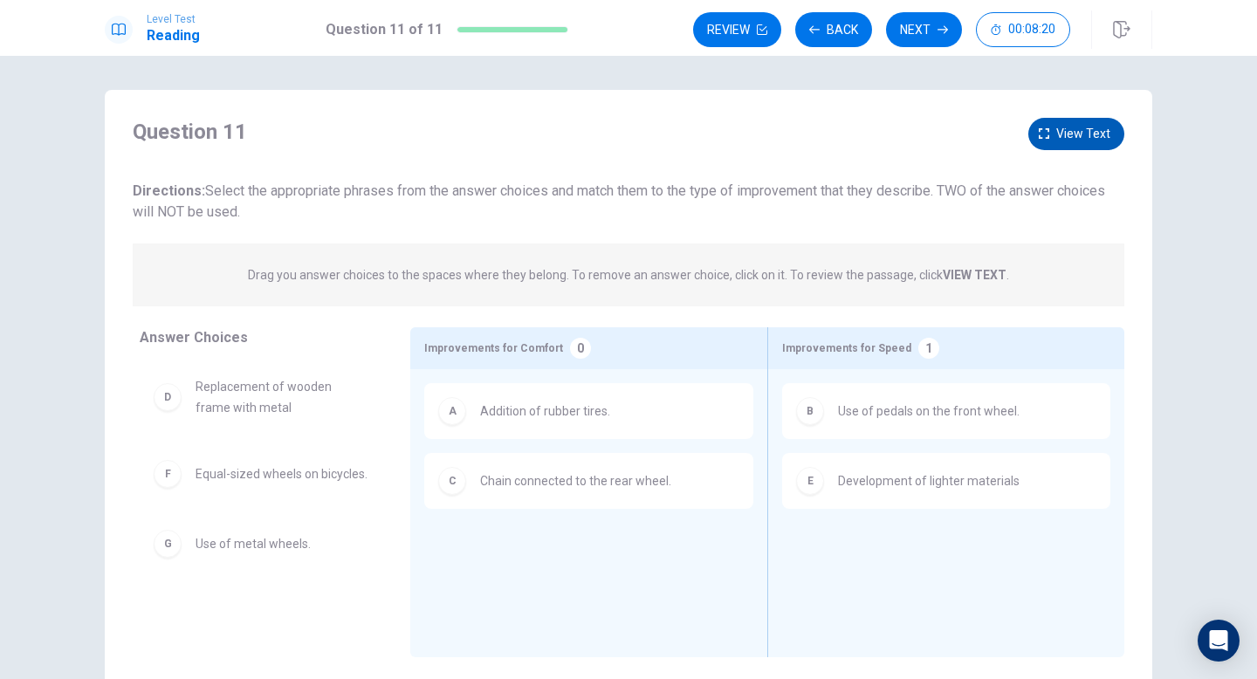
click at [1107, 134] on span "View text" at bounding box center [1083, 134] width 54 height 22
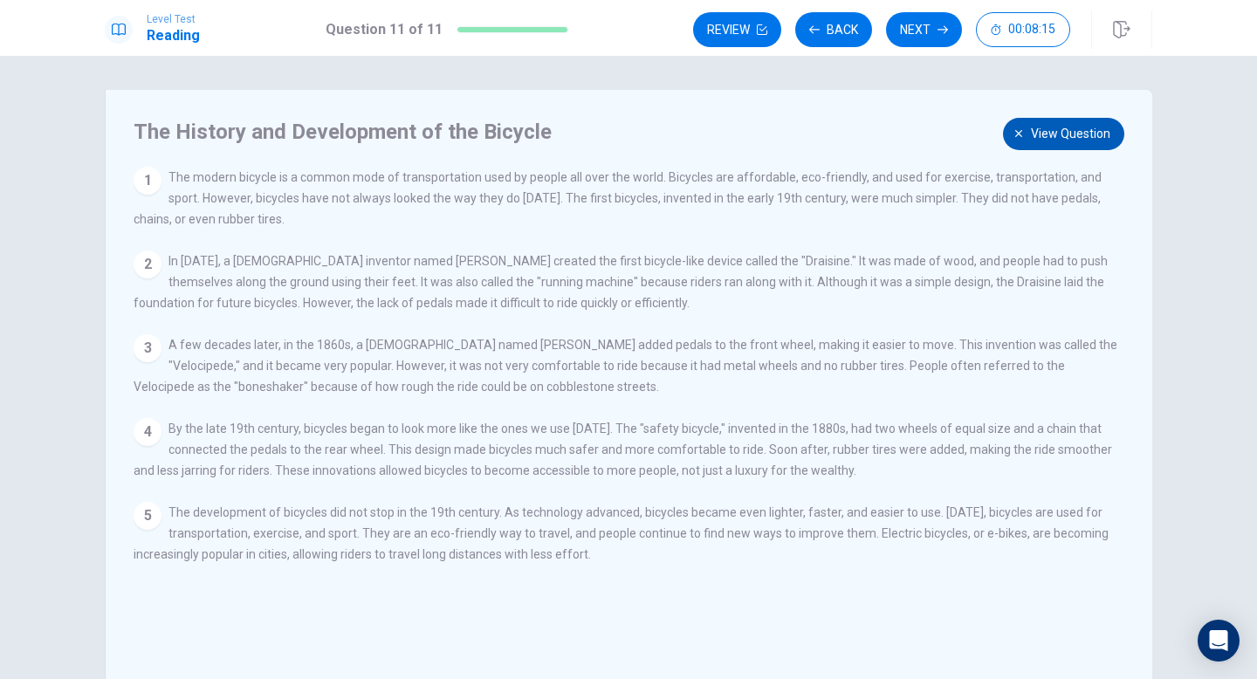
click at [1084, 137] on span "View question" at bounding box center [1070, 134] width 79 height 22
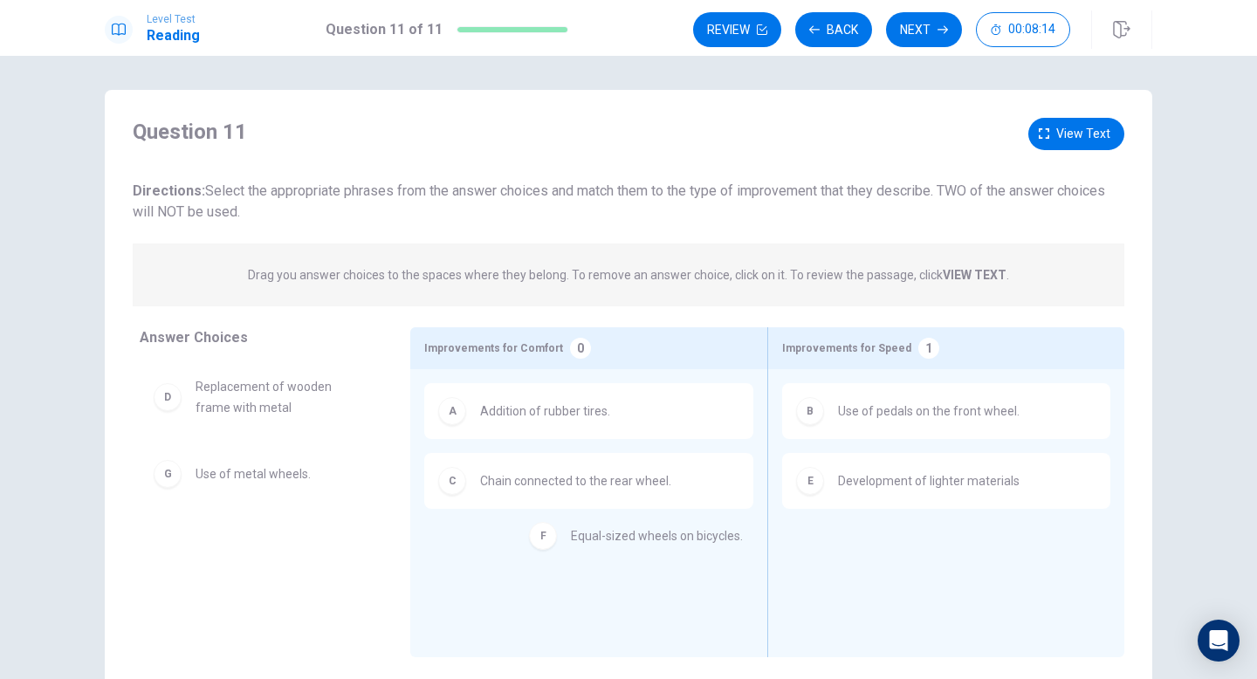
drag, startPoint x: 255, startPoint y: 477, endPoint x: 662, endPoint y: 552, distance: 414.2
drag, startPoint x: 336, startPoint y: 474, endPoint x: 690, endPoint y: 539, distance: 360.3
drag, startPoint x: 327, startPoint y: 471, endPoint x: 751, endPoint y: 570, distance: 435.4
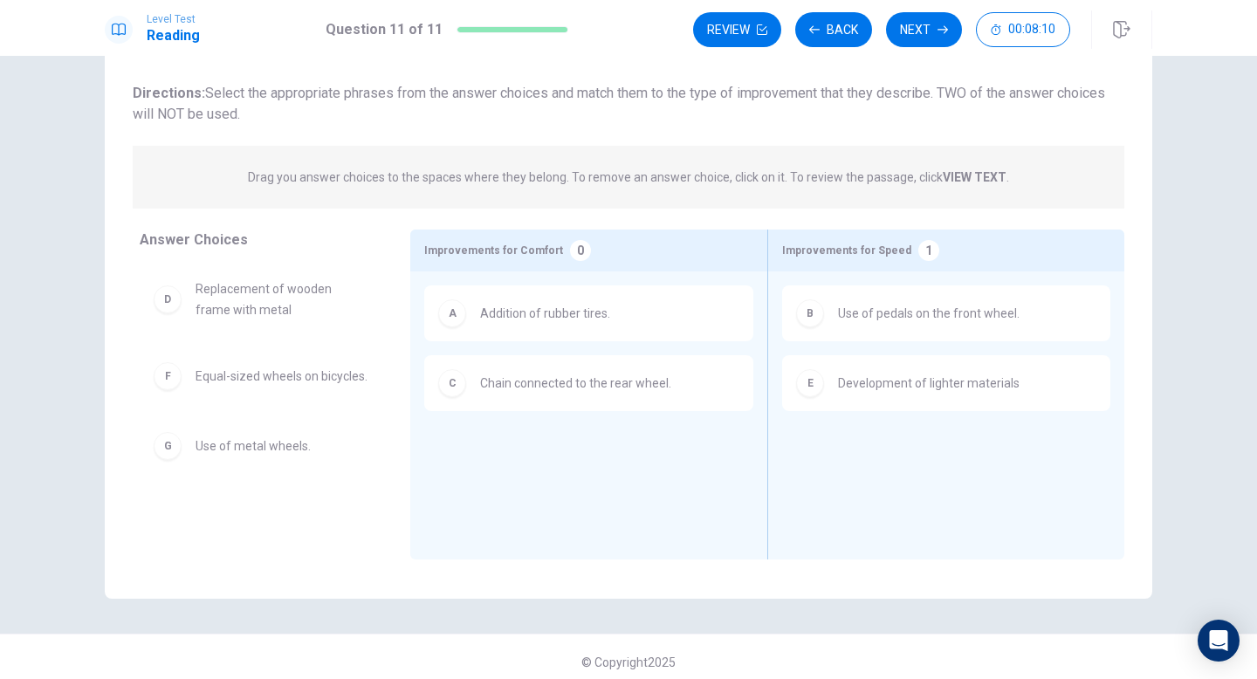
scroll to position [109, 0]
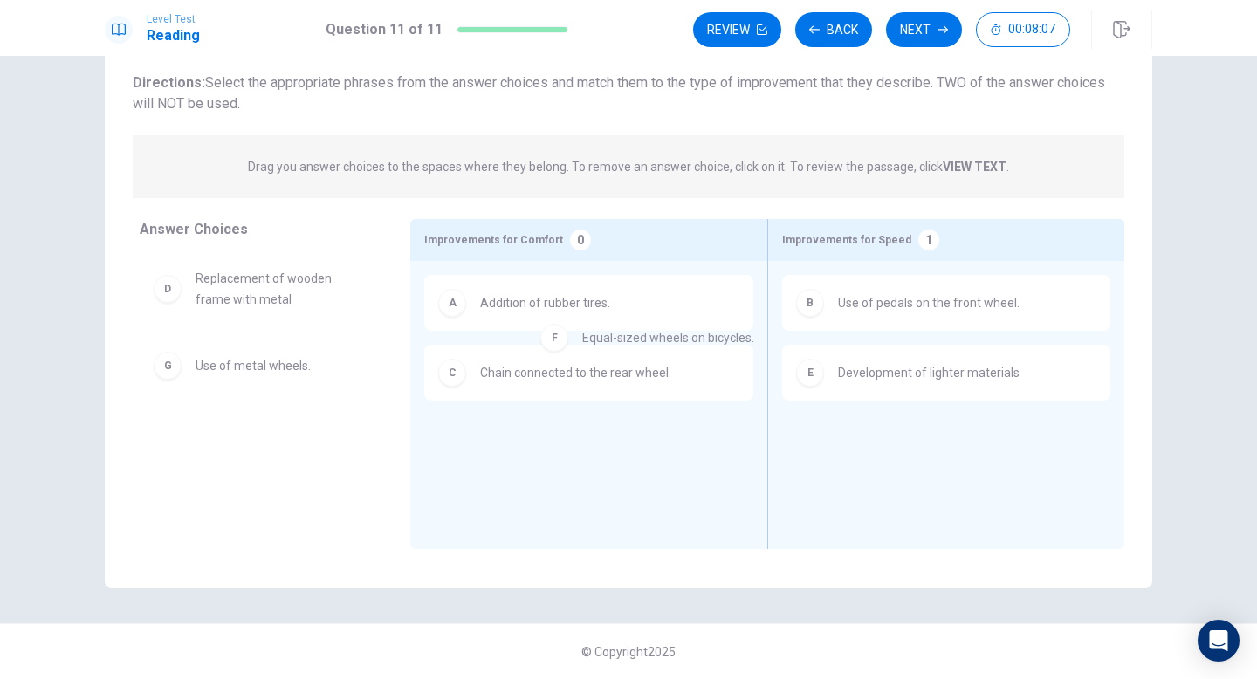
drag, startPoint x: 247, startPoint y: 374, endPoint x: 661, endPoint y: 343, distance: 414.8
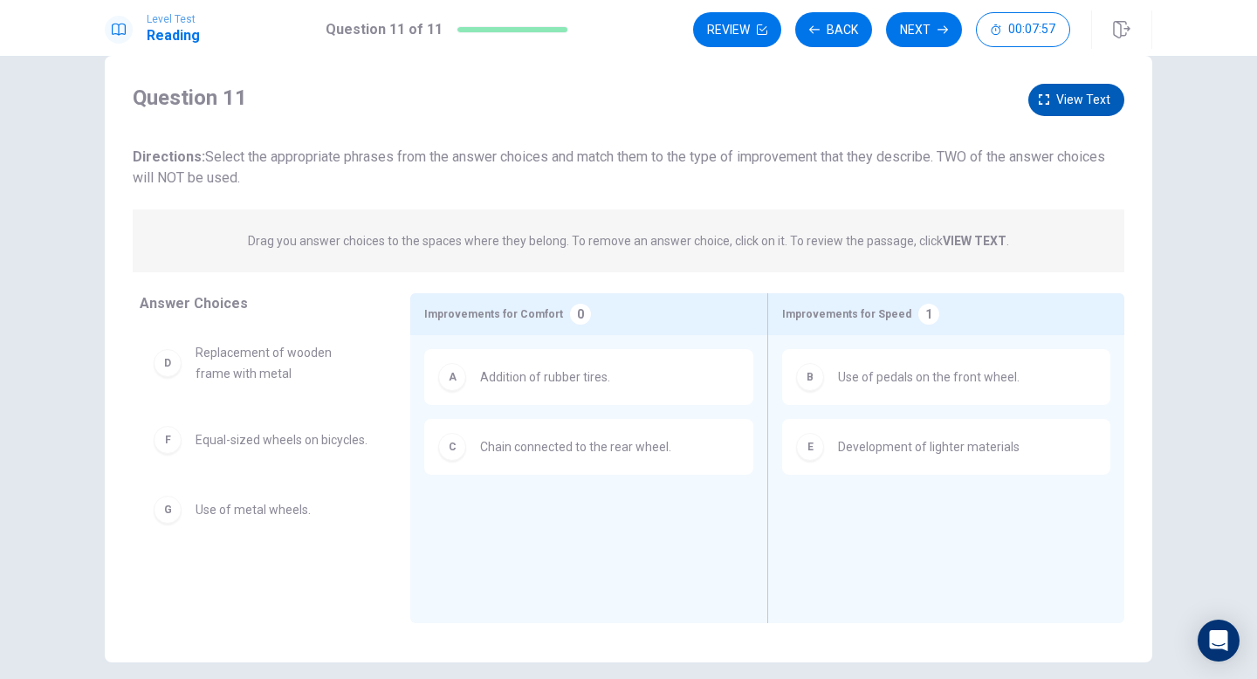
scroll to position [23, 0]
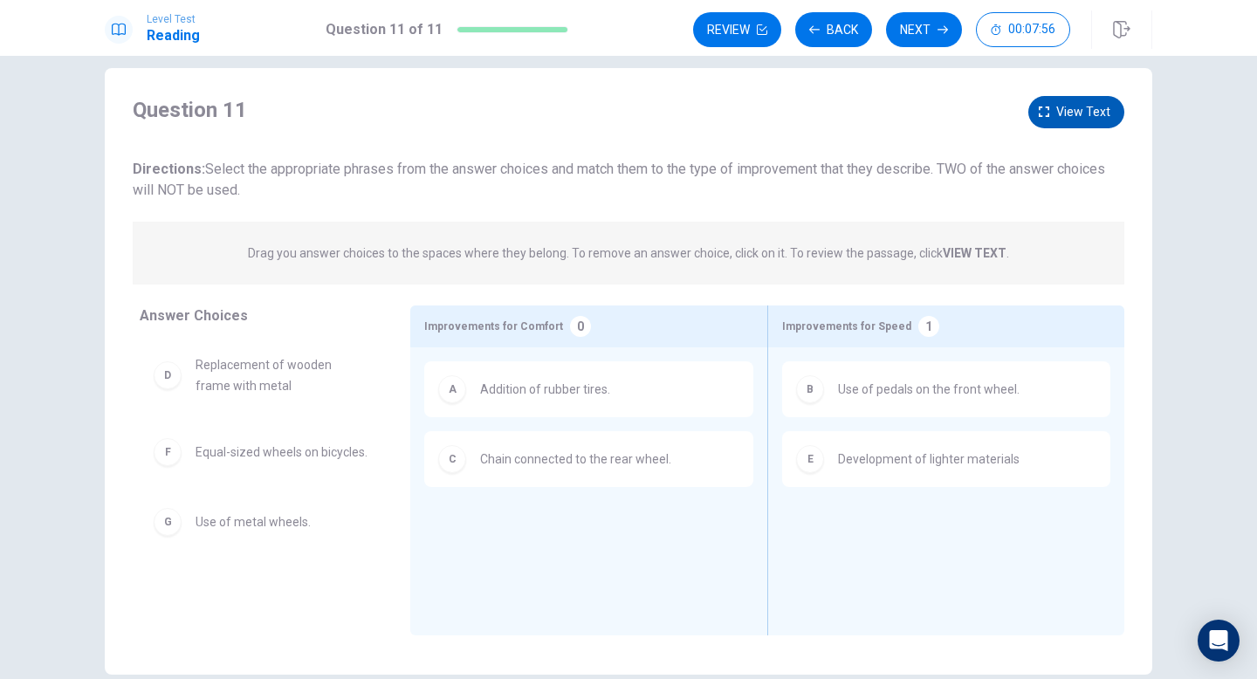
click at [1097, 113] on span "View text" at bounding box center [1083, 112] width 54 height 22
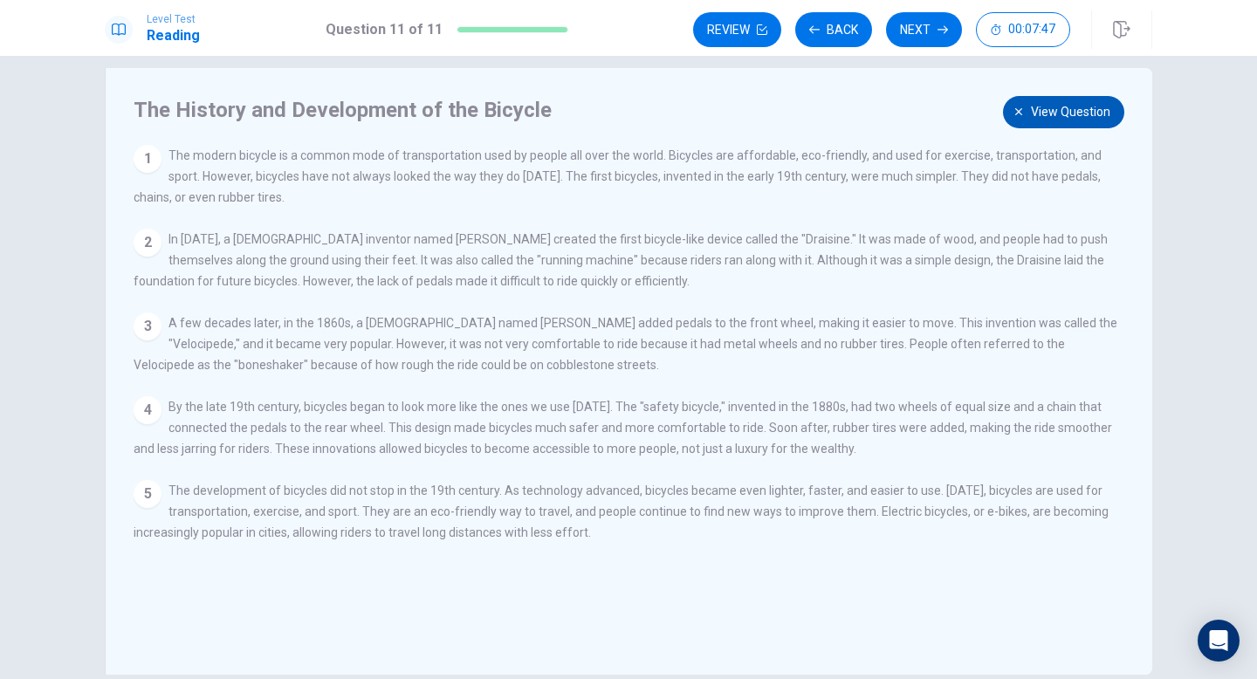
click at [1085, 115] on span "View question" at bounding box center [1070, 112] width 79 height 22
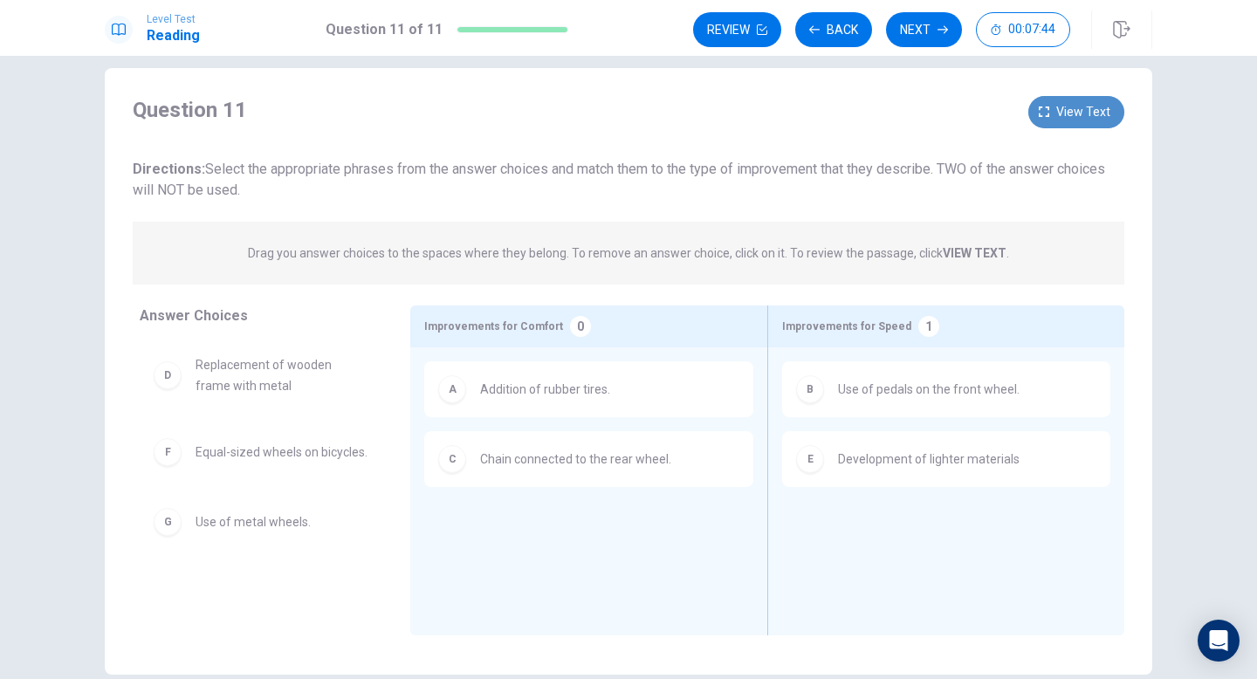
click at [1067, 108] on span "View text" at bounding box center [1083, 112] width 54 height 22
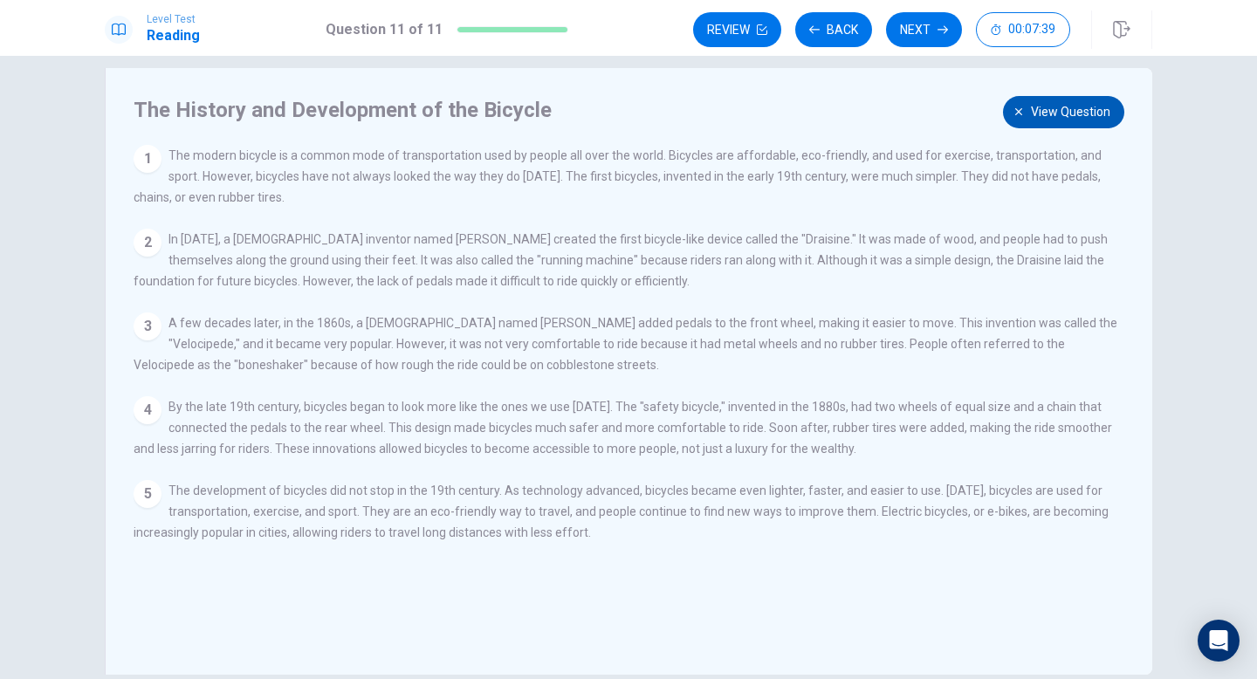
click at [1059, 107] on span "View question" at bounding box center [1070, 112] width 79 height 22
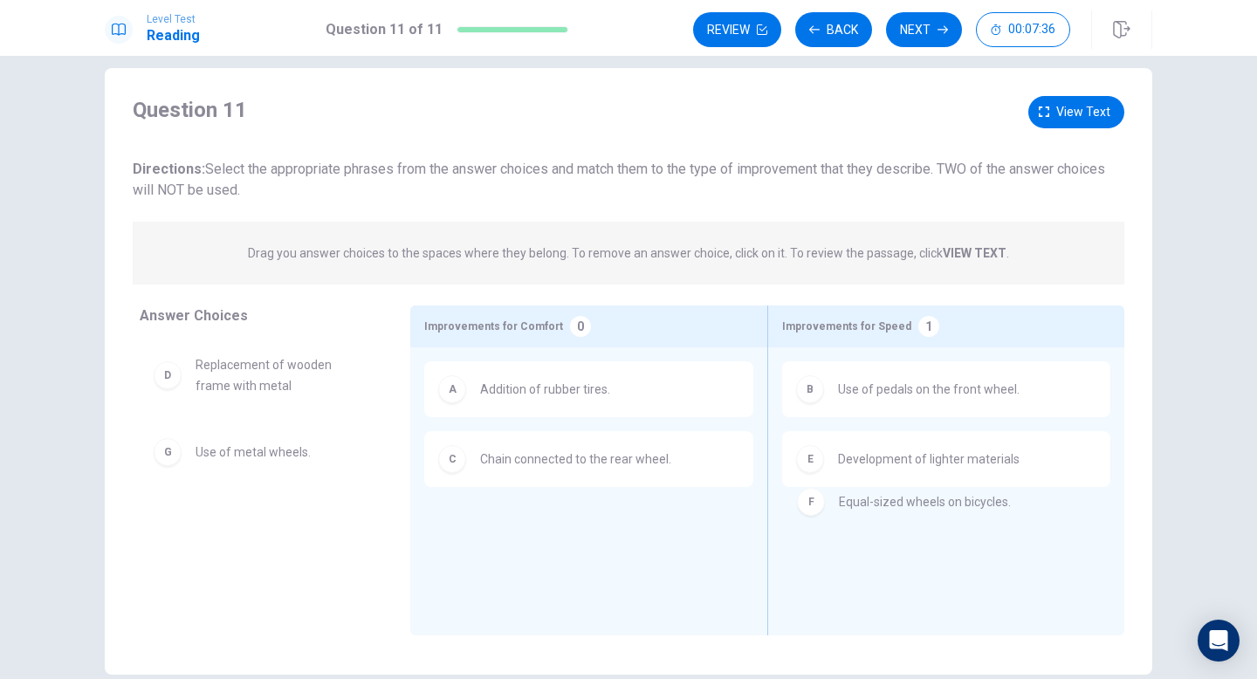
drag, startPoint x: 284, startPoint y: 458, endPoint x: 943, endPoint y: 506, distance: 661.5
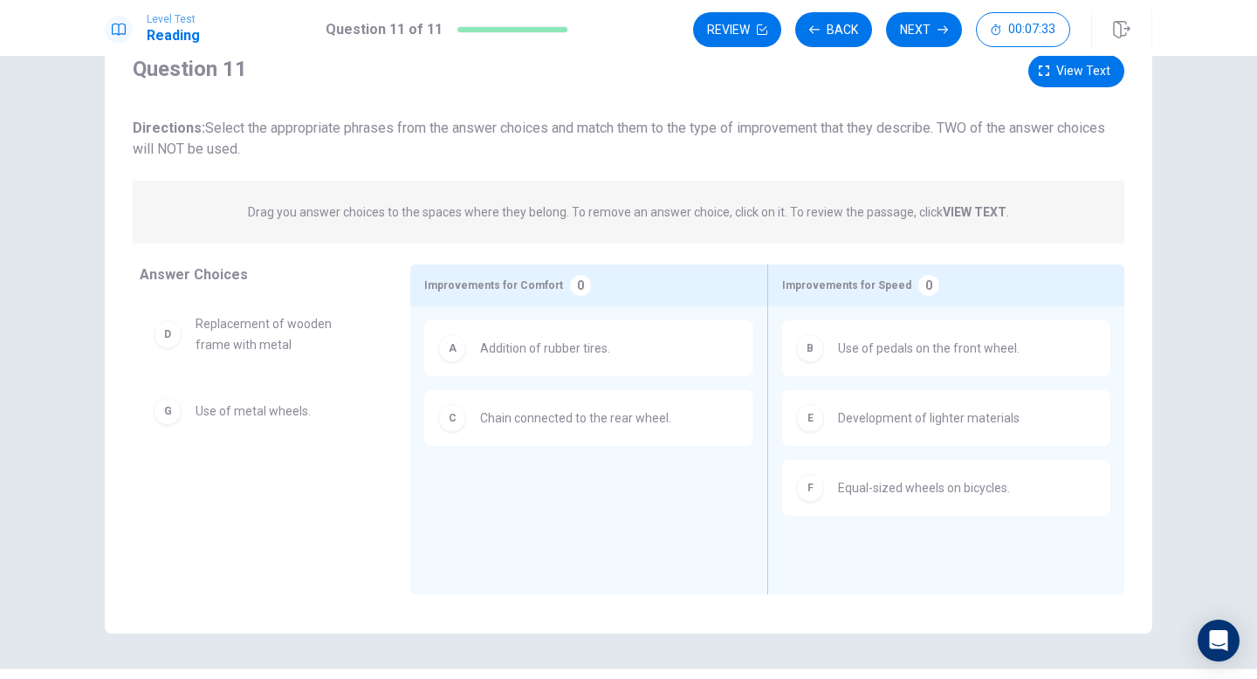
scroll to position [60, 0]
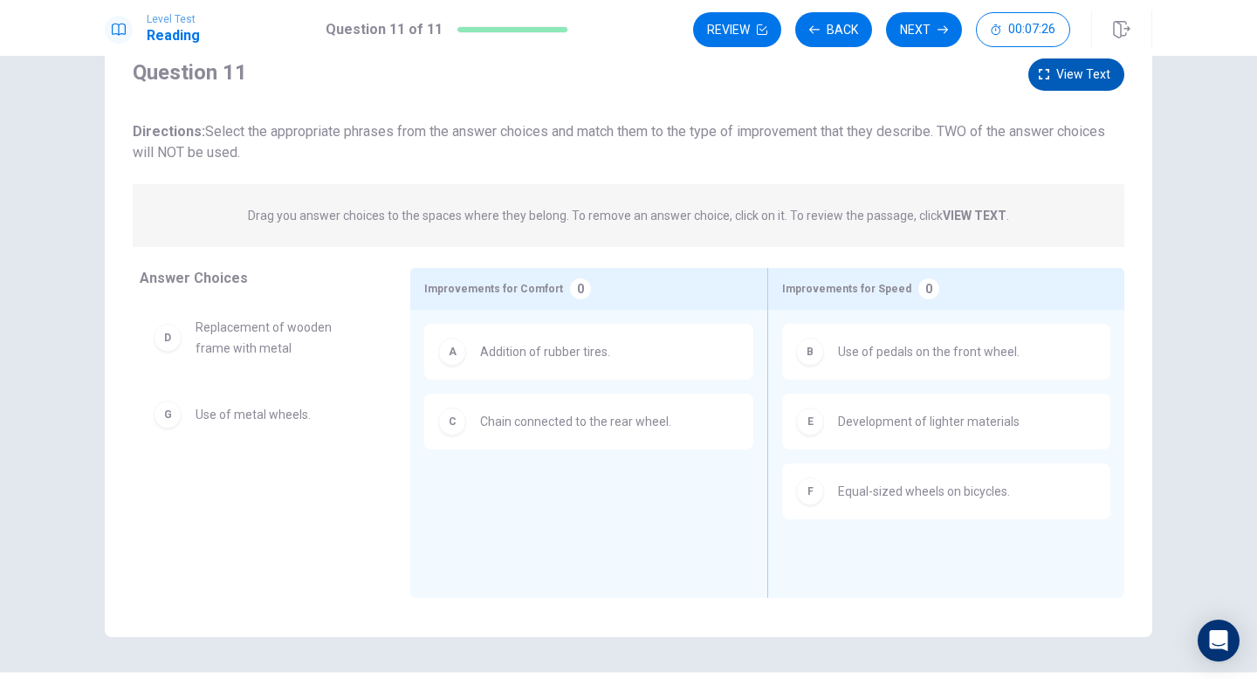
click at [1064, 89] on button "View text" at bounding box center [1076, 74] width 96 height 32
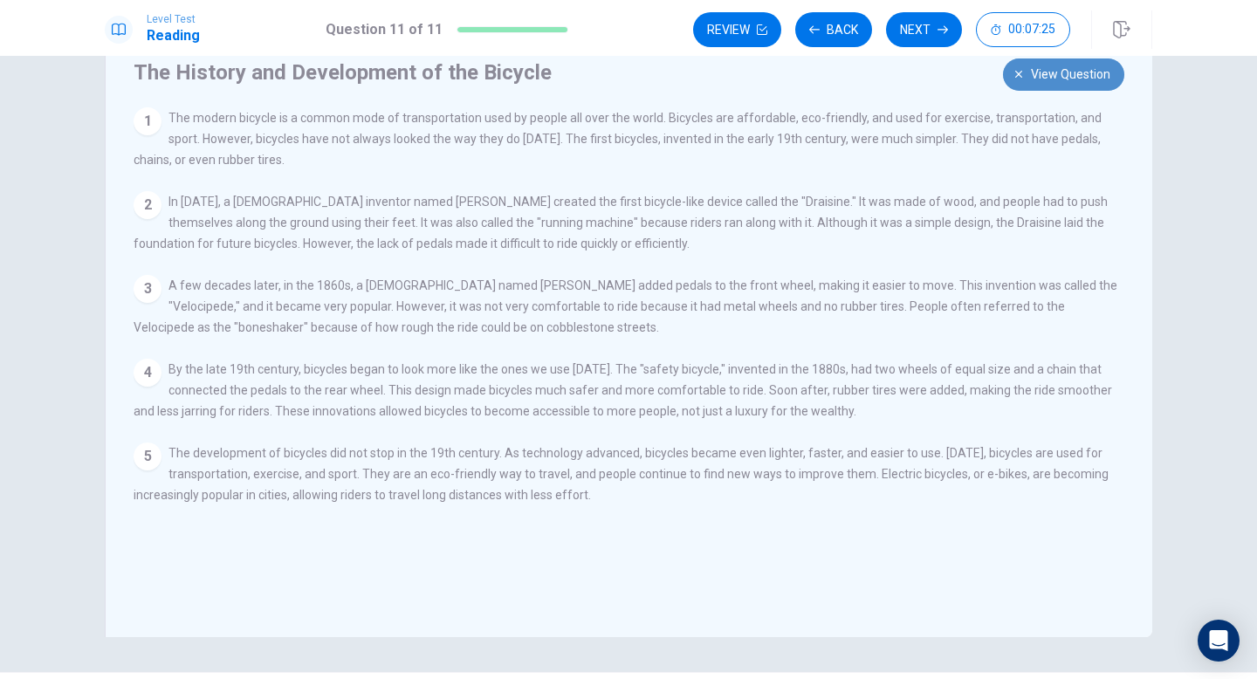
click at [1064, 89] on button "View question" at bounding box center [1063, 74] width 121 height 32
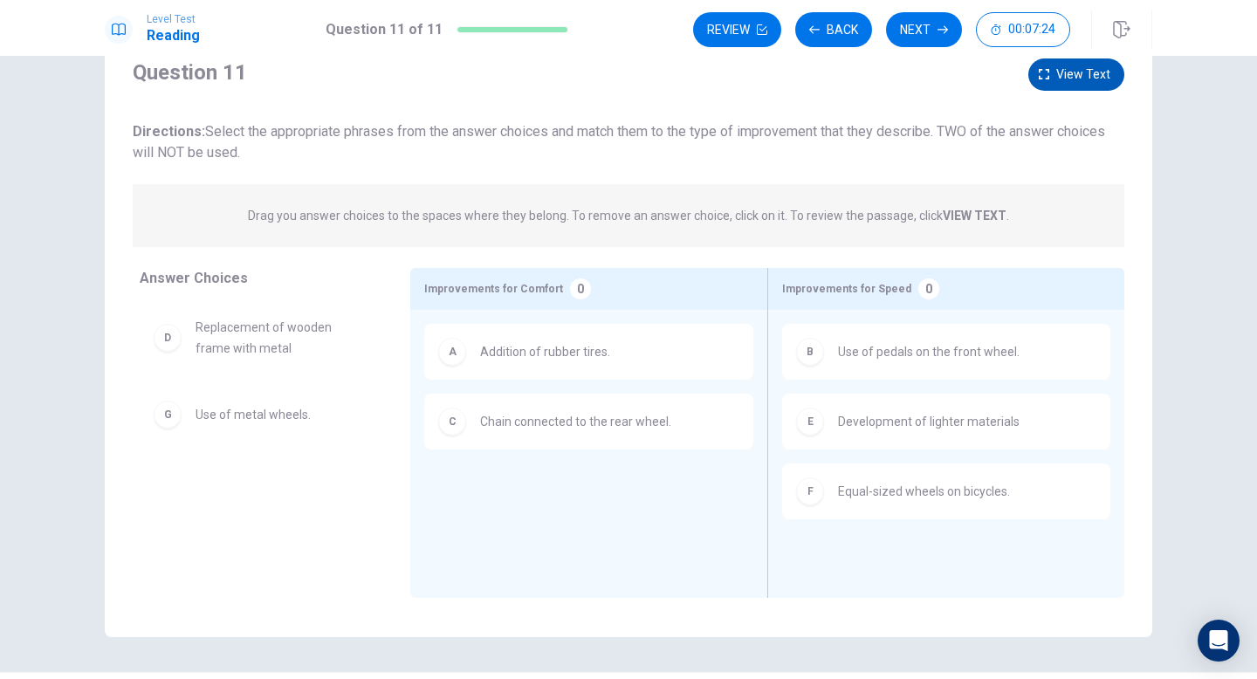
click at [1066, 87] on button "View text" at bounding box center [1076, 74] width 96 height 32
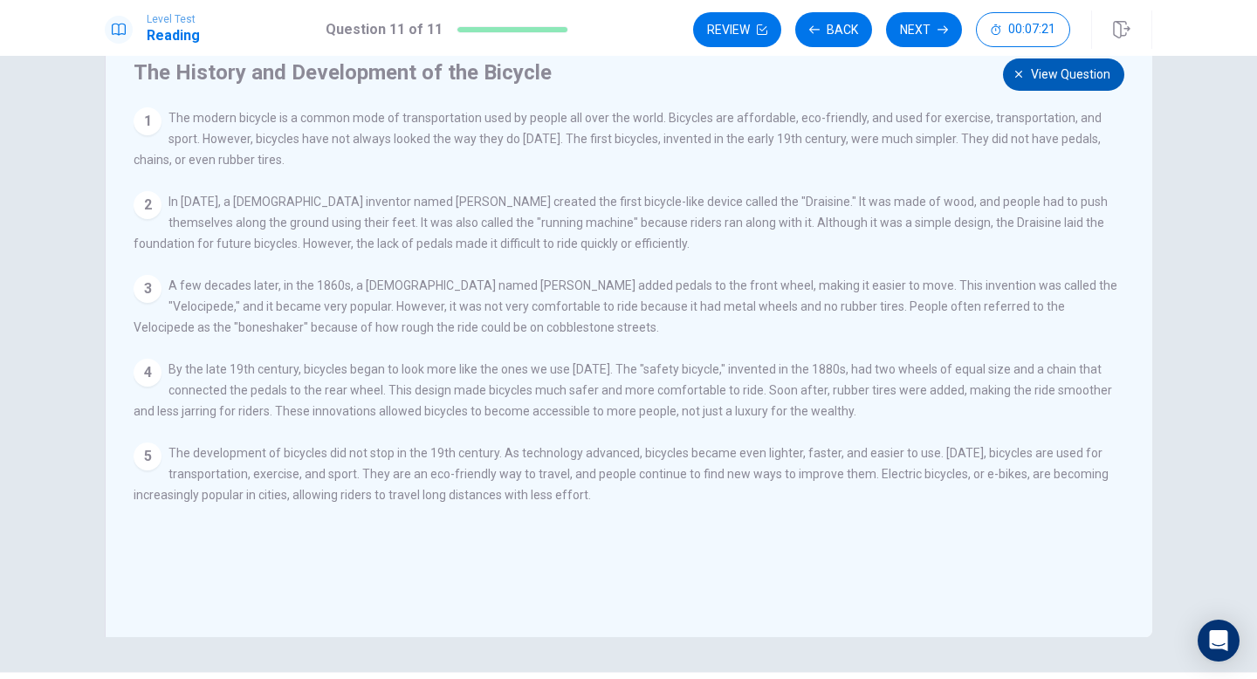
click at [1070, 89] on button "View question" at bounding box center [1063, 74] width 121 height 32
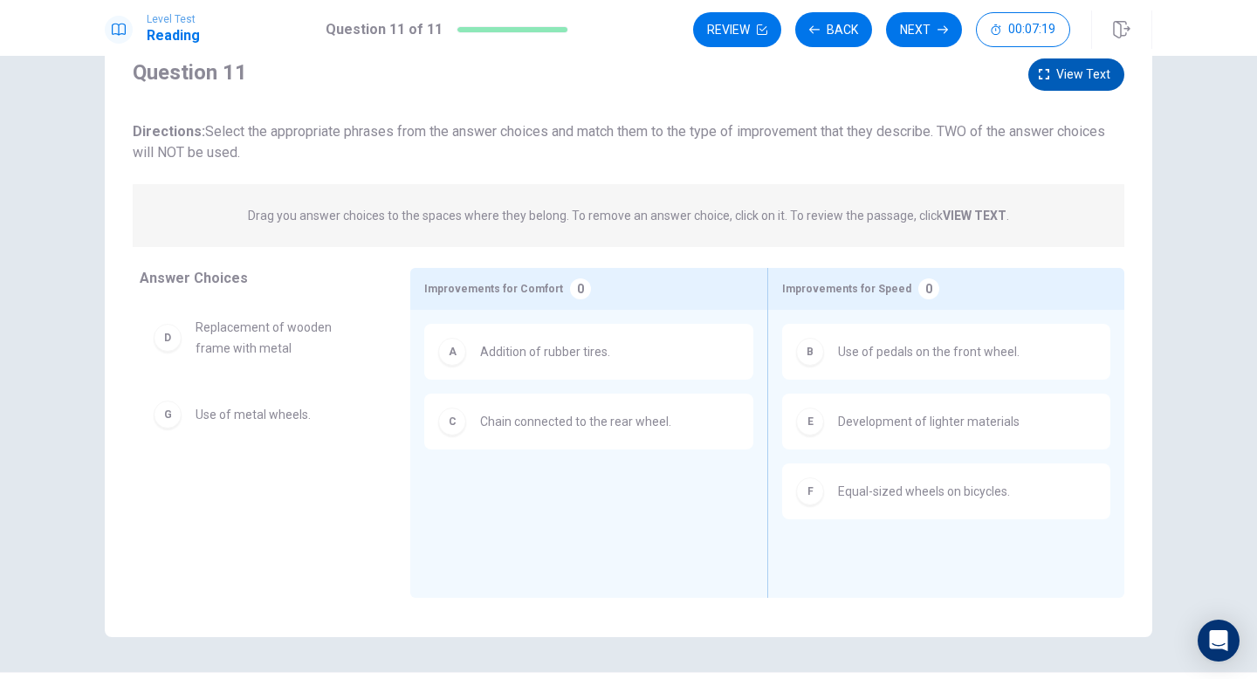
click at [1070, 89] on button "View text" at bounding box center [1076, 74] width 96 height 32
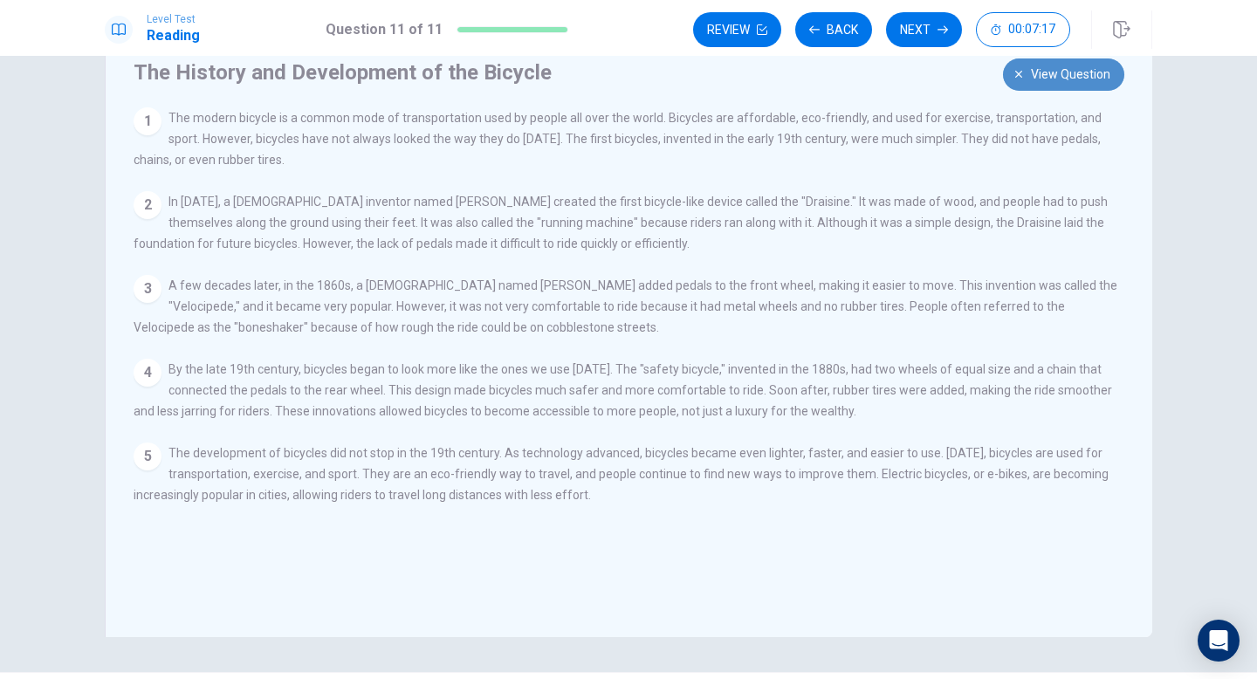
click at [1069, 72] on span "View question" at bounding box center [1070, 75] width 79 height 22
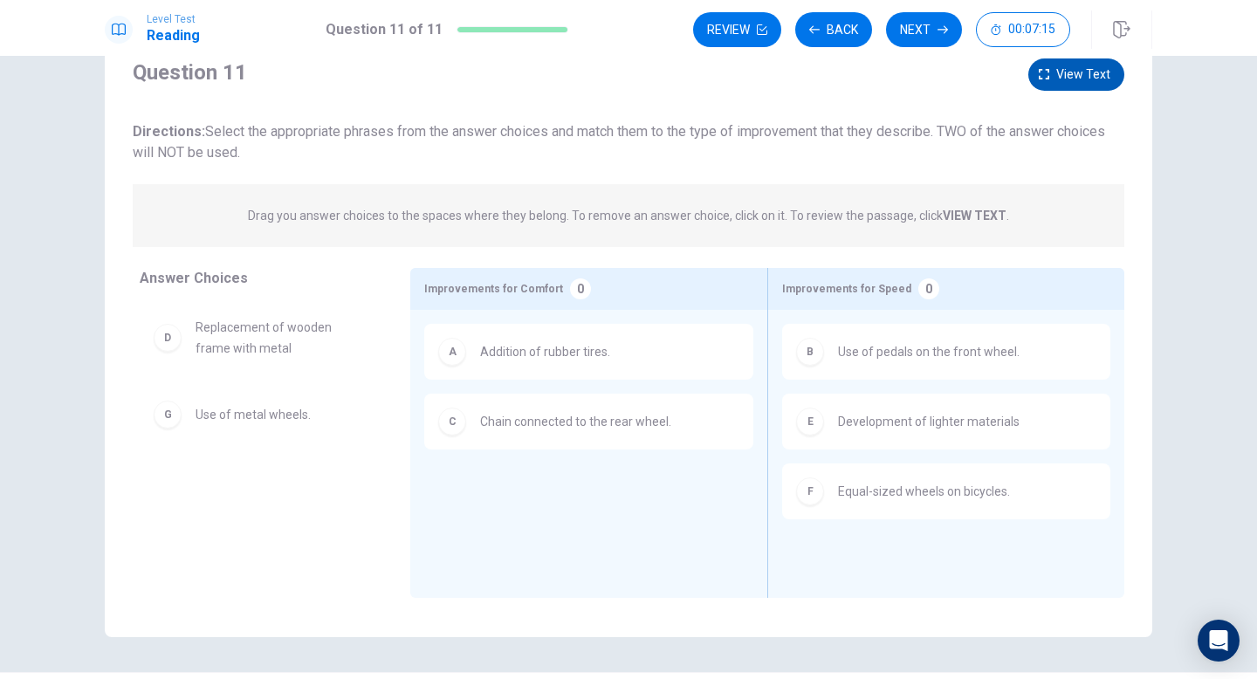
click at [1064, 79] on span "View text" at bounding box center [1083, 75] width 54 height 22
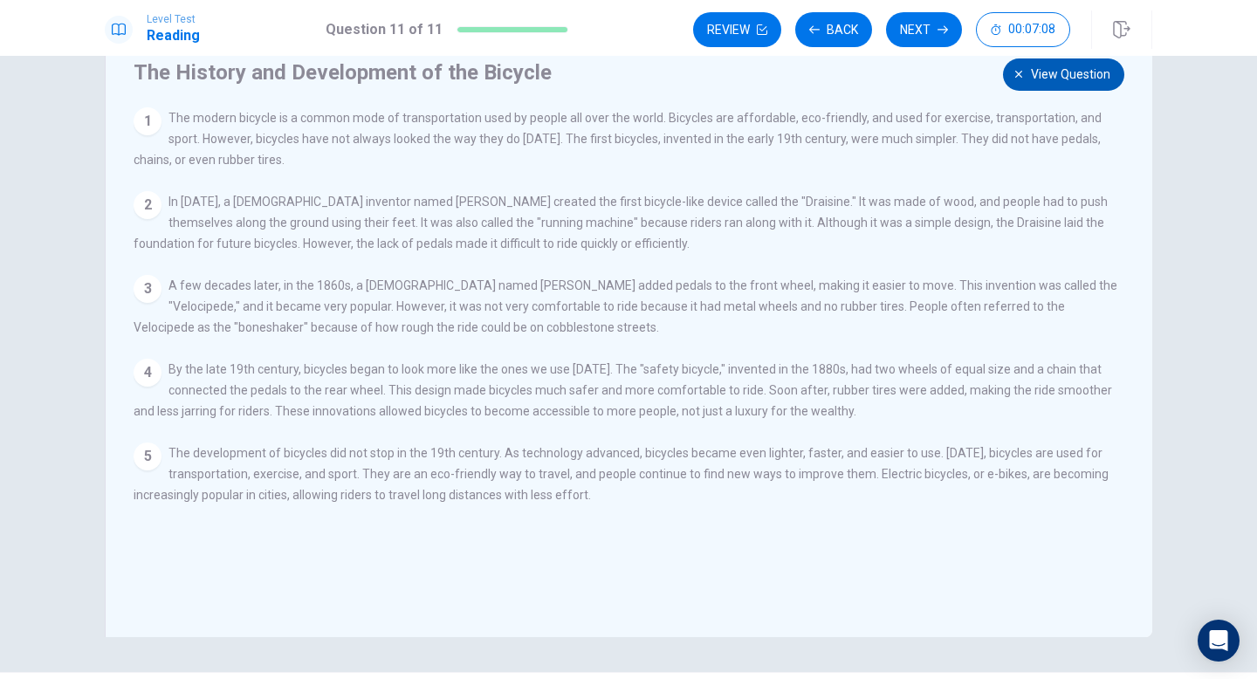
click at [1065, 82] on span "View question" at bounding box center [1070, 75] width 79 height 22
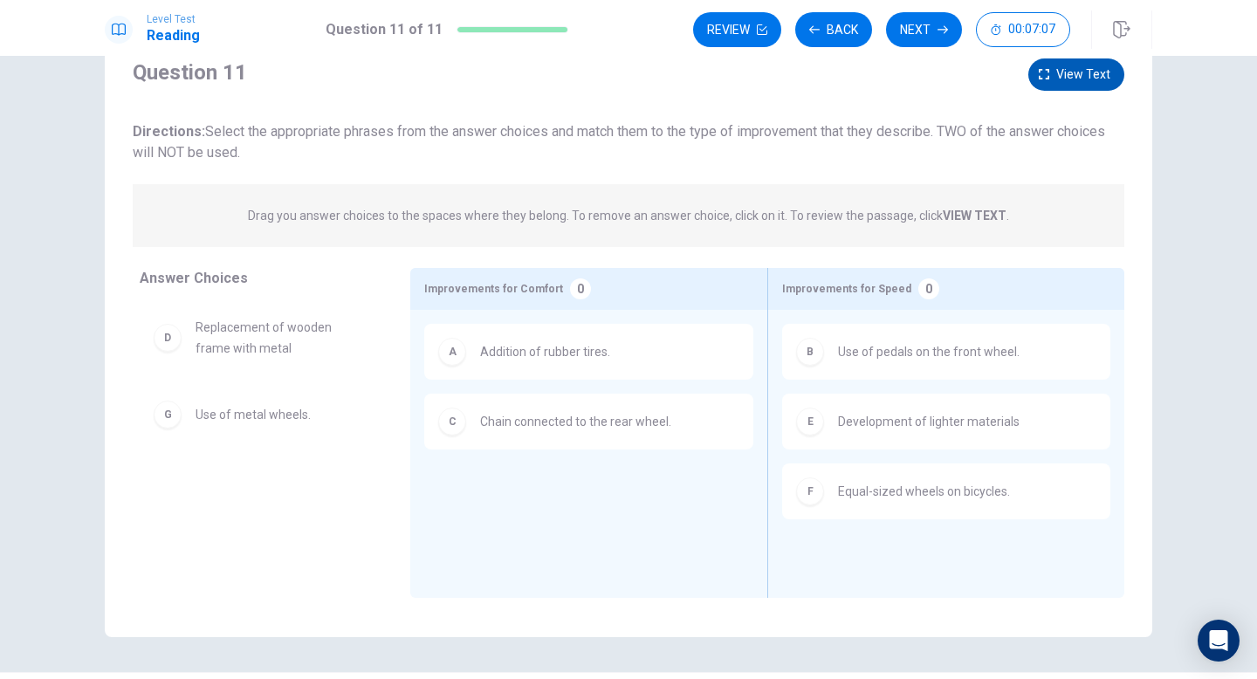
click at [1065, 83] on span "View text" at bounding box center [1083, 75] width 54 height 22
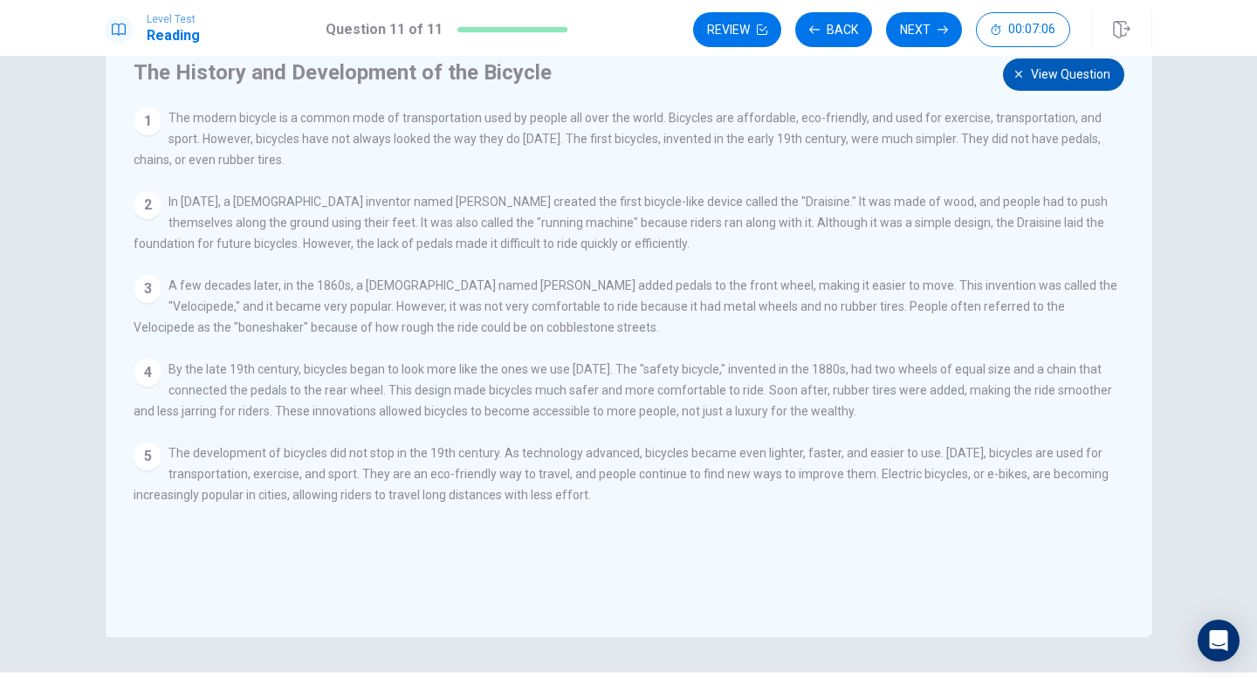
click at [1065, 83] on span "View question" at bounding box center [1070, 75] width 79 height 22
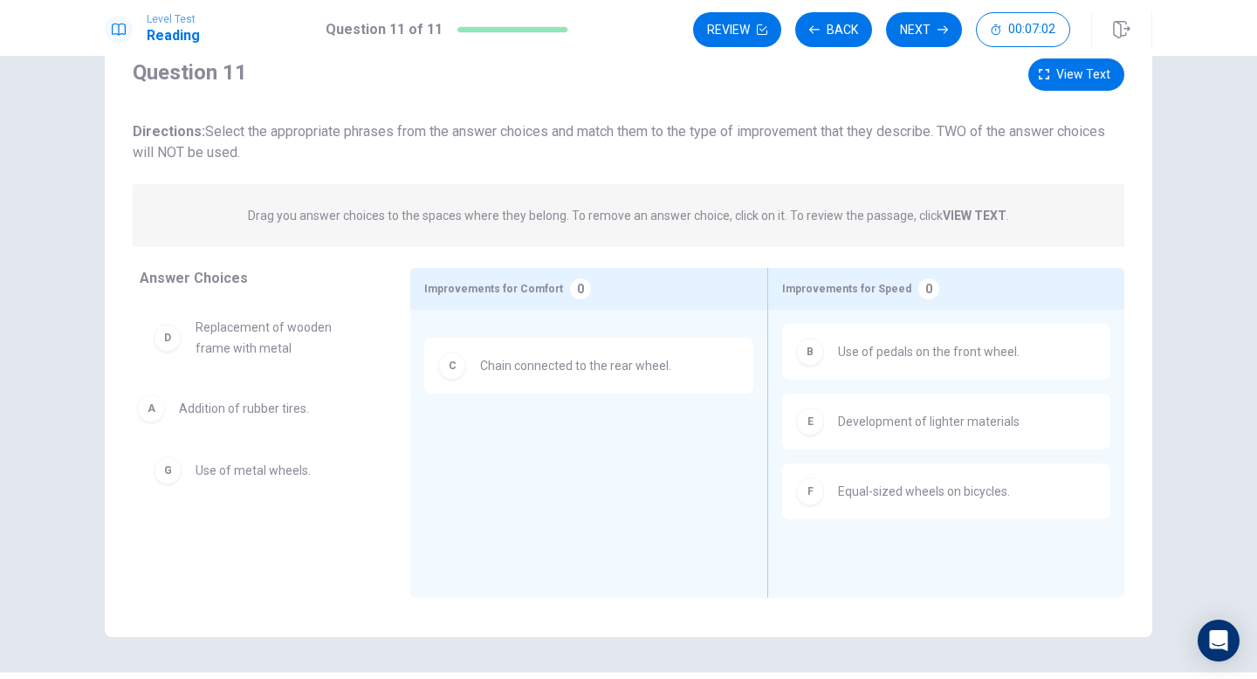
drag, startPoint x: 575, startPoint y: 361, endPoint x: 257, endPoint y: 416, distance: 322.4
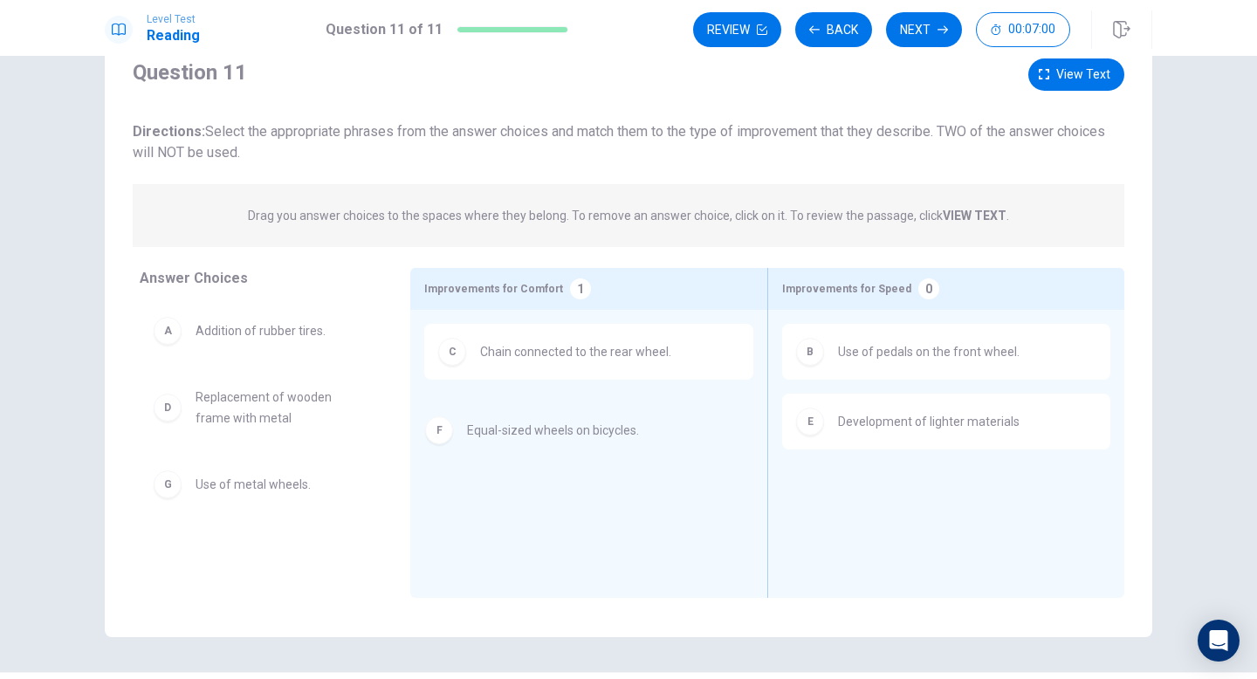
drag, startPoint x: 922, startPoint y: 505, endPoint x: 523, endPoint y: 421, distance: 407.7
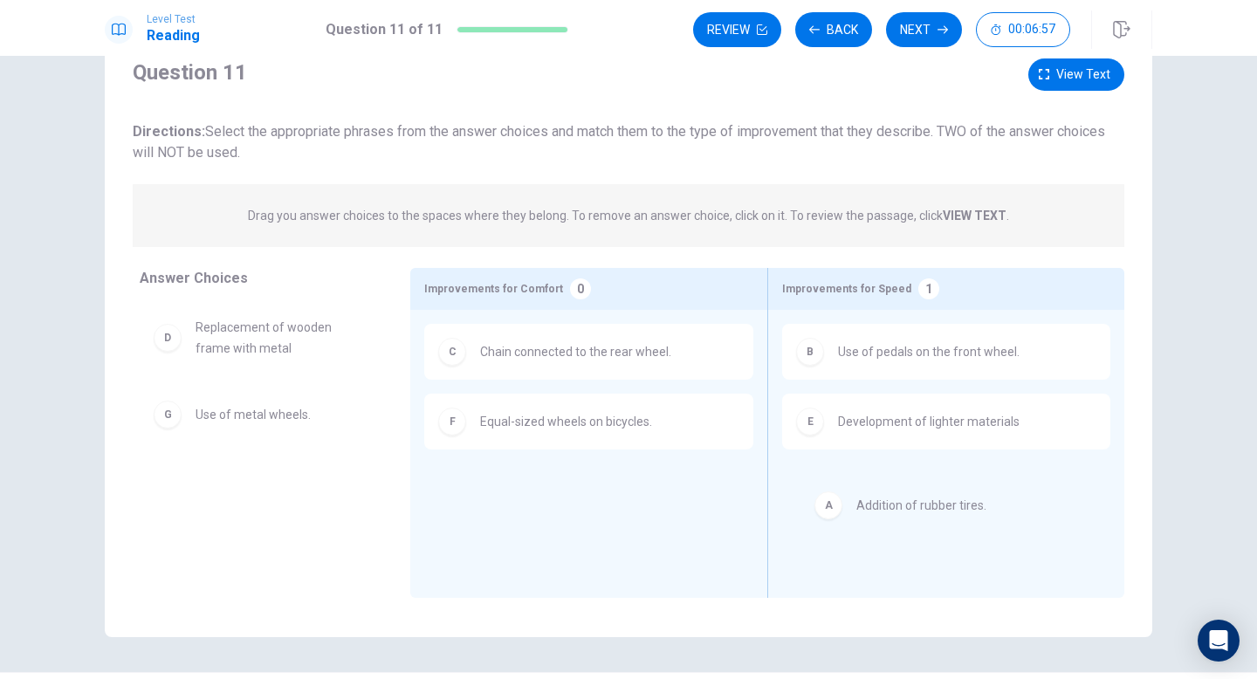
drag, startPoint x: 285, startPoint y: 339, endPoint x: 952, endPoint y: 514, distance: 689.2
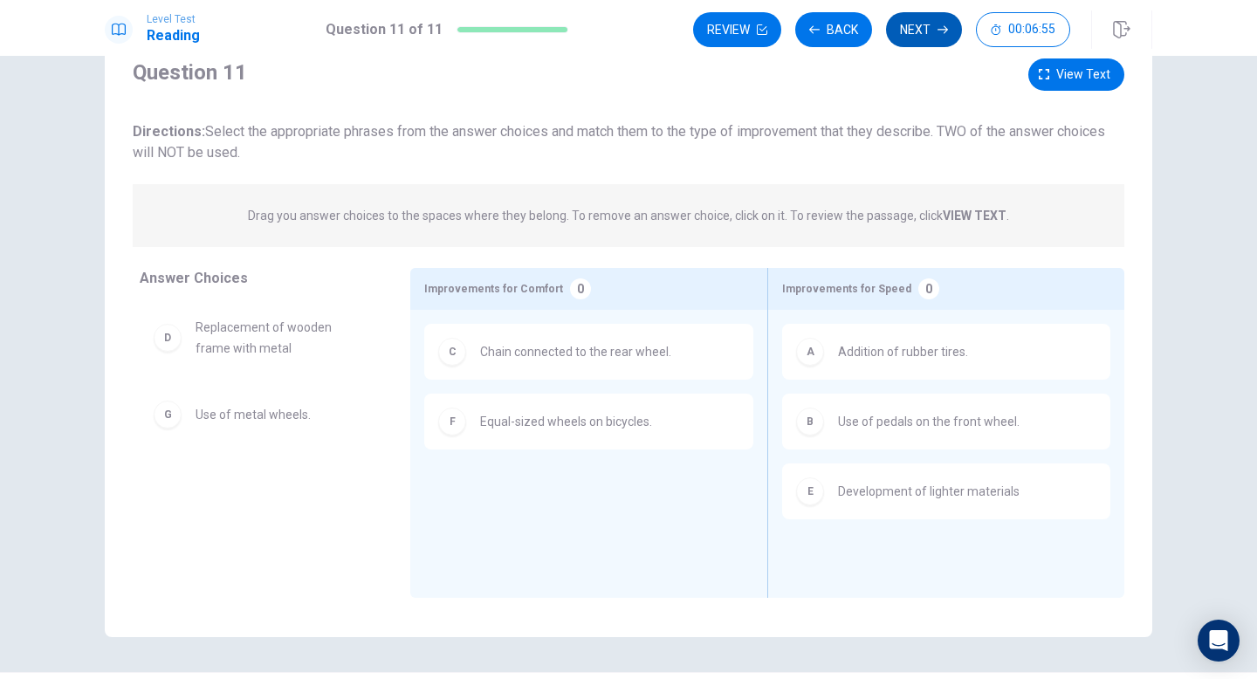
click at [894, 36] on button "Next" at bounding box center [924, 29] width 76 height 35
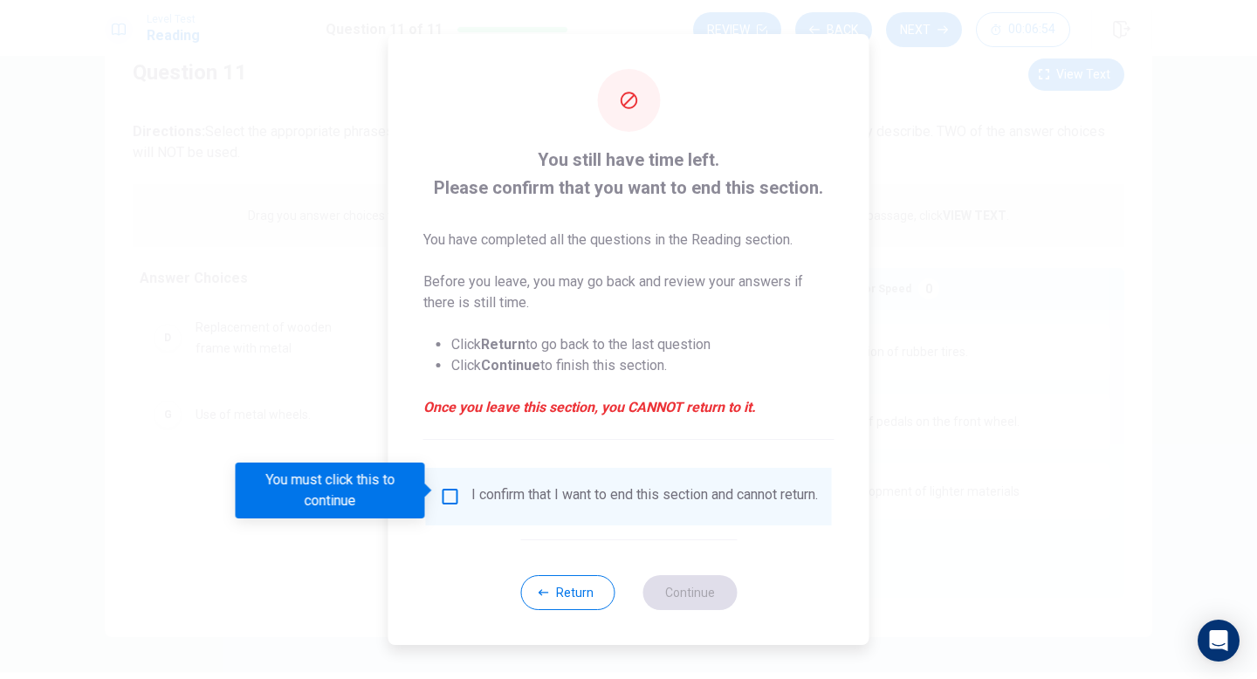
click at [446, 486] on input "You must click this to continue" at bounding box center [450, 496] width 21 height 21
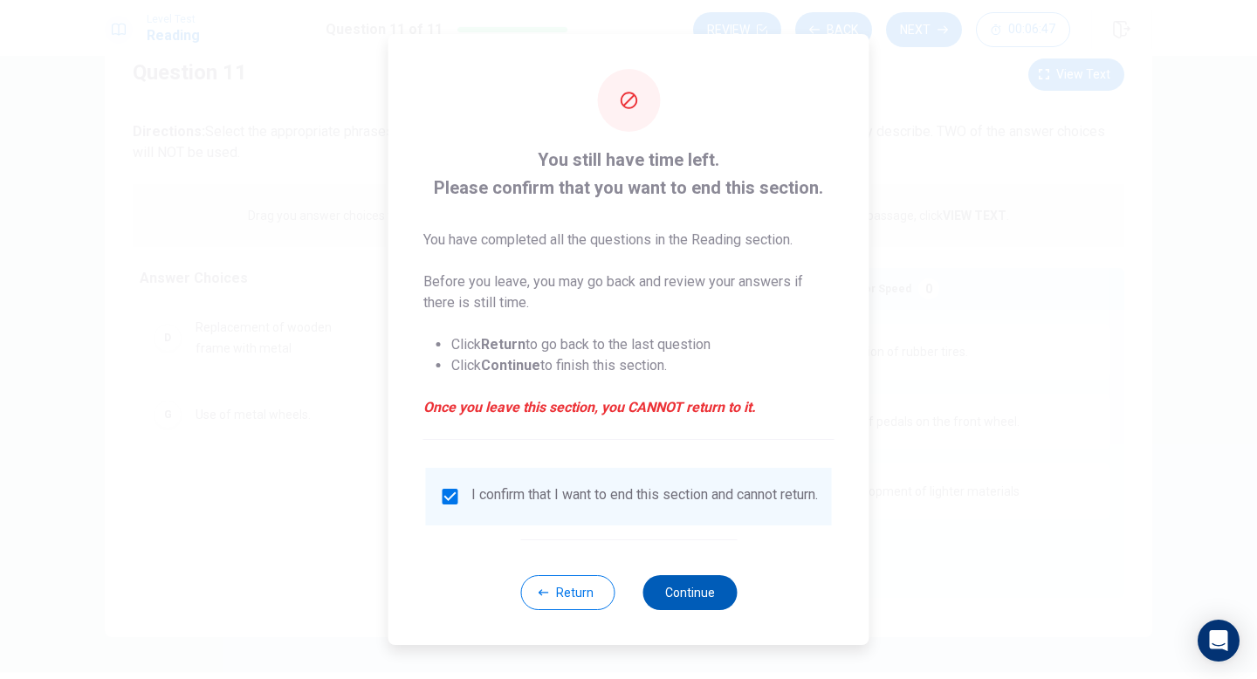
click at [693, 592] on button "Continue" at bounding box center [689, 592] width 94 height 35
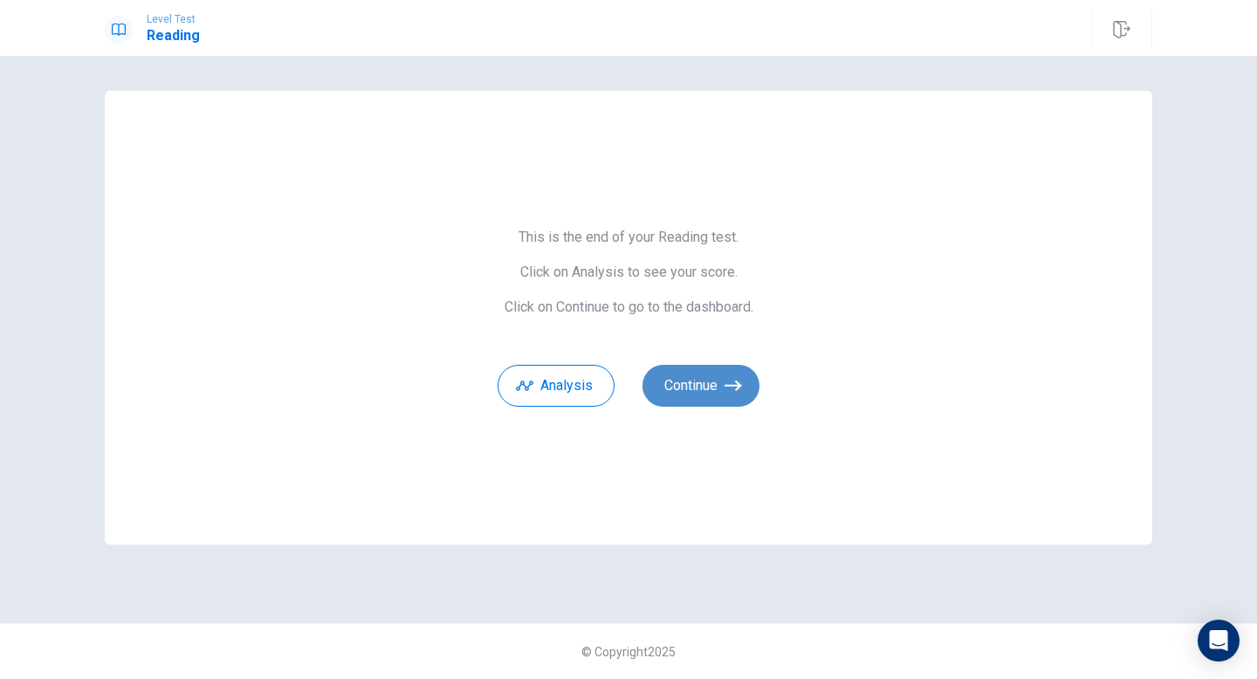
click at [682, 382] on button "Continue" at bounding box center [700, 386] width 117 height 42
